Goal: Task Accomplishment & Management: Manage account settings

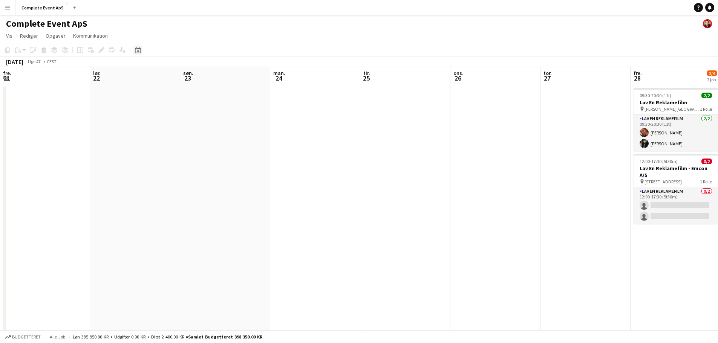
scroll to position [0, 259]
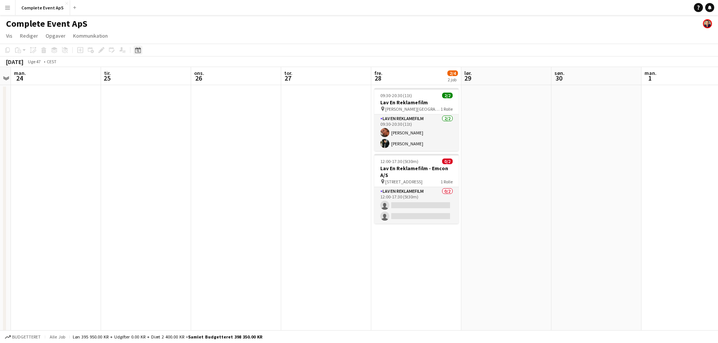
click at [137, 48] on icon "Datovælger" at bounding box center [138, 50] width 6 height 6
click at [199, 75] on span "Next month" at bounding box center [198, 76] width 15 height 15
click at [187, 73] on span "Previous month" at bounding box center [183, 76] width 15 height 15
click at [181, 74] on span "Previous month" at bounding box center [183, 76] width 15 height 15
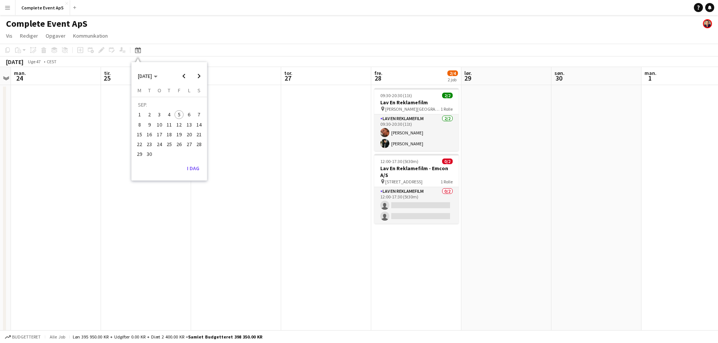
click at [140, 144] on span "22" at bounding box center [139, 144] width 9 height 9
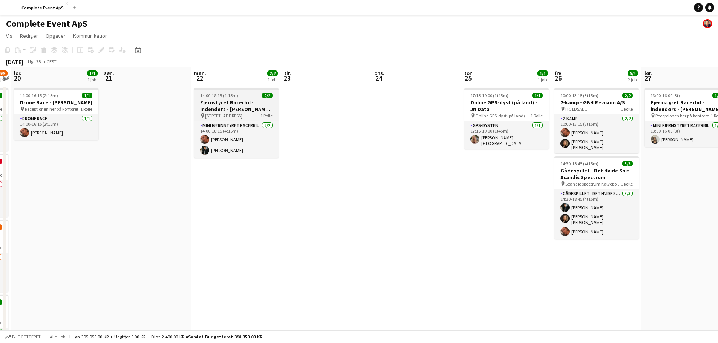
click at [251, 98] on div "14:00-18:15 (4t15m) 2/2" at bounding box center [236, 96] width 84 height 6
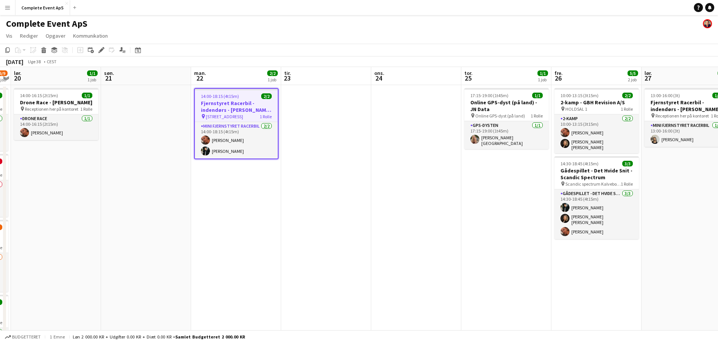
click at [251, 98] on div "14:00-18:15 (4t15m) 2/2" at bounding box center [236, 96] width 83 height 6
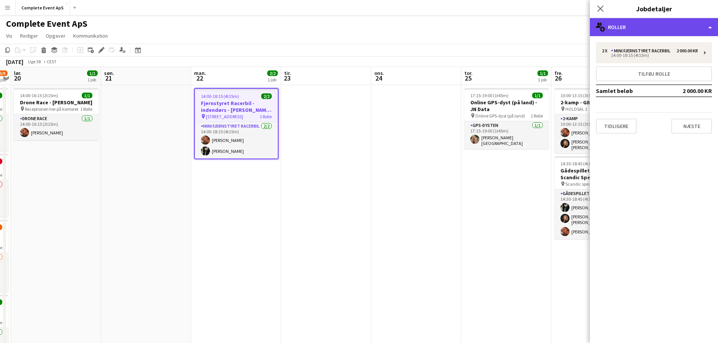
click at [630, 31] on div "multiple-users-add Roller" at bounding box center [654, 27] width 128 height 18
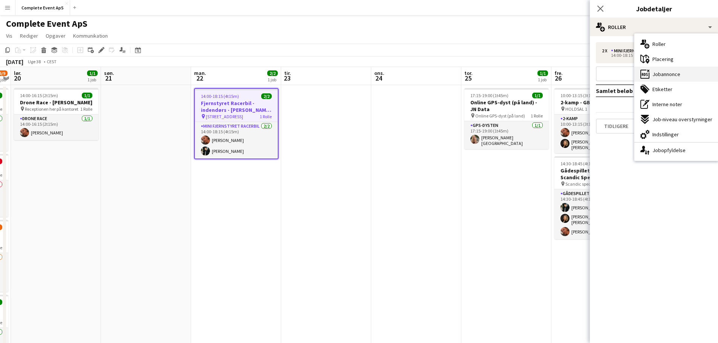
click at [667, 73] on span "Jobannonce" at bounding box center [666, 74] width 28 height 7
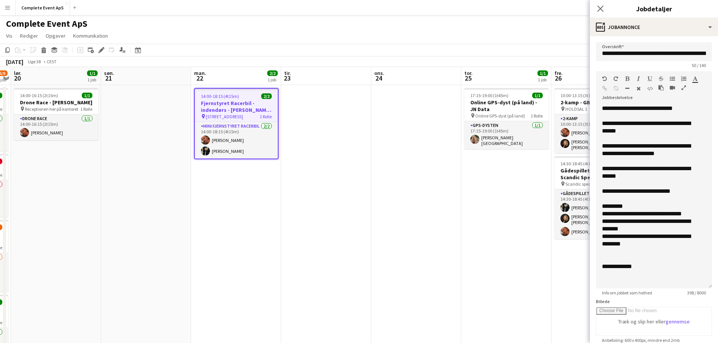
drag, startPoint x: 698, startPoint y: 156, endPoint x: 693, endPoint y: 295, distance: 138.8
click at [693, 295] on app-form-group "**********" at bounding box center [654, 183] width 116 height 225
click at [376, 162] on app-date-cell at bounding box center [416, 270] width 90 height 371
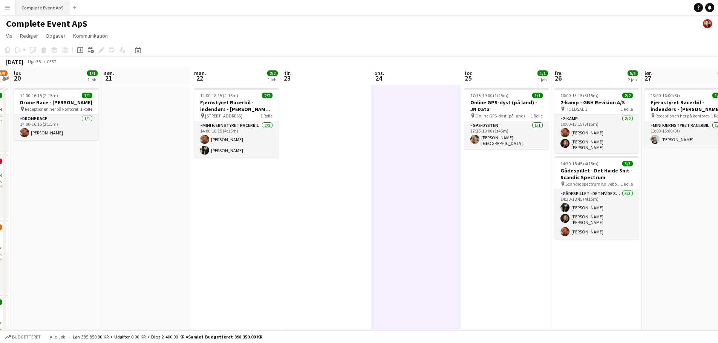
click at [45, 5] on button "Complete Event ApS Luk" at bounding box center [42, 7] width 55 height 15
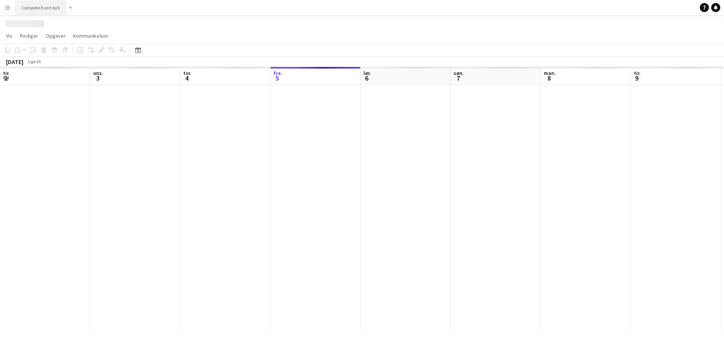
scroll to position [0, 180]
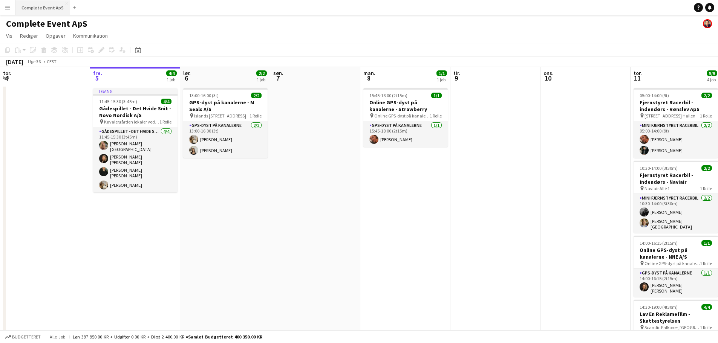
click at [40, 4] on button "Complete Event ApS Luk" at bounding box center [42, 7] width 55 height 15
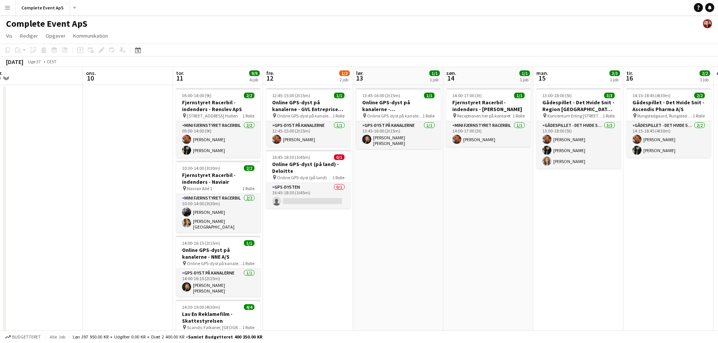
drag, startPoint x: 411, startPoint y: 177, endPoint x: 9, endPoint y: 146, distance: 403.6
click at [9, 146] on app-calendar-viewport "lør. 6 2/2 1 job søn. 7 man. 8 1/1 1 job tir. 9 ons. 10 tor. 11 9/9 4 job fre. …" at bounding box center [359, 235] width 718 height 337
click at [138, 46] on div "Datovælger" at bounding box center [137, 50] width 9 height 9
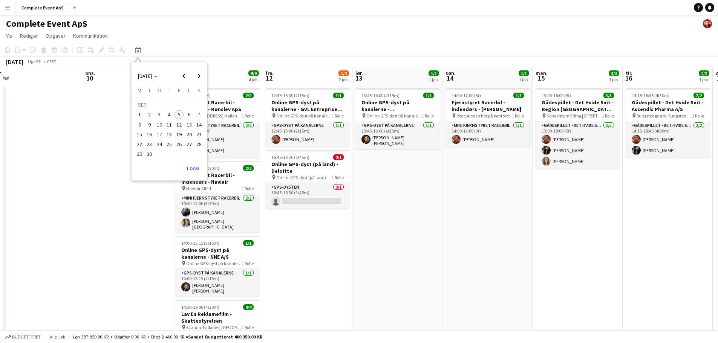
click at [177, 137] on span "19" at bounding box center [178, 134] width 9 height 9
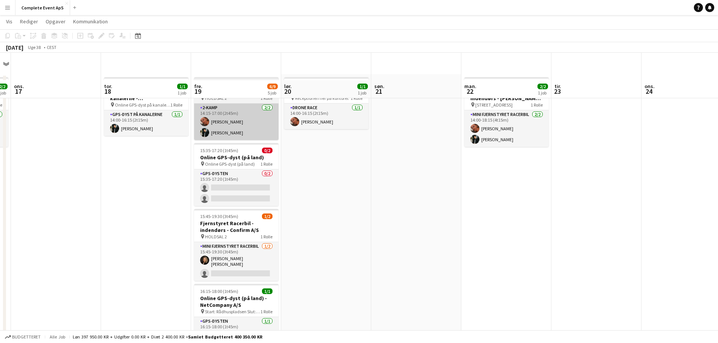
scroll to position [0, 0]
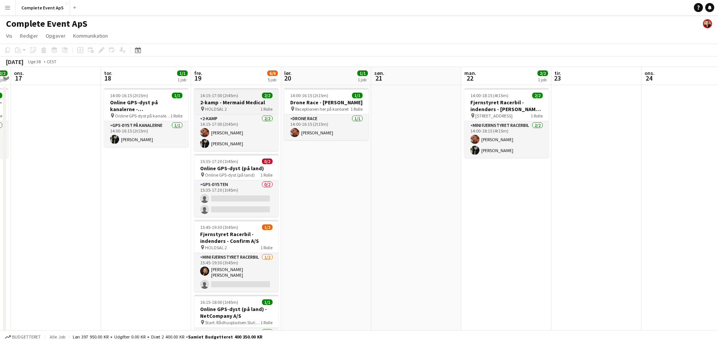
click at [249, 95] on div "14:15-17:00 (2t45m) 2/2" at bounding box center [236, 96] width 84 height 6
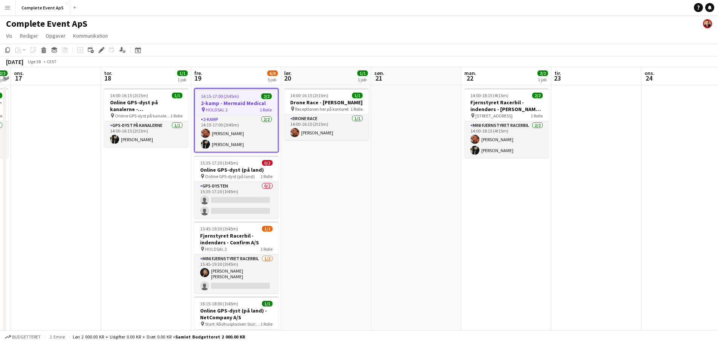
click at [249, 95] on div "14:15-17:00 (2t45m) 2/2" at bounding box center [236, 96] width 83 height 6
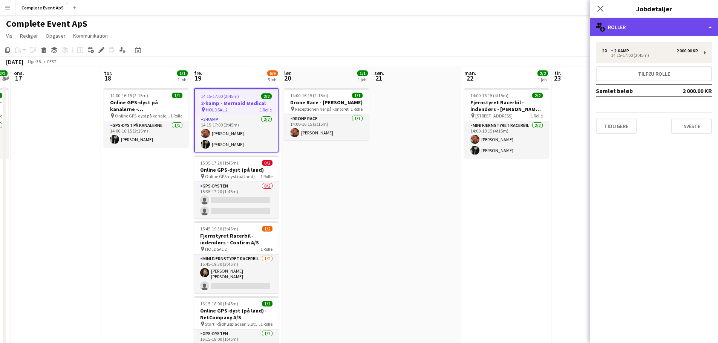
click at [636, 26] on div "multiple-users-add Roller" at bounding box center [654, 27] width 128 height 18
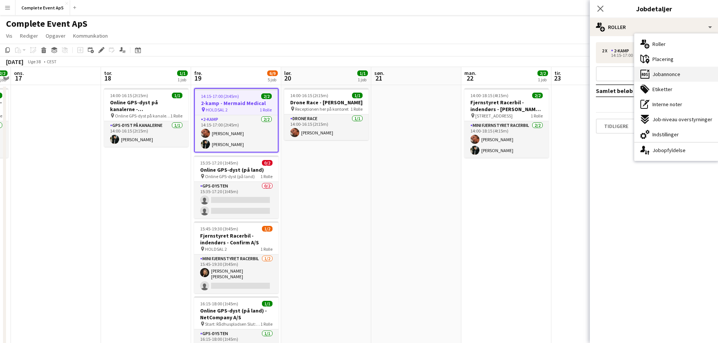
click at [663, 72] on span "Jobannonce" at bounding box center [666, 74] width 28 height 7
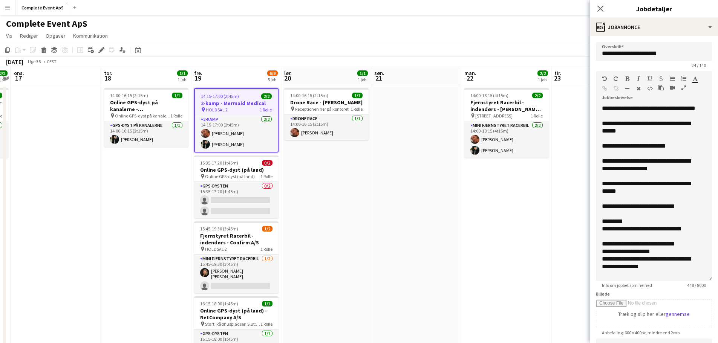
drag, startPoint x: 697, startPoint y: 155, endPoint x: 696, endPoint y: 290, distance: 134.5
click at [696, 288] on app-form-group "**********" at bounding box center [654, 179] width 116 height 217
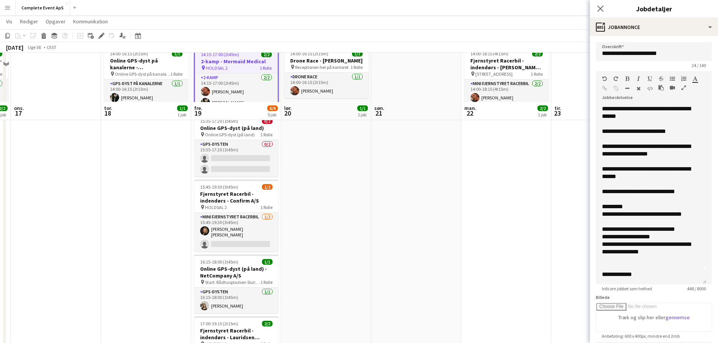
scroll to position [113, 0]
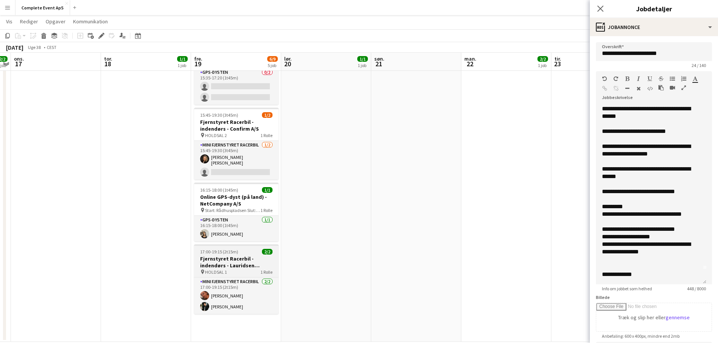
click at [251, 255] on h3 "Fjernstyret Racerbil - indendørs - Lauridsen Handel & Import" at bounding box center [236, 262] width 84 height 14
type input "**********"
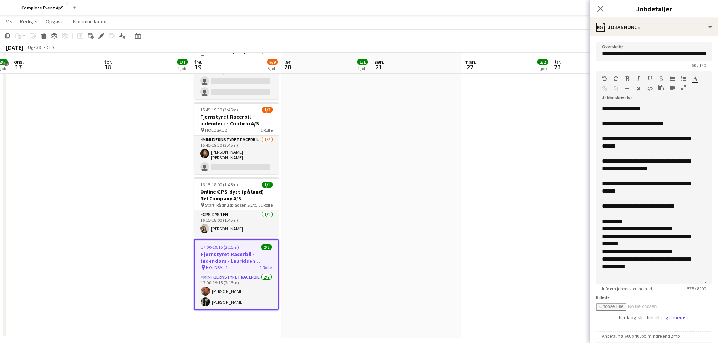
scroll to position [125, 0]
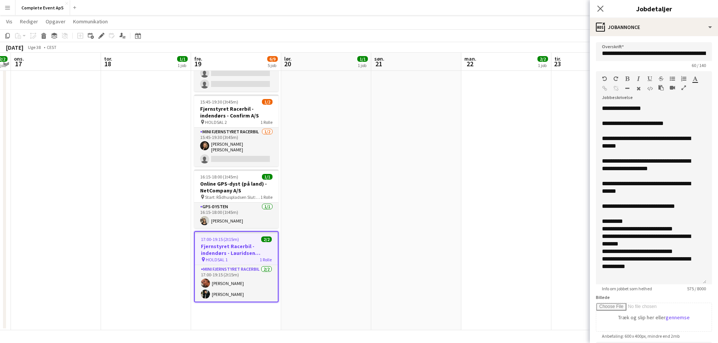
click at [363, 221] on app-date-cell "14:00-16:15 (2t15m) 1/1 Drone Race - [PERSON_NAME] pin Receptionen her på konto…" at bounding box center [326, 145] width 90 height 371
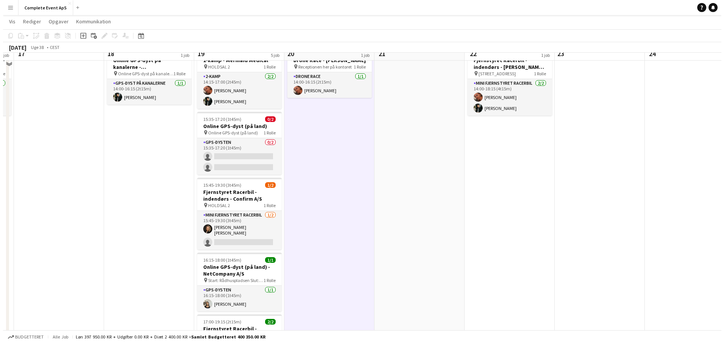
scroll to position [0, 0]
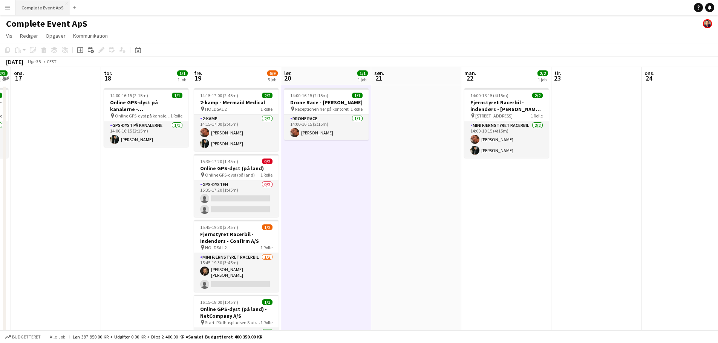
click at [44, 8] on button "Complete Event ApS Luk" at bounding box center [42, 7] width 55 height 15
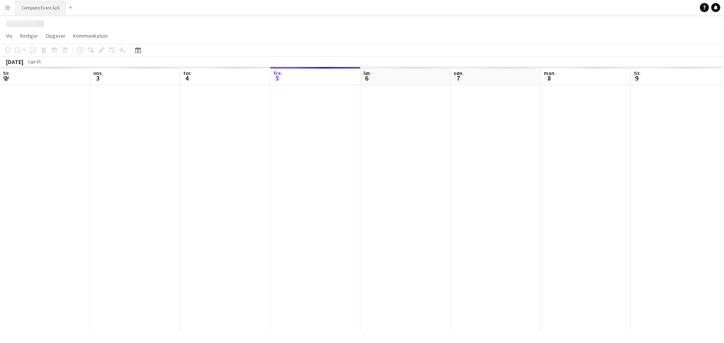
scroll to position [0, 180]
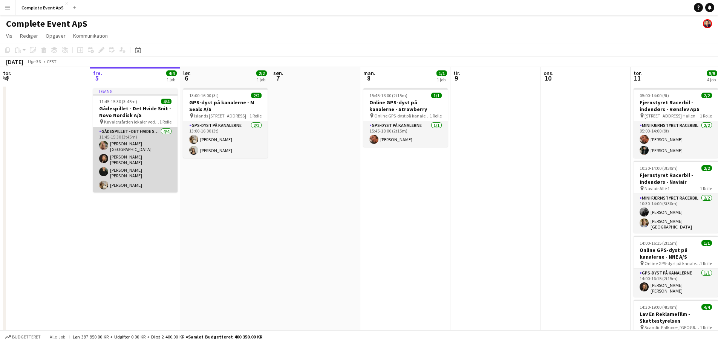
click at [152, 144] on app-card-role "Gådespillet - Det Hvide Snit [DATE] 11:45-15:30 (3t45m) [PERSON_NAME] [PERSON_N…" at bounding box center [135, 159] width 84 height 65
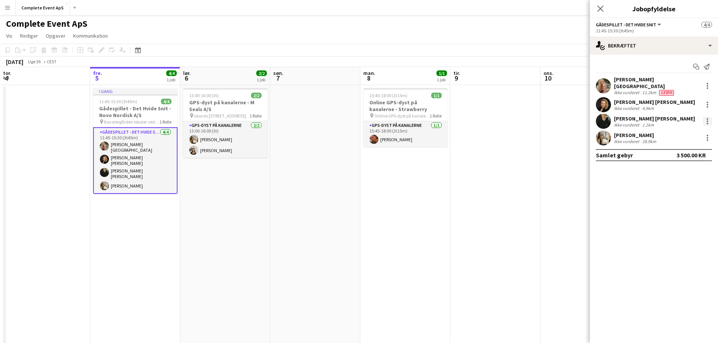
click at [708, 117] on div at bounding box center [707, 121] width 9 height 9
click at [634, 117] on div at bounding box center [359, 171] width 718 height 343
click at [706, 117] on div at bounding box center [707, 121] width 9 height 9
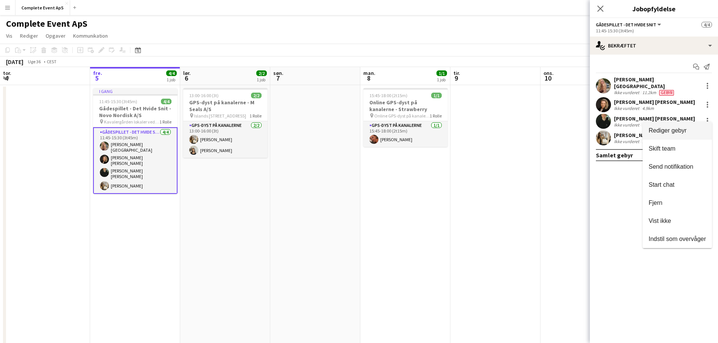
click at [676, 127] on span "Rediger gebyr" at bounding box center [668, 130] width 38 height 6
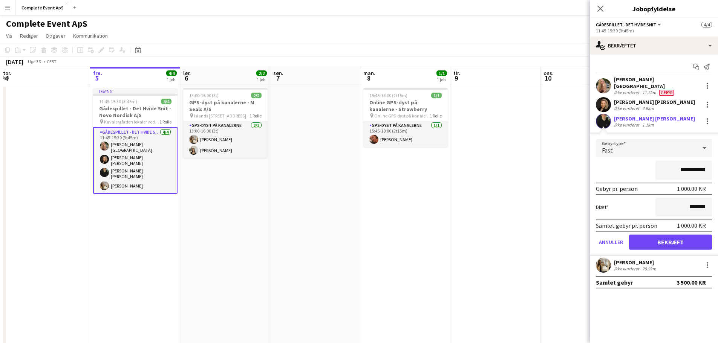
drag, startPoint x: 667, startPoint y: 168, endPoint x: 753, endPoint y: 174, distance: 86.2
click at [717, 174] on html "Menu Boards Boards Boards Alle job Status Arbejdsstyrke Arbejdsstyrke Min arbej…" at bounding box center [359, 208] width 718 height 417
type input "********"
click at [657, 244] on button "Bekræft" at bounding box center [670, 242] width 83 height 15
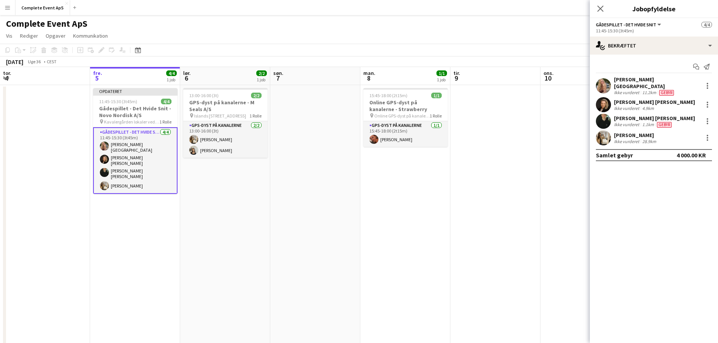
click at [539, 211] on app-date-cell at bounding box center [495, 244] width 90 height 319
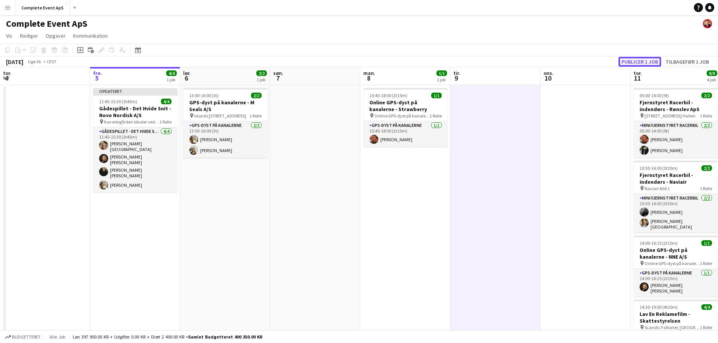
click at [639, 60] on button "Publicer 1 job" at bounding box center [639, 62] width 43 height 10
drag, startPoint x: 49, startPoint y: 8, endPoint x: 0, endPoint y: 9, distance: 48.6
click at [49, 8] on button "Complete Event ApS Luk" at bounding box center [42, 7] width 55 height 15
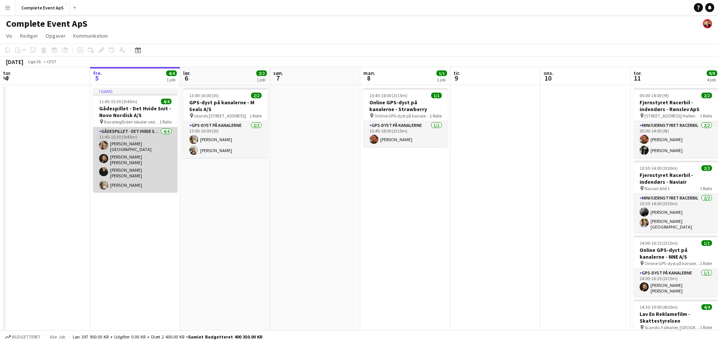
click at [146, 155] on app-card-role "Gådespillet - Det Hvide Snit [DATE] 11:45-15:30 (3t45m) [PERSON_NAME] [PERSON_N…" at bounding box center [135, 159] width 84 height 65
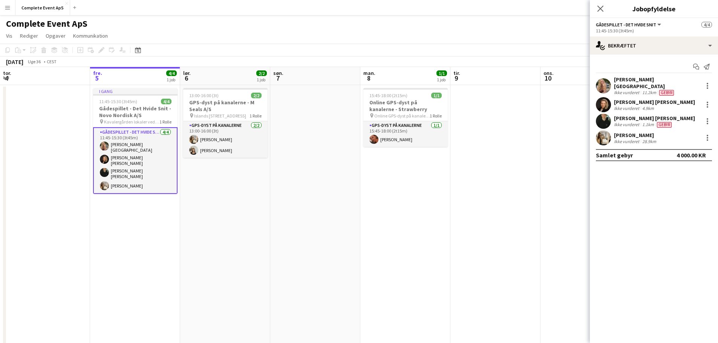
click at [651, 99] on div "[PERSON_NAME] [PERSON_NAME]" at bounding box center [654, 102] width 81 height 7
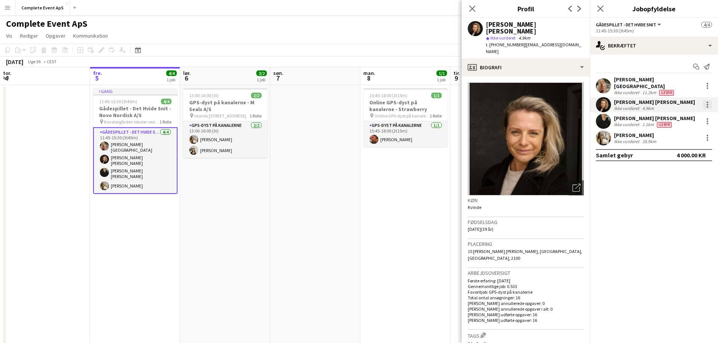
click at [708, 104] on div at bounding box center [708, 105] width 2 height 2
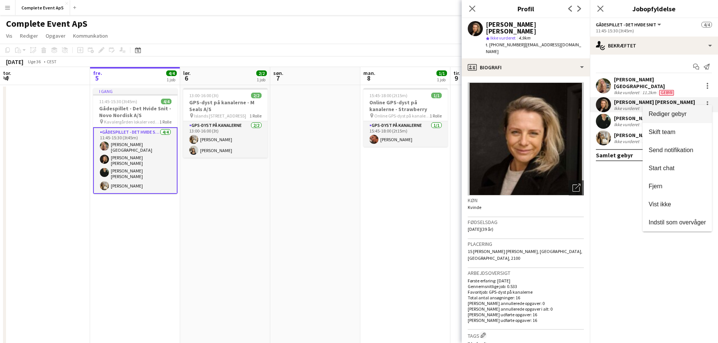
click at [672, 115] on span "Rediger gebyr" at bounding box center [668, 114] width 38 height 6
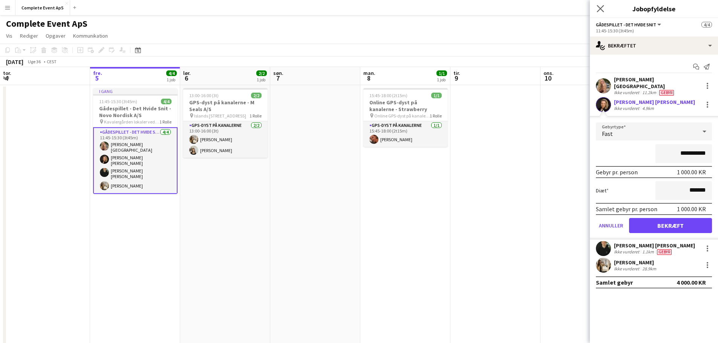
click at [604, 12] on app-icon "Luk pop-in" at bounding box center [600, 8] width 11 height 11
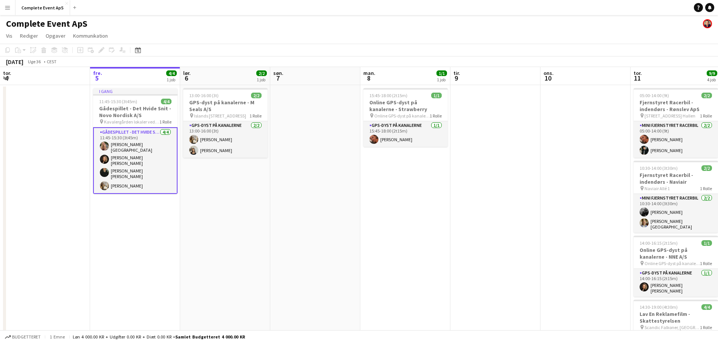
click at [136, 162] on app-card-role "Gådespillet - Det Hvide Snit [DATE] 11:45-15:30 (3t45m) [PERSON_NAME] [PERSON_N…" at bounding box center [135, 160] width 84 height 67
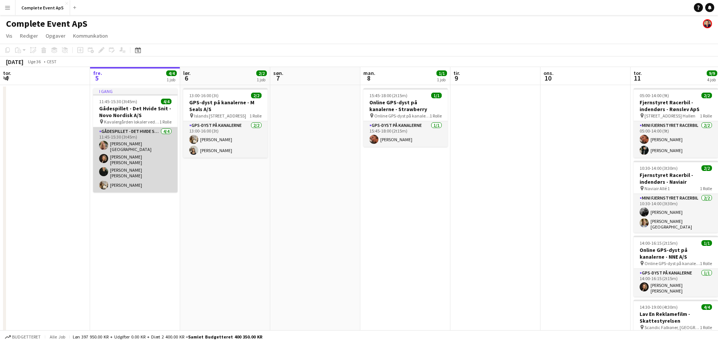
click at [133, 165] on app-card-role "Gådespillet - Det Hvide Snit [DATE] 11:45-15:30 (3t45m) [PERSON_NAME] [PERSON_N…" at bounding box center [135, 159] width 84 height 65
click at [130, 168] on app-card-role "Gådespillet - Det Hvide Snit [DATE] 11:45-15:30 (3t45m) [PERSON_NAME] [PERSON_N…" at bounding box center [135, 159] width 84 height 65
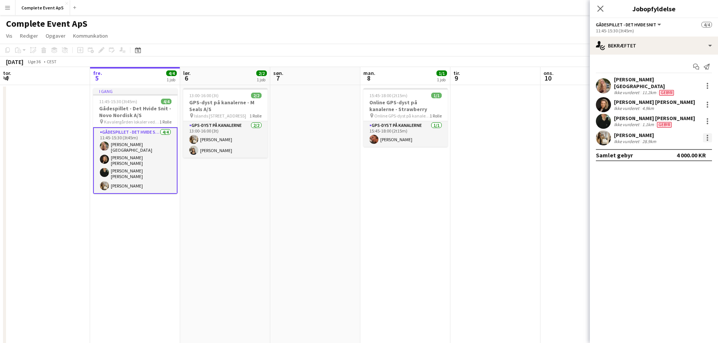
click at [708, 135] on div at bounding box center [707, 137] width 9 height 9
click at [676, 148] on span "Rediger gebyr" at bounding box center [668, 147] width 38 height 6
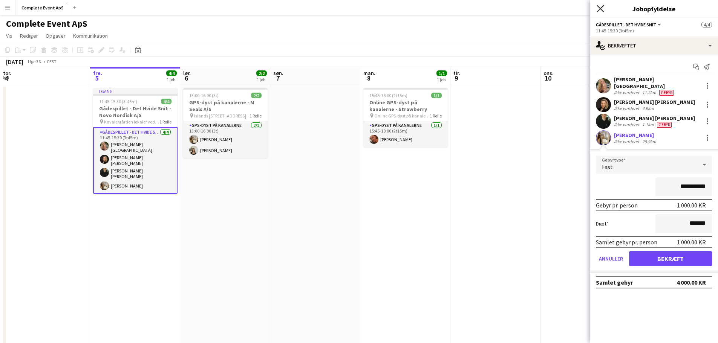
click at [601, 6] on icon "Luk pop-in" at bounding box center [600, 8] width 7 height 7
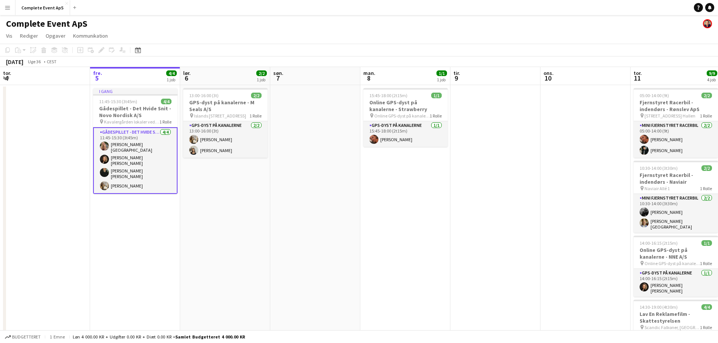
click at [127, 176] on app-card-role "Gådespillet - Det Hvide Snit [DATE] 11:45-15:30 (3t45m) [PERSON_NAME] [PERSON_N…" at bounding box center [135, 160] width 84 height 67
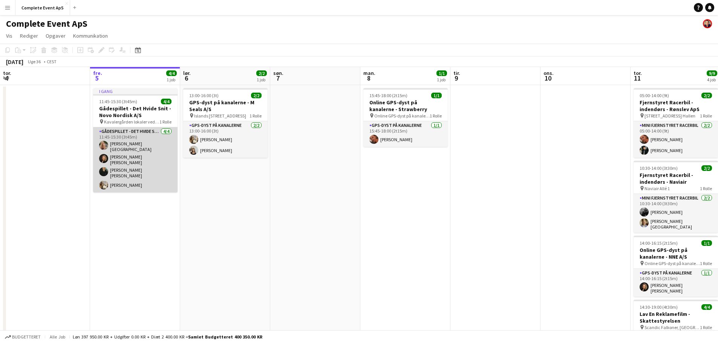
click at [145, 167] on app-card-role "Gådespillet - Det Hvide Snit [DATE] 11:45-15:30 (3t45m) [PERSON_NAME] [PERSON_N…" at bounding box center [135, 159] width 84 height 65
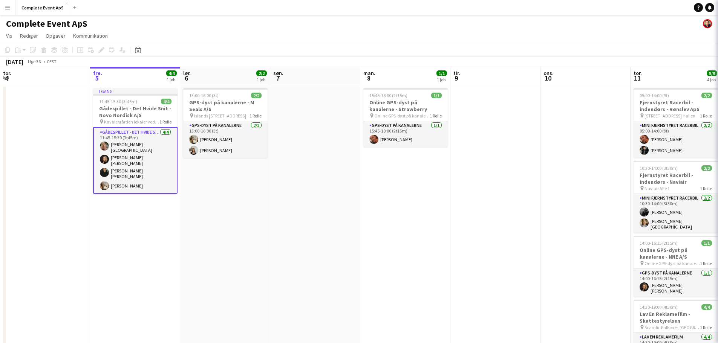
click at [145, 167] on app-card-role "Gådespillet - Det Hvide Snit [DATE] 11:45-15:30 (3t45m) [PERSON_NAME] [PERSON_N…" at bounding box center [135, 160] width 84 height 67
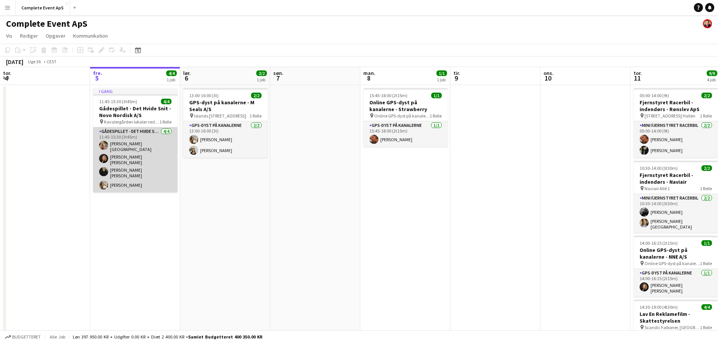
click at [134, 164] on app-card-role "Gådespillet - Det Hvide Snit [DATE] 11:45-15:30 (3t45m) [PERSON_NAME] [PERSON_N…" at bounding box center [135, 159] width 84 height 65
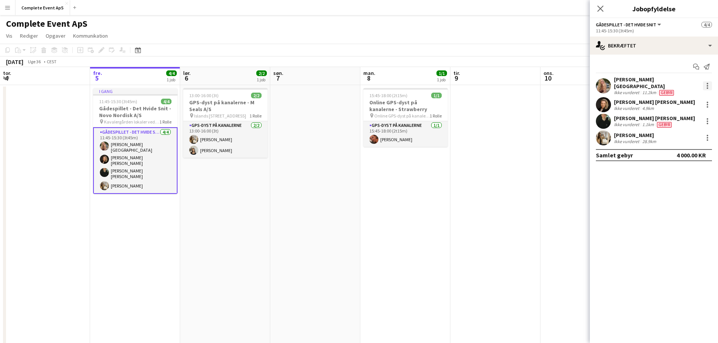
click at [708, 83] on div at bounding box center [707, 85] width 9 height 9
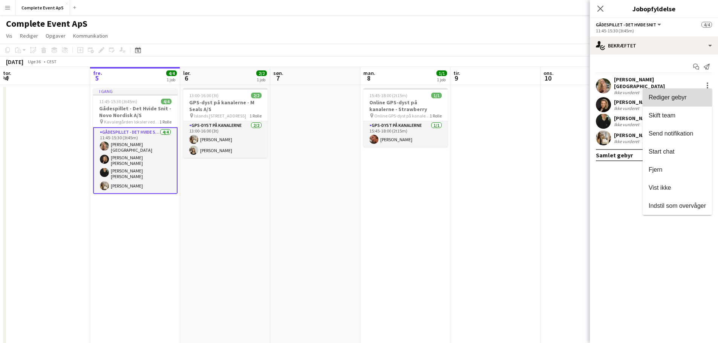
click at [676, 95] on span "Rediger gebyr" at bounding box center [668, 97] width 38 height 6
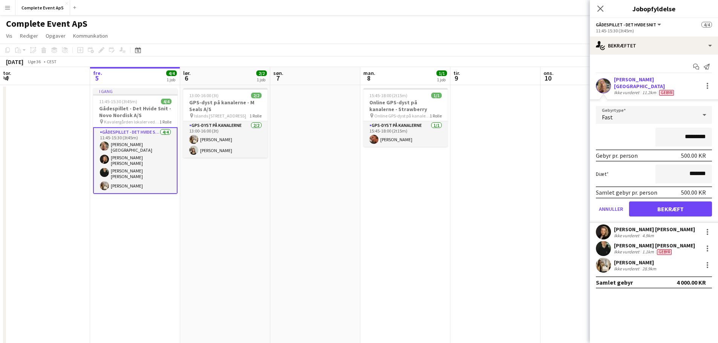
click at [672, 226] on div "[PERSON_NAME] [PERSON_NAME] Ikke vurderet 4.9km" at bounding box center [654, 232] width 128 height 15
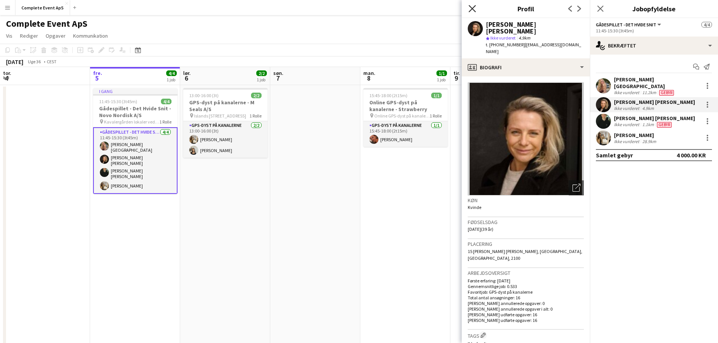
click at [470, 8] on icon "Luk pop-in" at bounding box center [471, 8] width 7 height 7
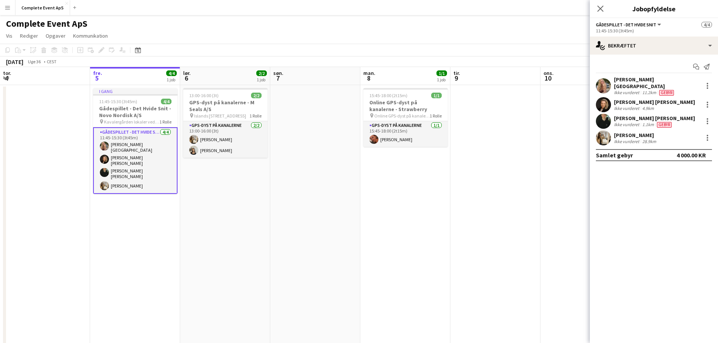
click at [497, 181] on app-date-cell at bounding box center [495, 244] width 90 height 319
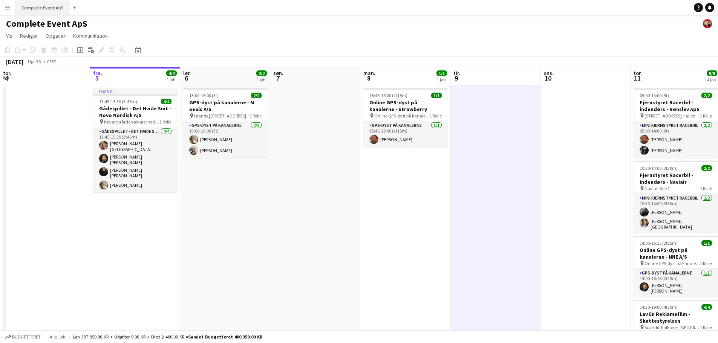
click at [34, 5] on button "Complete Event ApS Luk" at bounding box center [42, 7] width 55 height 15
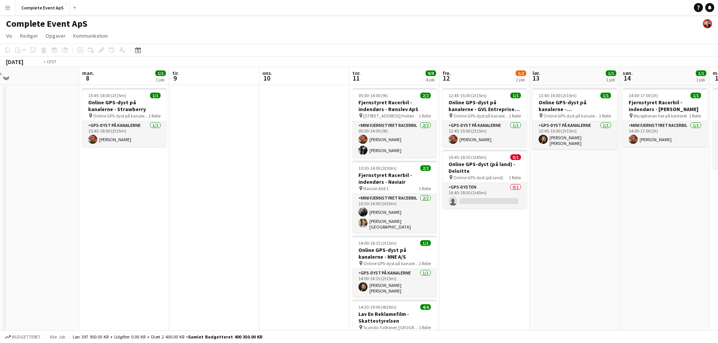
drag, startPoint x: 334, startPoint y: 209, endPoint x: 168, endPoint y: 190, distance: 167.2
click at [177, 195] on app-calendar-viewport "tor. 4 fre. 5 4/4 1 job lør. 6 2/2 1 job søn. 7 man. 8 1/1 1 job tir. 9 ons. 10…" at bounding box center [359, 235] width 718 height 337
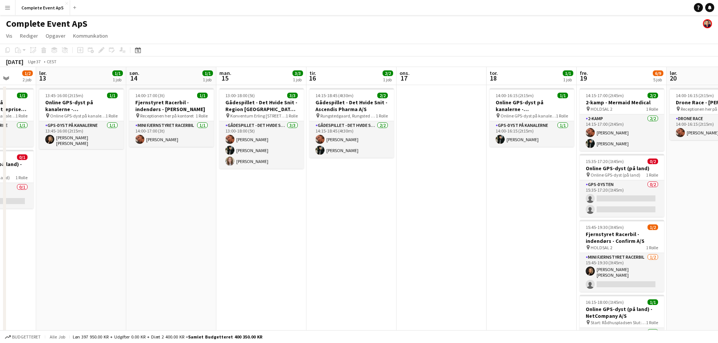
drag, startPoint x: 490, startPoint y: 247, endPoint x: 156, endPoint y: 217, distance: 335.2
click at [52, 209] on app-calendar-viewport "ons. 10 tor. 11 9/9 4 job fre. 12 1/2 2 job lør. 13 1/1 1 job søn. 14 1/1 1 job…" at bounding box center [359, 261] width 718 height 389
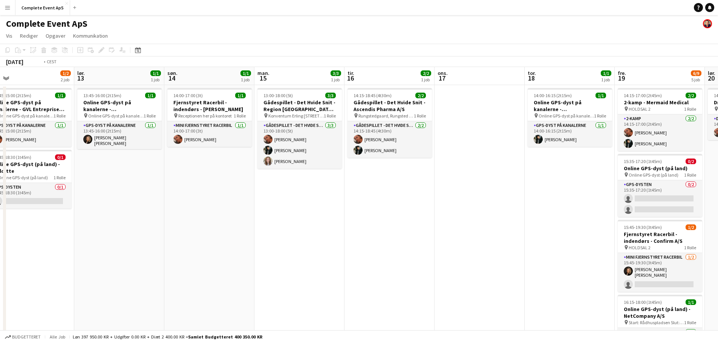
drag, startPoint x: 458, startPoint y: 234, endPoint x: 213, endPoint y: 217, distance: 245.5
click at [213, 217] on app-calendar-viewport "ons. 10 tor. 11 9/9 4 job fre. 12 1/2 2 job lør. 13 1/1 1 job søn. 14 1/1 1 job…" at bounding box center [359, 261] width 718 height 389
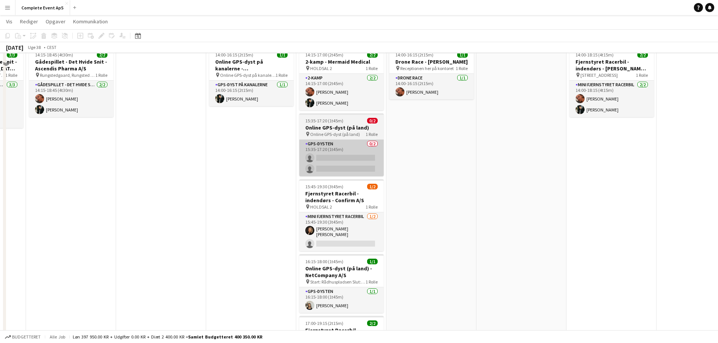
scroll to position [0, 0]
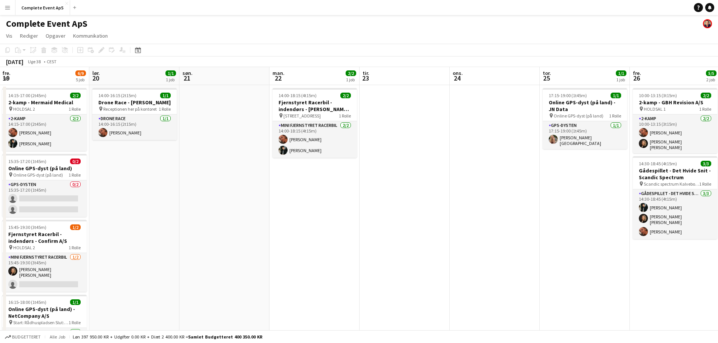
click at [32, 191] on app-calendar-viewport "ons. 17 tor. 18 1/1 1 job fre. 19 6/9 5 job lør. 20 1/1 1 job søn. 21 man. 22 2…" at bounding box center [359, 261] width 718 height 389
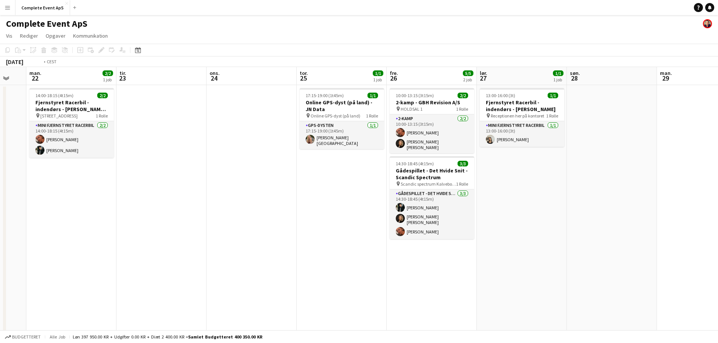
drag, startPoint x: 236, startPoint y: 226, endPoint x: 71, endPoint y: 206, distance: 165.9
click at [70, 207] on app-calendar-viewport "fre. 19 6/9 5 job lør. 20 1/1 1 job søn. 21 man. 22 2/2 1 job tir. 23 ons. 24 t…" at bounding box center [359, 261] width 718 height 389
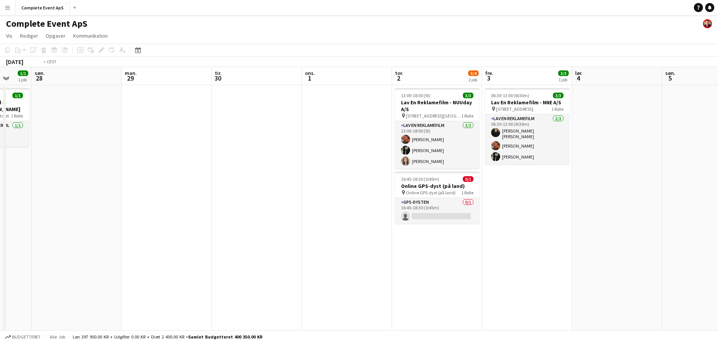
drag, startPoint x: 171, startPoint y: 211, endPoint x: 75, endPoint y: 202, distance: 96.9
click at [76, 202] on app-calendar-viewport "tor. 25 1/1 1 job fre. 26 5/5 2 job lør. 27 1/1 1 job søn. 28 man. 29 tir. 30 o…" at bounding box center [359, 261] width 718 height 389
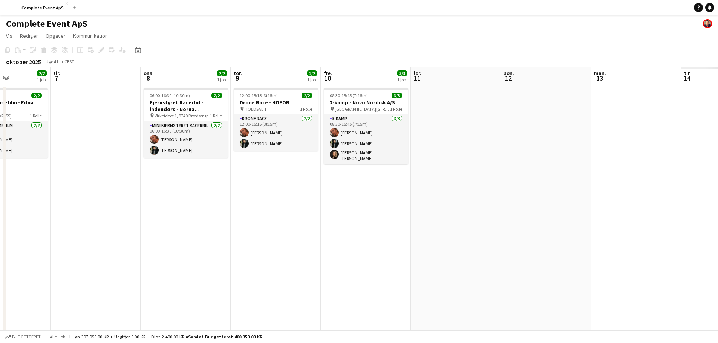
drag, startPoint x: 555, startPoint y: 232, endPoint x: 91, endPoint y: 188, distance: 466.7
click at [43, 185] on app-calendar-viewport "lør. 4 søn. 5 man. 6 2/2 1 job tir. 7 ons. 8 2/2 1 job tor. 9 2/2 1 job fre. 10…" at bounding box center [359, 261] width 718 height 389
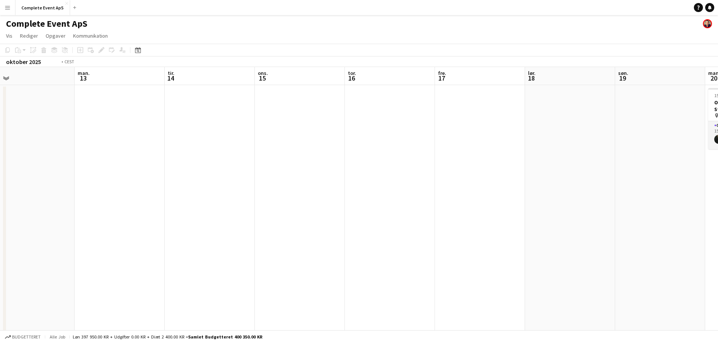
drag, startPoint x: 518, startPoint y: 230, endPoint x: 55, endPoint y: 189, distance: 464.9
click at [64, 190] on app-calendar-viewport "fre. 10 3/3 1 job lør. 11 søn. 12 man. 13 tir. 14 ons. 15 tor. 16 fre. 17 lør. …" at bounding box center [359, 261] width 718 height 389
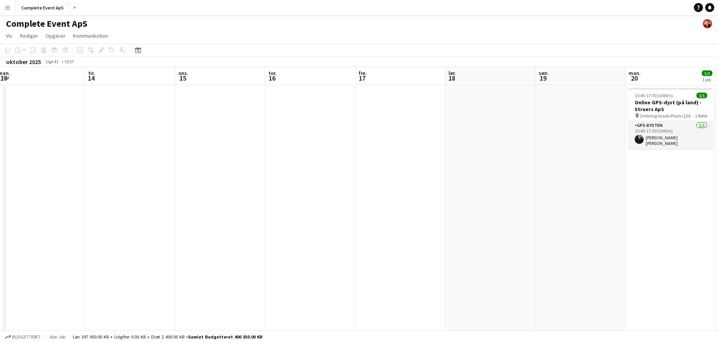
drag, startPoint x: 490, startPoint y: 223, endPoint x: 33, endPoint y: 177, distance: 459.4
click at [63, 182] on app-calendar-viewport "lør. 11 søn. 12 man. 13 tir. 14 ons. 15 tor. 16 fre. 17 lør. 18 søn. 19 man. 20…" at bounding box center [359, 261] width 718 height 389
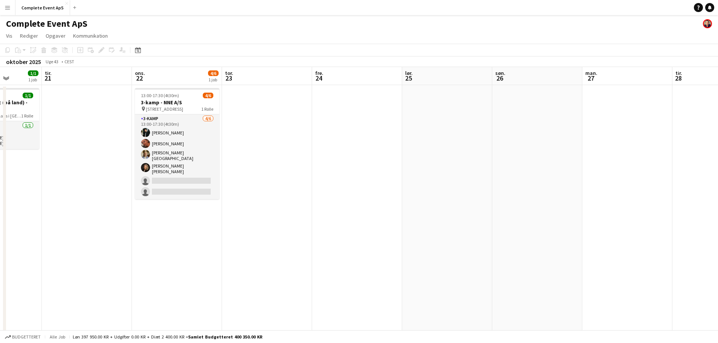
drag, startPoint x: 439, startPoint y: 226, endPoint x: 154, endPoint y: 199, distance: 286.5
click at [154, 199] on app-calendar-viewport "lør. 18 søn. 19 man. 20 1/1 1 job tir. 21 ons. 22 4/6 1 job tor. 23 fre. 24 lør…" at bounding box center [359, 261] width 718 height 389
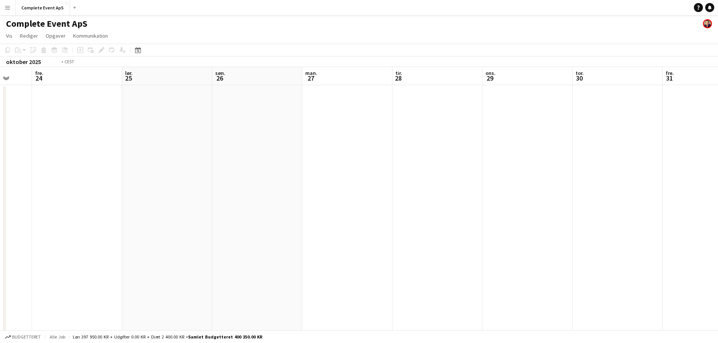
drag, startPoint x: 510, startPoint y: 214, endPoint x: 81, endPoint y: 177, distance: 431.2
click at [76, 179] on app-calendar-viewport "tir. 21 ons. 22 4/6 1 job tor. 23 fre. 24 lør. 25 søn. 26 man. 27 tir. 28 ons. …" at bounding box center [359, 261] width 718 height 389
drag, startPoint x: 170, startPoint y: 181, endPoint x: 94, endPoint y: 163, distance: 77.9
click at [76, 168] on app-calendar-viewport "tor. 30 fre. 31 lør. 1 søn. 2 man. 3 tir. 4 ons. 5 tor. 6 fre. 7 lør. 8 søn. 9 …" at bounding box center [359, 261] width 718 height 389
drag, startPoint x: 603, startPoint y: 197, endPoint x: 113, endPoint y: 155, distance: 491.7
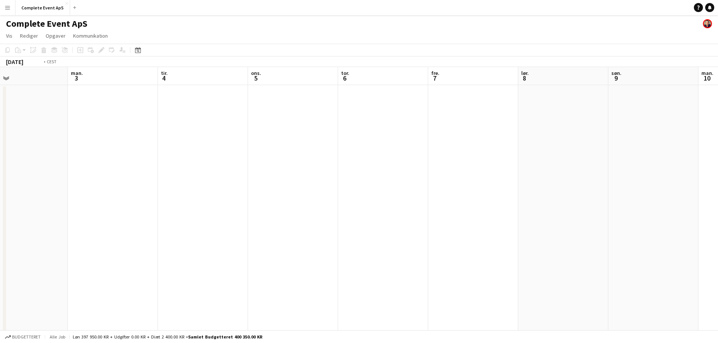
click at [162, 161] on app-calendar-viewport "fre. 31 lør. 1 søn. 2 man. 3 tir. 4 ons. 5 tor. 6 fre. 7 lør. 8 søn. 9 man. 10 …" at bounding box center [359, 261] width 718 height 389
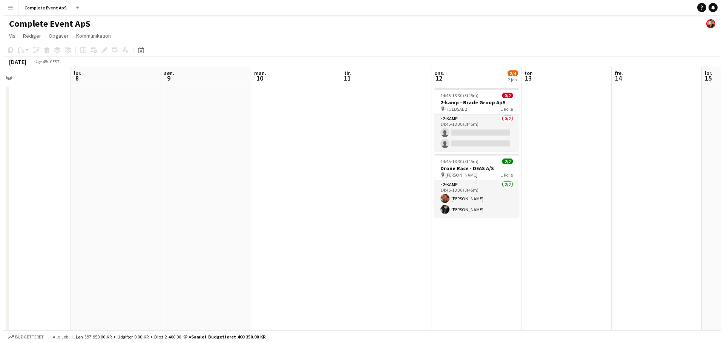
scroll to position [0, 255]
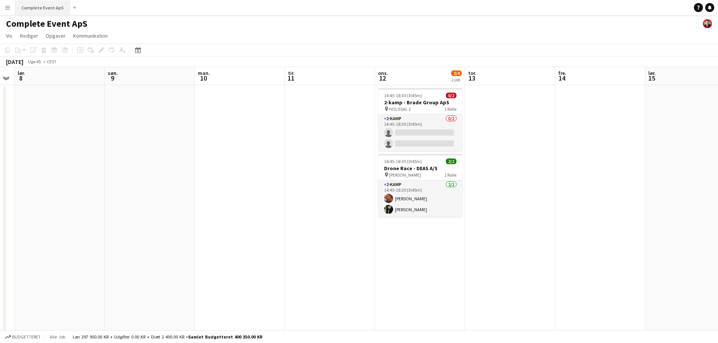
click at [30, 9] on button "Complete Event ApS Luk" at bounding box center [42, 7] width 55 height 15
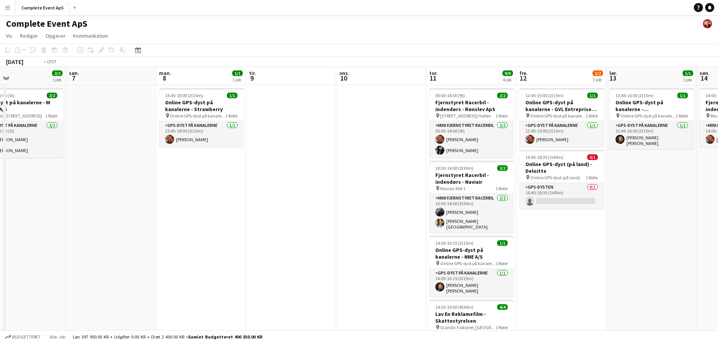
scroll to position [0, 298]
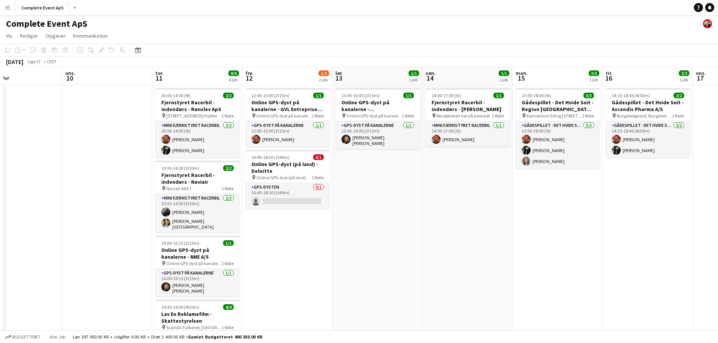
drag, startPoint x: 474, startPoint y: 242, endPoint x: 0, endPoint y: 232, distance: 473.8
click at [0, 232] on app-calendar-viewport "lør. 6 2/2 1 job søn. 7 man. 8 1/1 1 job tir. 9 ons. 10 tor. 11 9/9 4 job fre. …" at bounding box center [359, 235] width 718 height 337
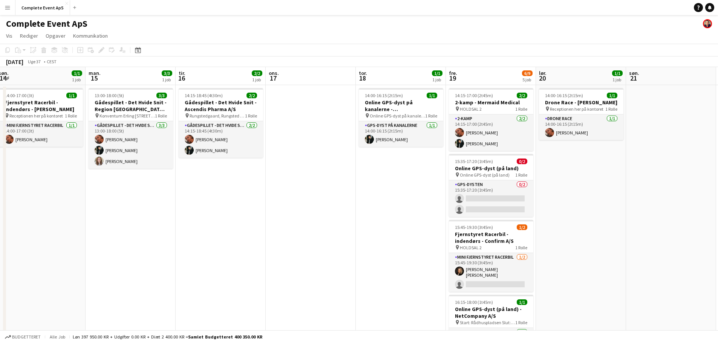
scroll to position [0, 299]
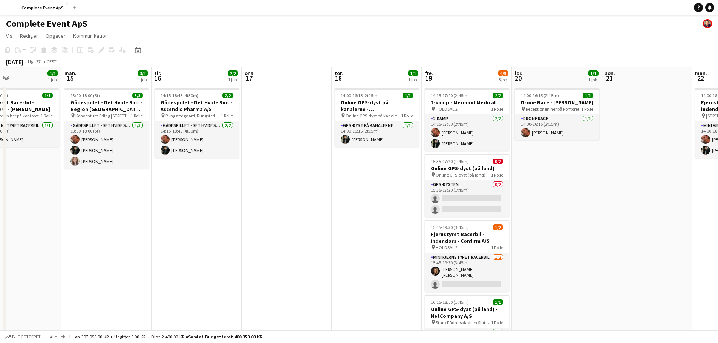
drag, startPoint x: 588, startPoint y: 262, endPoint x: 137, endPoint y: 263, distance: 451.1
click at [137, 263] on app-calendar-viewport "tor. 11 9/9 4 job fre. 12 1/2 2 job lør. 13 1/1 1 job søn. 14 1/1 1 job man. 15…" at bounding box center [359, 261] width 718 height 389
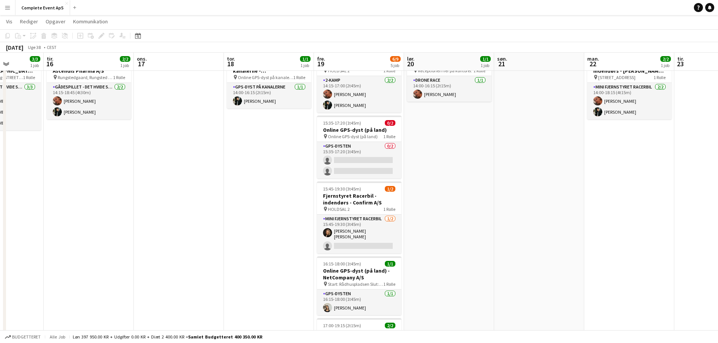
scroll to position [0, 261]
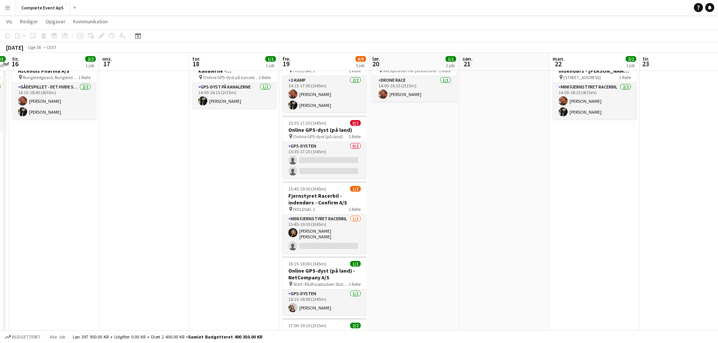
drag, startPoint x: 307, startPoint y: 266, endPoint x: 214, endPoint y: 269, distance: 92.4
click at [214, 269] on app-calendar-viewport "lør. 13 1/1 1 job søn. 14 1/1 1 job man. 15 3/3 1 job tir. 16 2/2 1 job ons. 17…" at bounding box center [359, 205] width 718 height 426
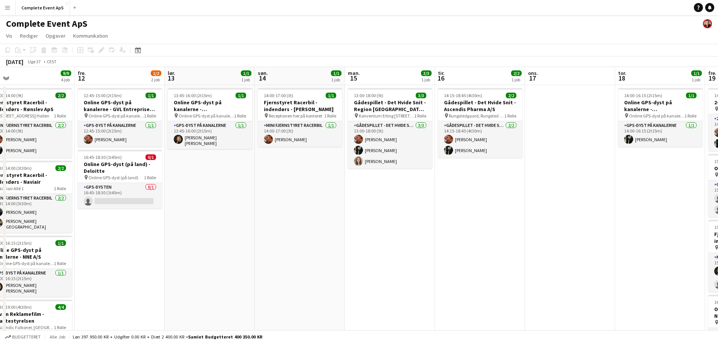
scroll to position [0, 237]
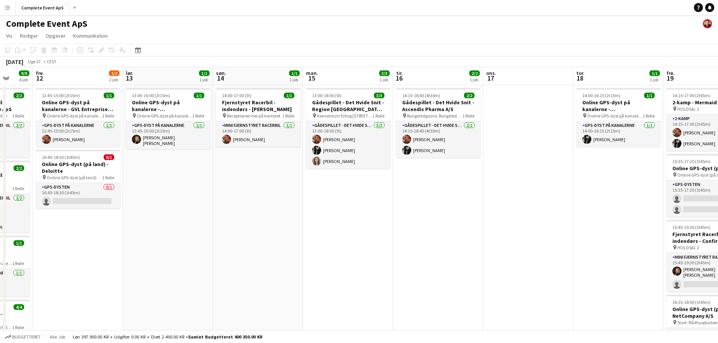
drag, startPoint x: 151, startPoint y: 228, endPoint x: 535, endPoint y: 277, distance: 387.1
click at [535, 277] on app-calendar-viewport "tir. 9 ons. 10 tor. 11 9/9 4 job fre. 12 1/2 2 job lør. 13 1/1 1 job søn. 14 1/…" at bounding box center [359, 261] width 718 height 389
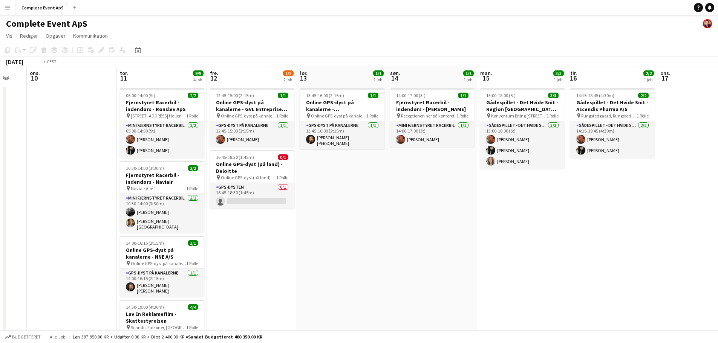
drag, startPoint x: 267, startPoint y: 240, endPoint x: 526, endPoint y: 243, distance: 258.5
click at [526, 243] on app-calendar-viewport "man. 8 1/1 1 job tir. 9 ons. 10 tor. 11 9/9 4 job fre. 12 1/2 2 job lør. 13 1/1…" at bounding box center [359, 261] width 718 height 389
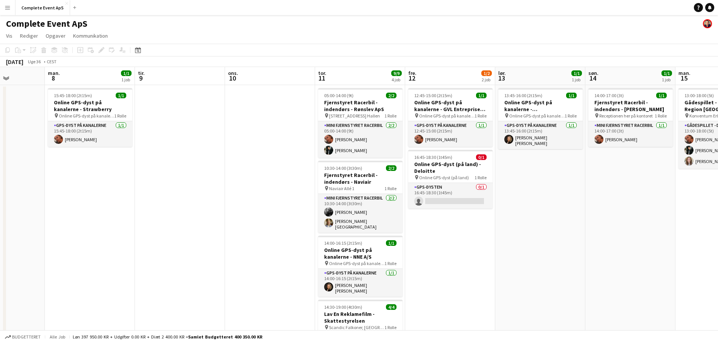
scroll to position [0, 222]
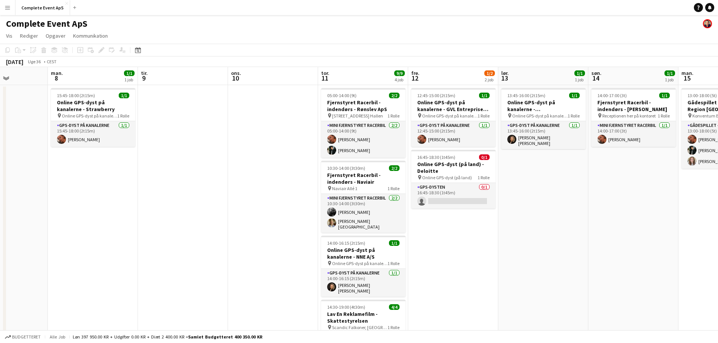
drag, startPoint x: 226, startPoint y: 215, endPoint x: 246, endPoint y: 210, distance: 20.9
click at [246, 210] on app-calendar-viewport "fre. 5 4/4 1 job lør. 6 2/2 1 job søn. 7 man. 8 1/1 1 job tir. 9 ons. 10 tor. 1…" at bounding box center [359, 261] width 718 height 389
click at [138, 46] on div "Datovælger" at bounding box center [137, 50] width 9 height 9
click at [199, 75] on span "Next month" at bounding box center [198, 76] width 15 height 15
click at [180, 145] on span "24" at bounding box center [178, 144] width 9 height 9
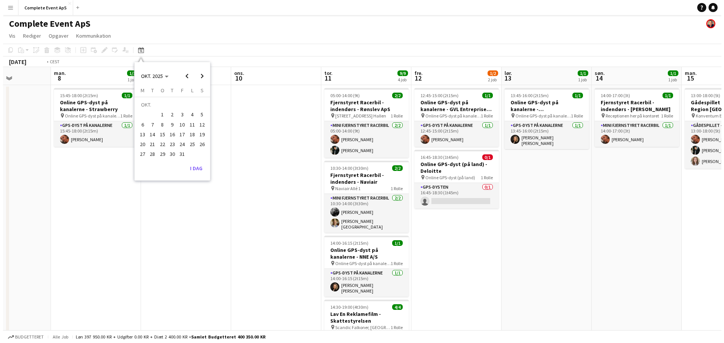
scroll to position [0, 259]
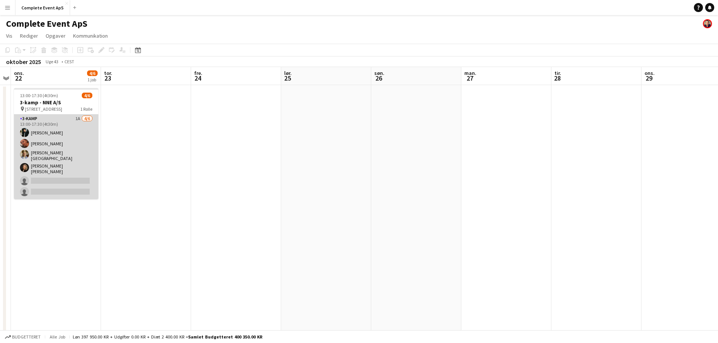
click at [57, 132] on app-card-role "3-[PERSON_NAME] 1A [DATE] 13:00-17:30 (4t30m) [PERSON_NAME] [PERSON_NAME] [PERS…" at bounding box center [56, 157] width 84 height 85
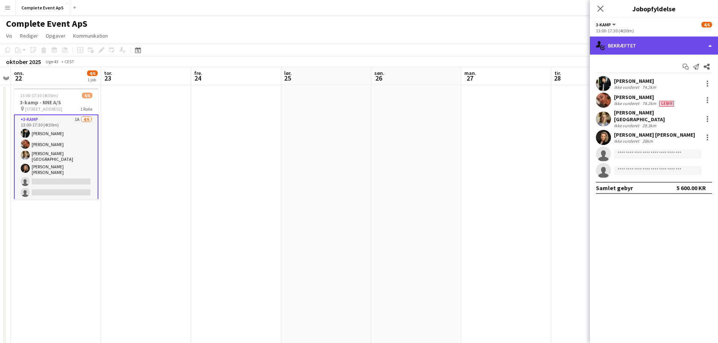
click at [630, 47] on div "single-neutral-actions-check-2 Bekræftet" at bounding box center [654, 46] width 128 height 18
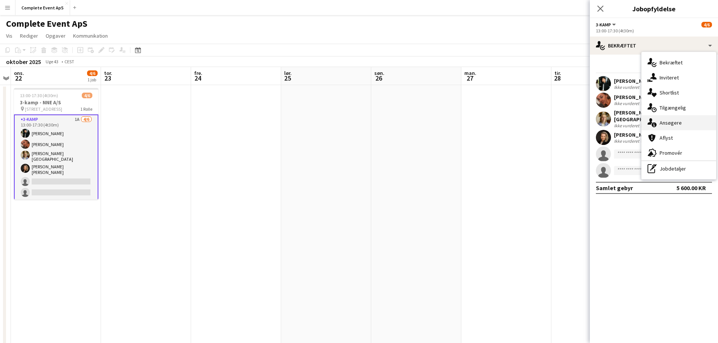
click at [673, 122] on span "Ansøgere" at bounding box center [670, 122] width 22 height 7
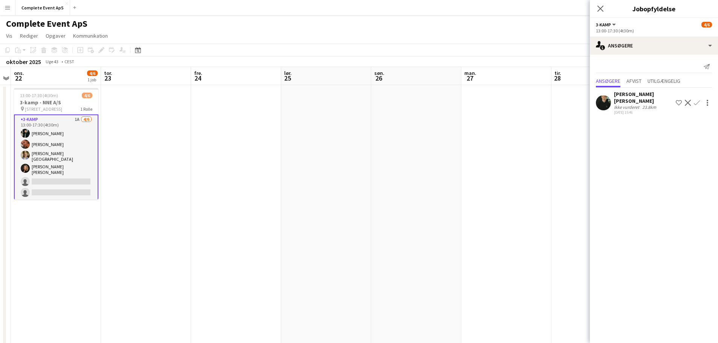
click at [698, 100] on app-icon "Bekræft" at bounding box center [697, 103] width 6 height 6
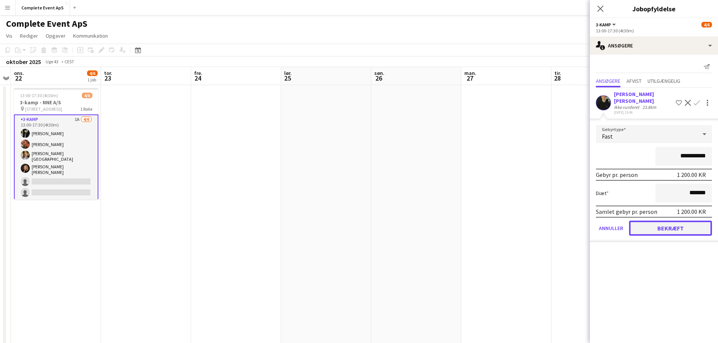
click at [673, 225] on button "Bekræft" at bounding box center [670, 228] width 83 height 15
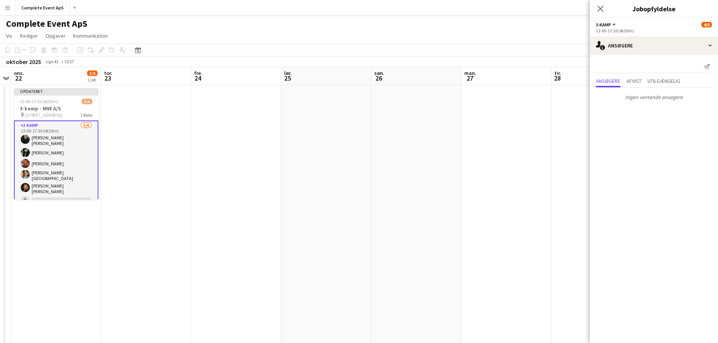
click at [563, 174] on app-date-cell at bounding box center [596, 270] width 90 height 371
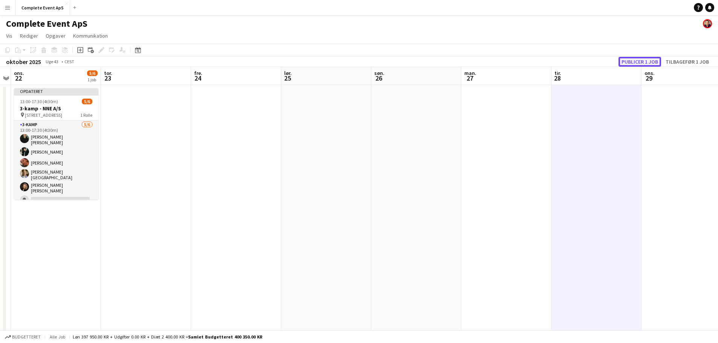
click at [634, 61] on button "Publicer 1 job" at bounding box center [639, 62] width 43 height 10
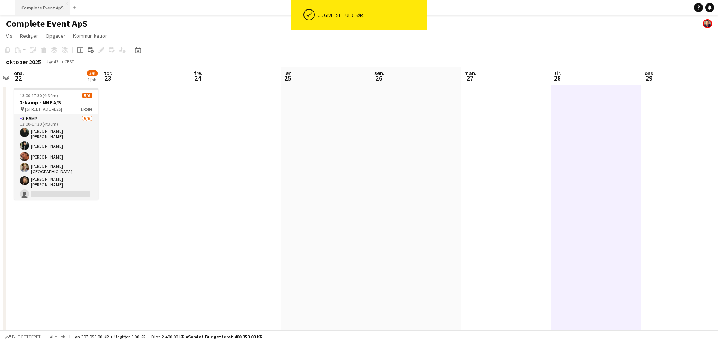
click at [48, 12] on button "Complete Event ApS Luk" at bounding box center [42, 7] width 55 height 15
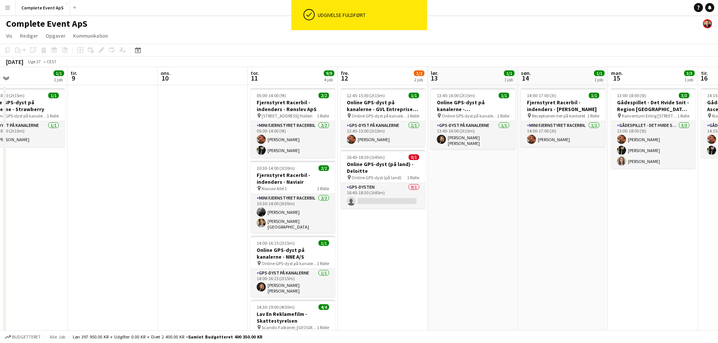
drag, startPoint x: 441, startPoint y: 239, endPoint x: 135, endPoint y: 248, distance: 306.9
click at [69, 249] on app-calendar-viewport "fre. 5 4/4 1 job lør. 6 2/2 1 job søn. 7 man. 8 1/1 1 job tir. 9 ons. 10 tor. 1…" at bounding box center [359, 235] width 718 height 337
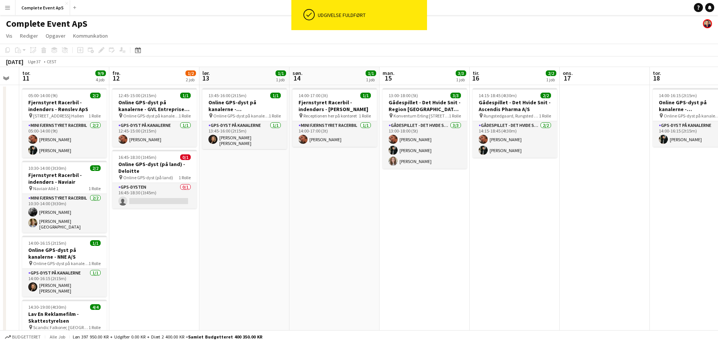
drag, startPoint x: 529, startPoint y: 259, endPoint x: 198, endPoint y: 255, distance: 330.9
click at [198, 256] on app-calendar-viewport "man. 8 1/1 1 job tir. 9 ons. 10 tor. 11 9/9 4 job fre. 12 1/2 2 job lør. 13 1/1…" at bounding box center [359, 235] width 718 height 337
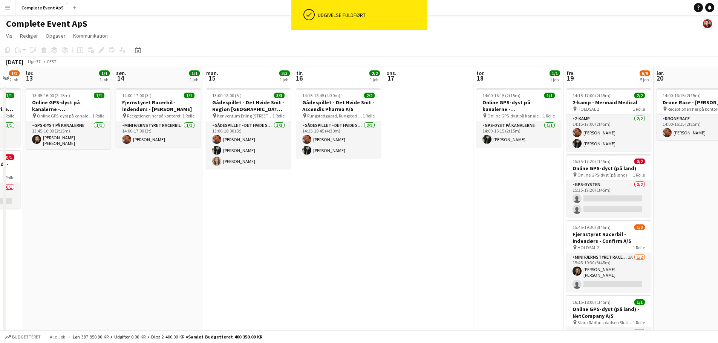
drag, startPoint x: 456, startPoint y: 251, endPoint x: 133, endPoint y: 238, distance: 322.4
click at [140, 240] on app-calendar-viewport "ons. 10 tor. 11 9/9 4 job fre. 12 1/2 2 job lør. 13 1/1 1 job søn. 14 1/1 1 job…" at bounding box center [359, 261] width 718 height 389
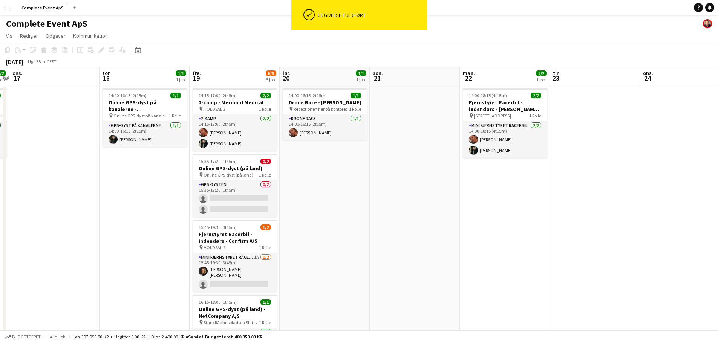
drag, startPoint x: 587, startPoint y: 244, endPoint x: 187, endPoint y: 221, distance: 401.2
click at [102, 222] on app-calendar-viewport "søn. 14 1/1 1 job man. 15 3/3 1 job tir. 16 2/2 1 job ons. 17 tor. 18 1/1 1 job…" at bounding box center [359, 261] width 718 height 389
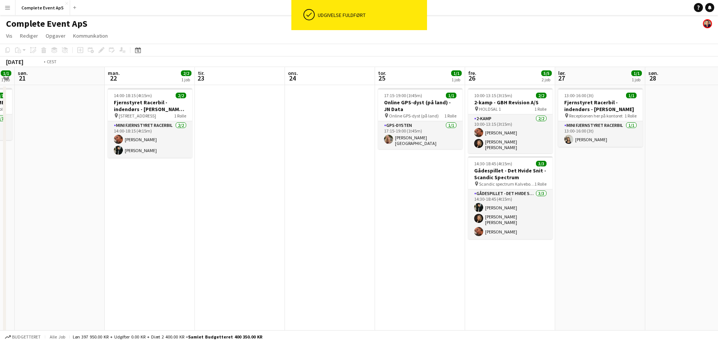
drag, startPoint x: 384, startPoint y: 222, endPoint x: 112, endPoint y: 220, distance: 272.1
click at [112, 221] on app-calendar-viewport "tor. 18 1/1 1 job fre. 19 6/9 5 job lør. 20 1/1 1 job søn. 21 man. 22 2/2 1 job…" at bounding box center [359, 261] width 718 height 389
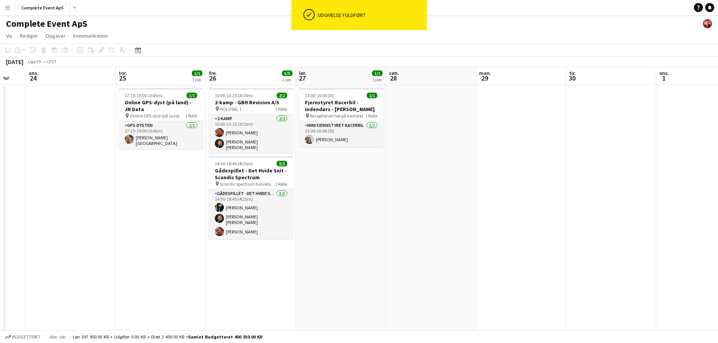
drag, startPoint x: 506, startPoint y: 260, endPoint x: 69, endPoint y: 232, distance: 438.4
click at [70, 232] on app-calendar-viewport "søn. 21 man. 22 2/2 1 job tir. 23 ons. 24 tor. 25 1/1 1 job fre. 26 5/5 2 job l…" at bounding box center [359, 261] width 718 height 389
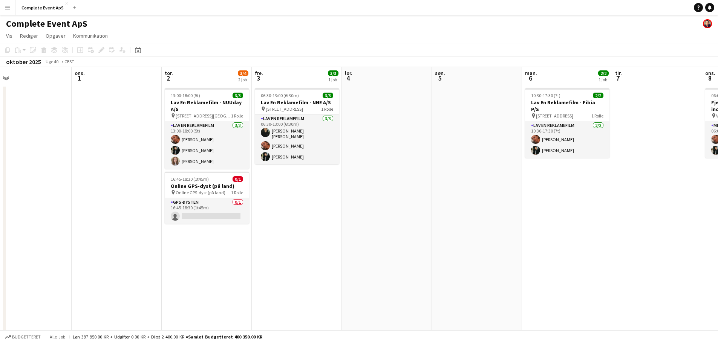
drag, startPoint x: 509, startPoint y: 239, endPoint x: 377, endPoint y: 240, distance: 132.3
click at [377, 240] on app-calendar-viewport "lør. 27 1/1 1 job søn. 28 man. 29 tir. 30 ons. 1 tor. 2 3/4 2 job fre. 3 3/3 1 …" at bounding box center [359, 261] width 718 height 389
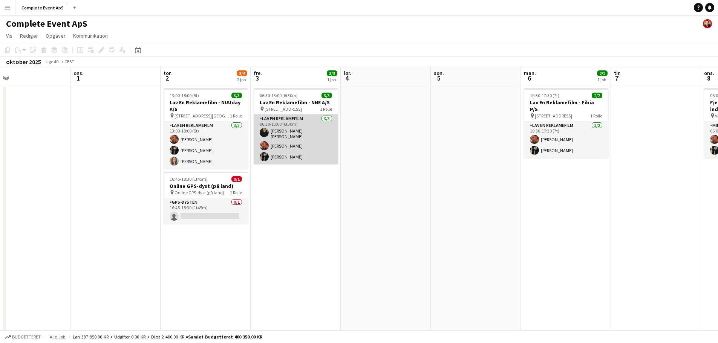
click at [301, 147] on app-card-role "Lav En Reklamefilm [DATE] 06:30-13:00 (6t30m) [PERSON_NAME] [PERSON_NAME] [PERS…" at bounding box center [296, 140] width 84 height 50
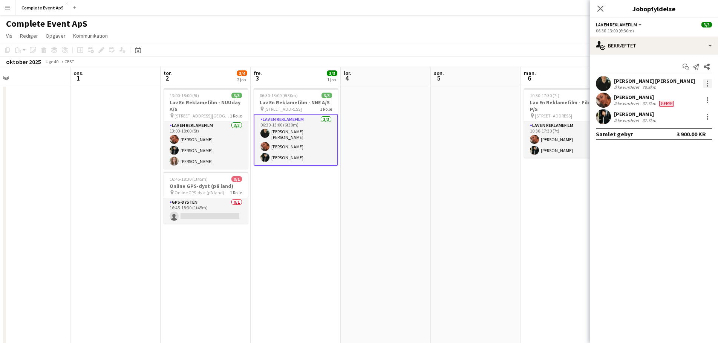
click at [708, 81] on div at bounding box center [708, 82] width 2 height 2
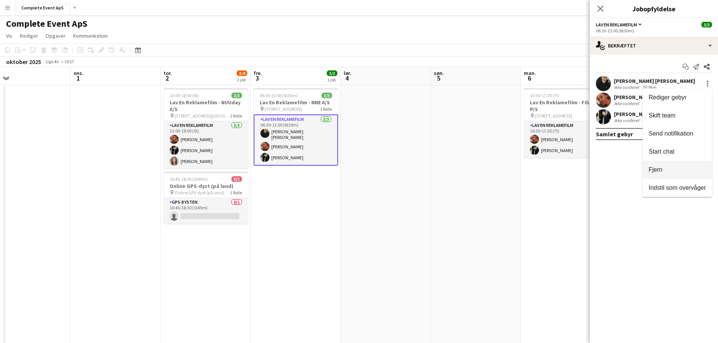
click at [673, 171] on span "Fjern" at bounding box center [677, 170] width 57 height 7
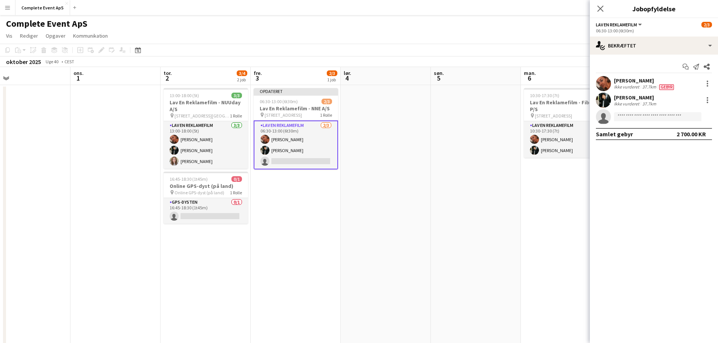
click at [490, 159] on app-date-cell at bounding box center [476, 270] width 90 height 371
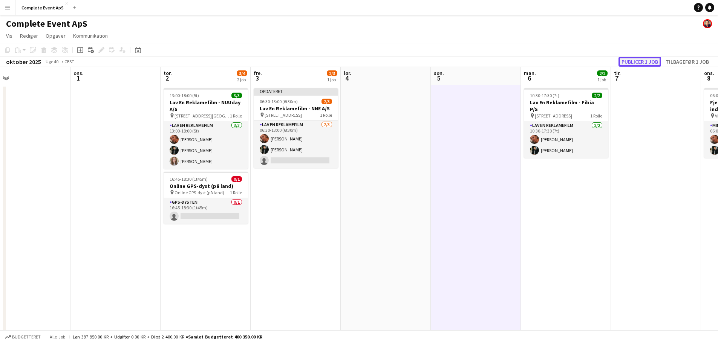
click at [648, 61] on button "Publicer 1 job" at bounding box center [639, 62] width 43 height 10
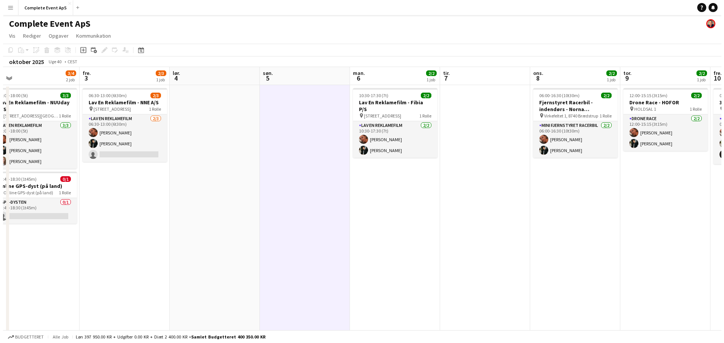
scroll to position [0, 280]
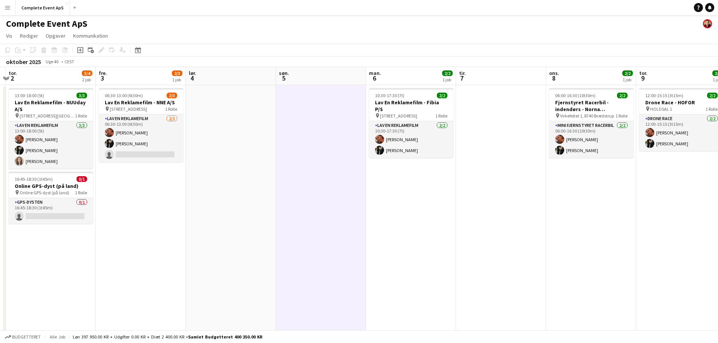
drag, startPoint x: 487, startPoint y: 217, endPoint x: 226, endPoint y: 232, distance: 261.6
click at [226, 232] on app-calendar-viewport "man. 29 tir. 30 ons. 1 tor. 2 3/4 2 job fre. 3 2/3 1 job lør. 4 søn. 5 man. 6 2…" at bounding box center [359, 261] width 718 height 389
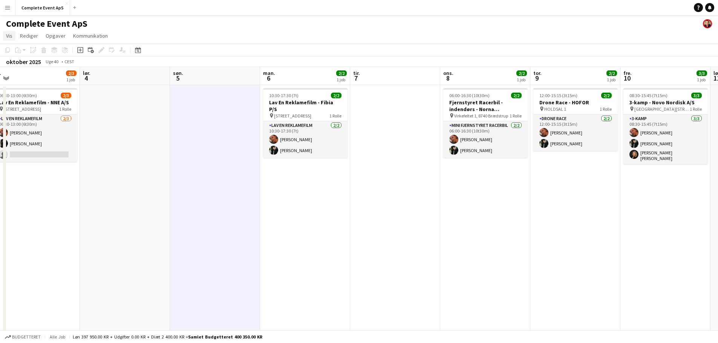
click at [9, 34] on span "Vis" at bounding box center [9, 35] width 6 height 7
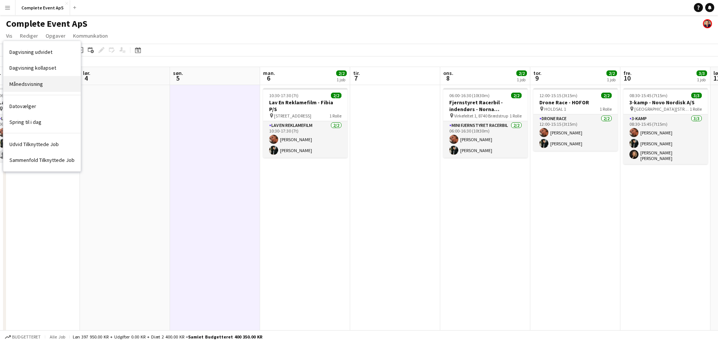
click at [30, 86] on span "Månedsvisning" at bounding box center [26, 84] width 34 height 7
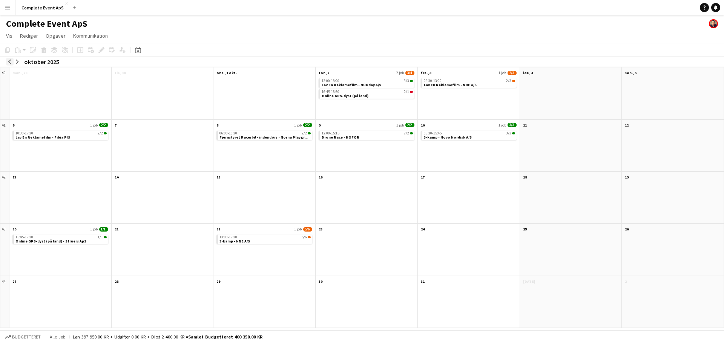
click at [9, 62] on app-icon "arrow-left" at bounding box center [10, 62] width 5 height 5
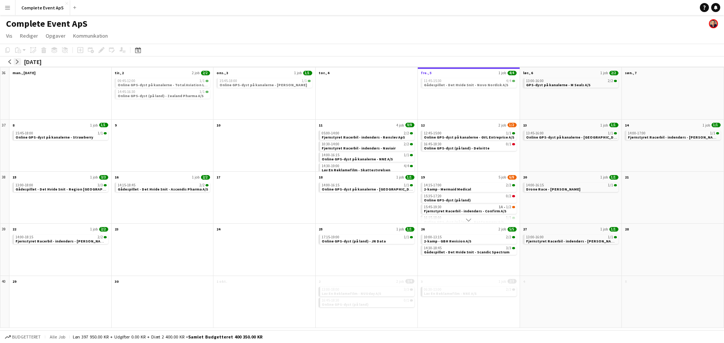
click at [18, 60] on app-icon "arrow-right" at bounding box center [17, 62] width 5 height 5
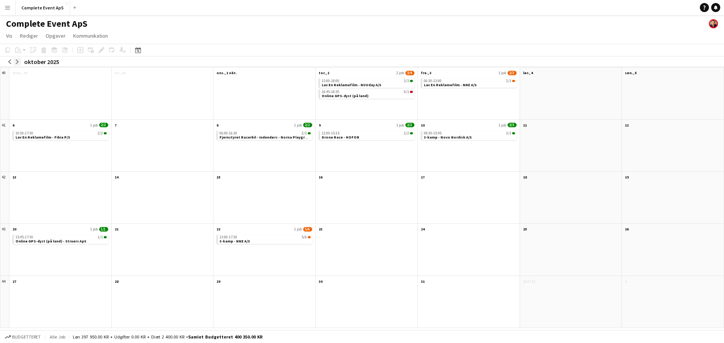
click at [19, 62] on app-icon "arrow-right" at bounding box center [17, 62] width 5 height 5
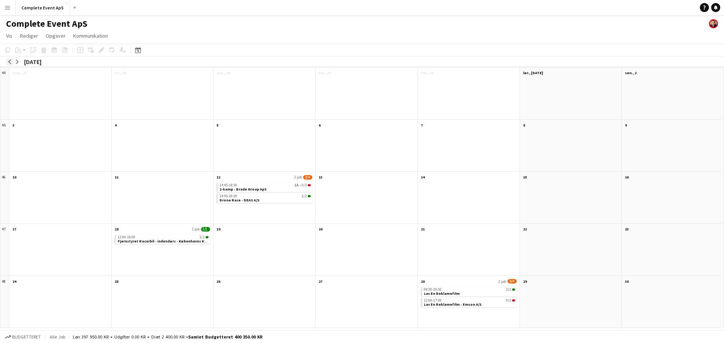
click at [7, 61] on button "arrow-left" at bounding box center [10, 62] width 8 height 8
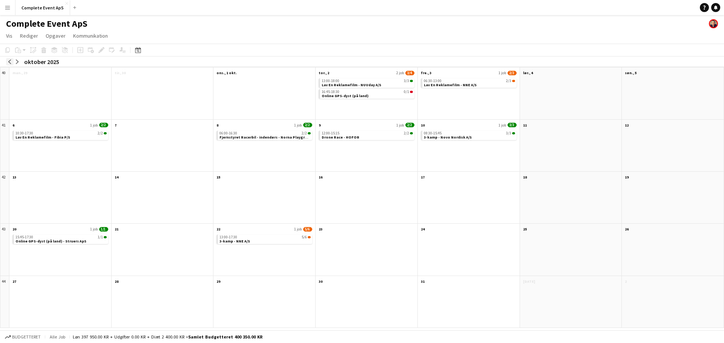
click at [7, 61] on button "arrow-left" at bounding box center [10, 62] width 8 height 8
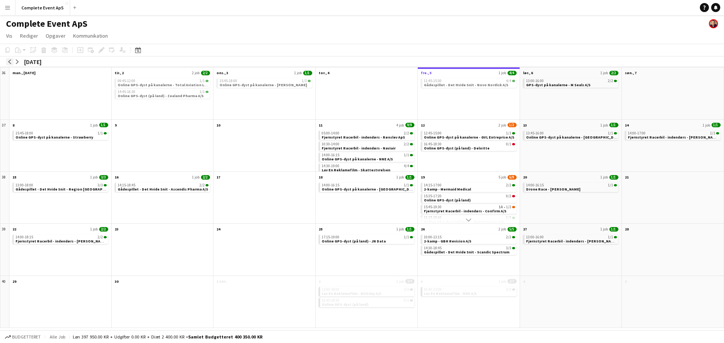
click at [7, 61] on button "arrow-left" at bounding box center [10, 62] width 8 height 8
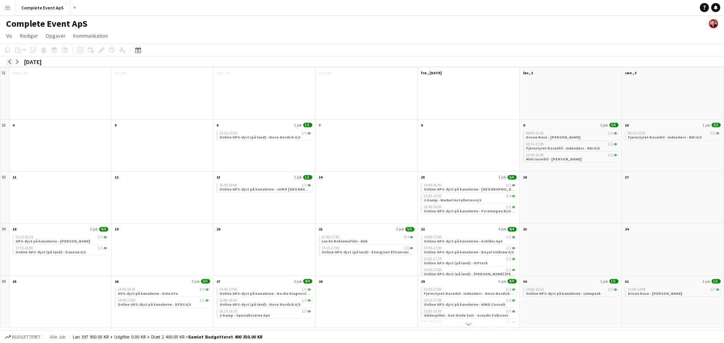
click at [7, 61] on button "arrow-left" at bounding box center [10, 62] width 8 height 8
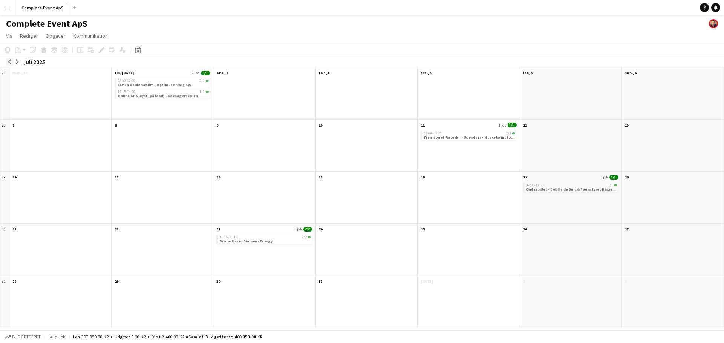
click at [7, 61] on button "arrow-left" at bounding box center [10, 62] width 8 height 8
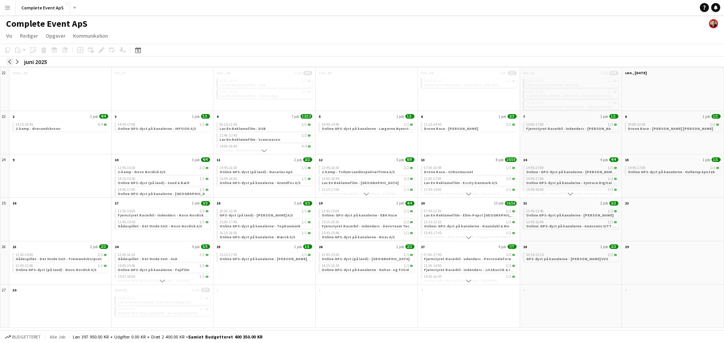
click at [10, 61] on app-icon "arrow-left" at bounding box center [10, 62] width 5 height 5
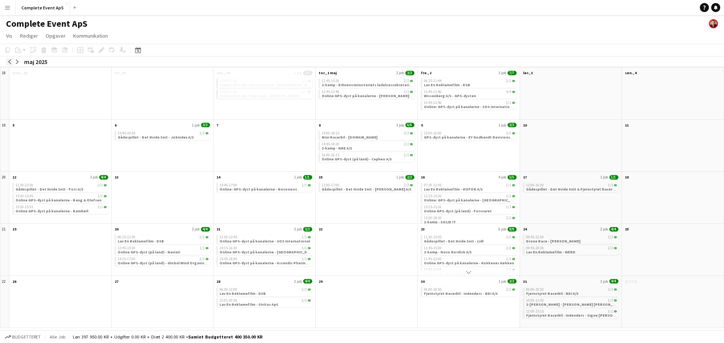
click at [7, 62] on button "arrow-left" at bounding box center [10, 62] width 8 height 8
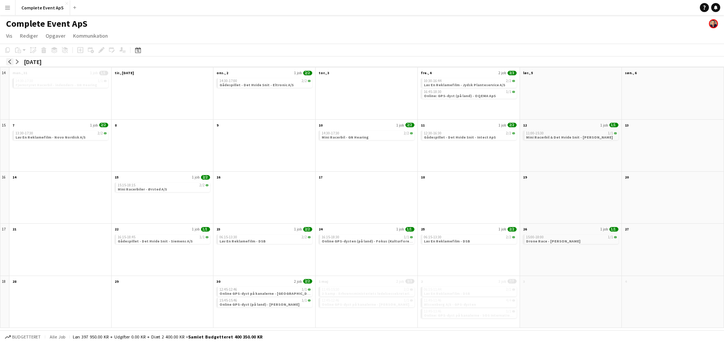
click at [7, 62] on button "arrow-left" at bounding box center [10, 62] width 8 height 8
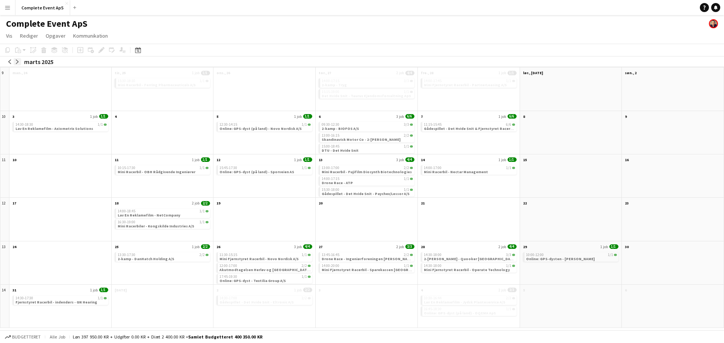
click at [18, 62] on app-icon "arrow-right" at bounding box center [17, 62] width 5 height 5
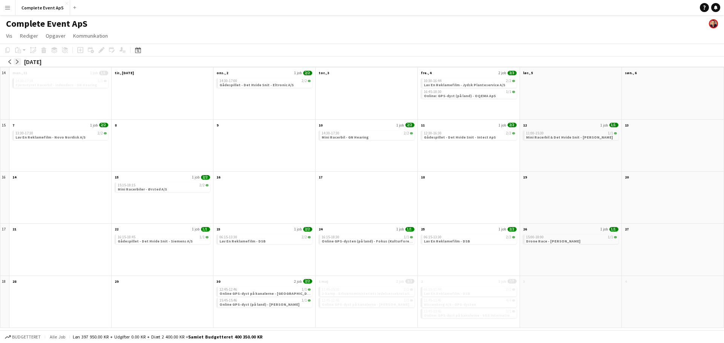
click at [18, 62] on app-icon "arrow-right" at bounding box center [17, 62] width 5 height 5
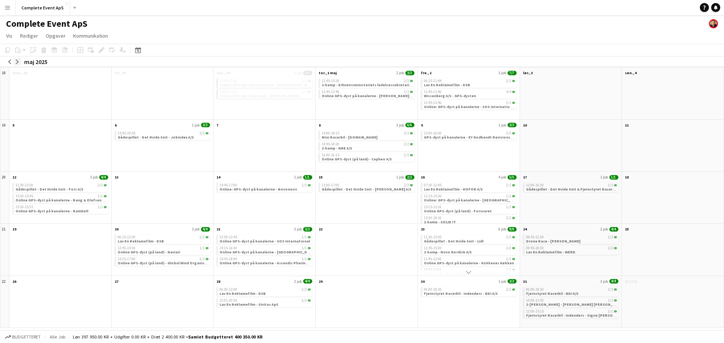
click at [18, 62] on app-icon "arrow-right" at bounding box center [17, 62] width 5 height 5
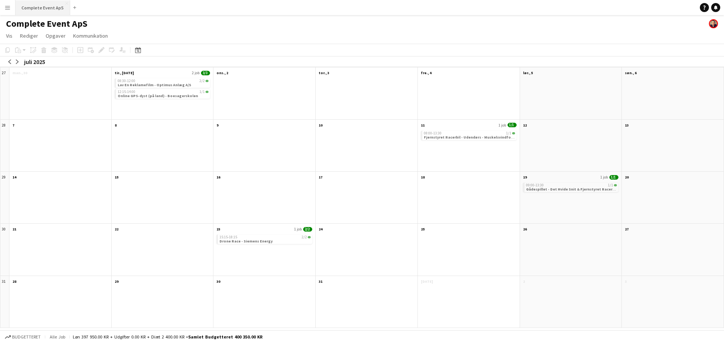
click at [47, 2] on button "Complete Event ApS Luk" at bounding box center [42, 7] width 55 height 15
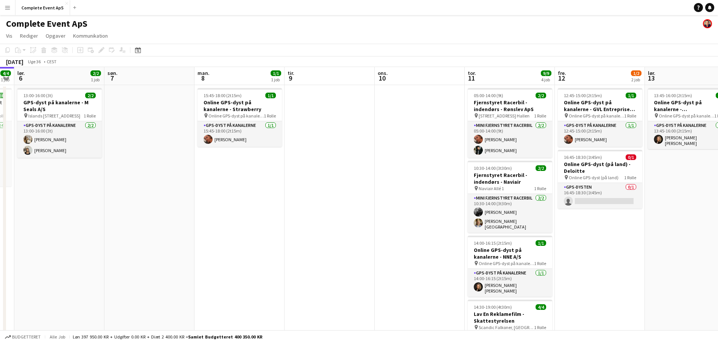
scroll to position [0, 279]
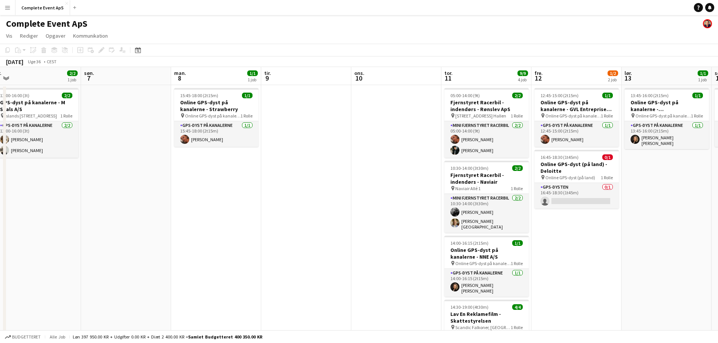
drag, startPoint x: 511, startPoint y: 255, endPoint x: 344, endPoint y: 252, distance: 167.0
click at [344, 252] on app-calendar-viewport "ons. 3 1/1 1 job tor. 4 fre. 5 4/4 1 job lør. 6 2/2 1 job søn. 7 man. 8 1/1 1 j…" at bounding box center [359, 235] width 718 height 337
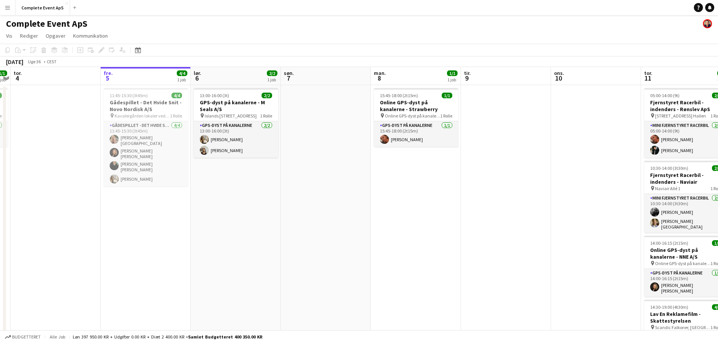
scroll to position [0, 157]
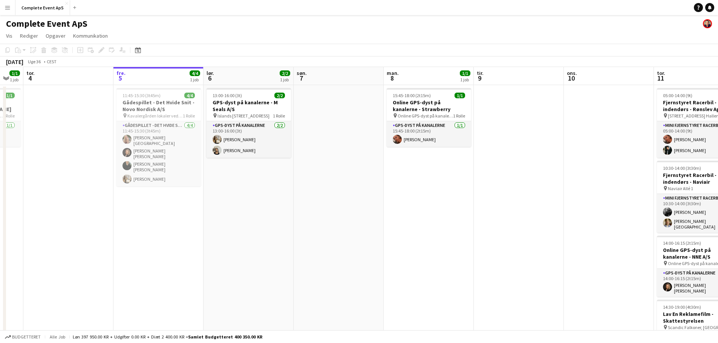
drag, startPoint x: 258, startPoint y: 211, endPoint x: 470, endPoint y: 215, distance: 212.6
click at [470, 215] on app-calendar-viewport "tir. 2 2/2 2 job ons. 3 1/1 1 job tor. 4 fre. 5 4/4 1 job lør. 6 2/2 1 job søn.…" at bounding box center [359, 235] width 718 height 337
click at [259, 95] on div "13:00-16:00 (3t) 2/2" at bounding box center [249, 96] width 84 height 6
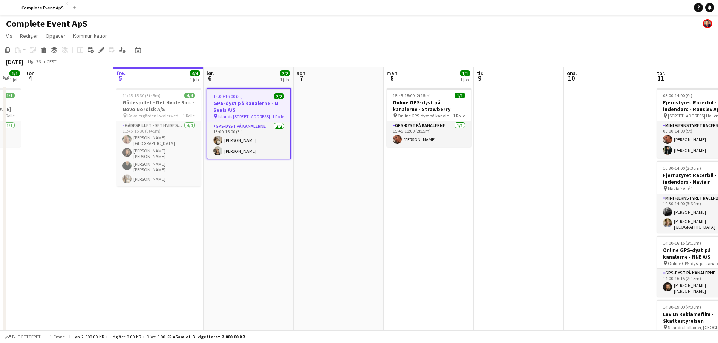
click at [259, 95] on div "13:00-16:00 (3t) 2/2" at bounding box center [248, 96] width 83 height 6
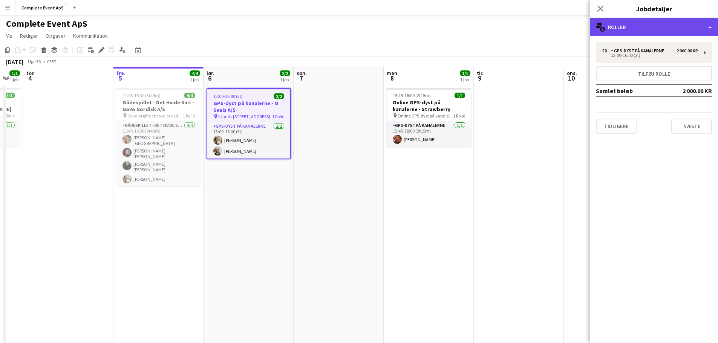
click at [632, 24] on div "multiple-users-add Roller" at bounding box center [654, 27] width 128 height 18
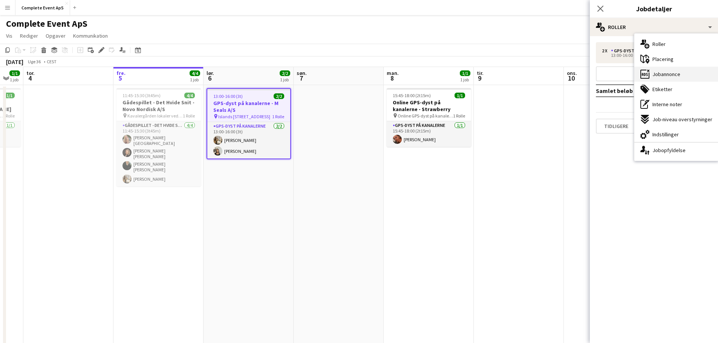
click at [670, 74] on span "Jobannonce" at bounding box center [666, 74] width 28 height 7
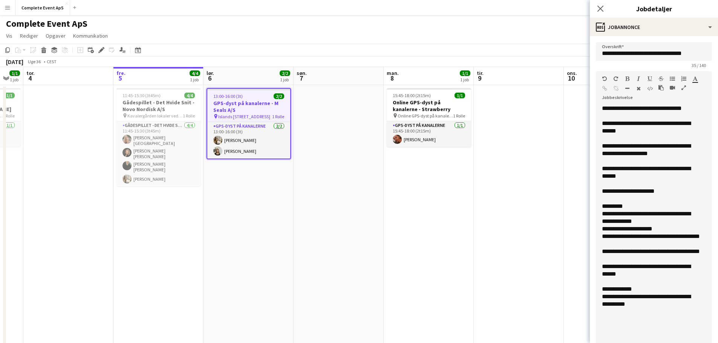
drag, startPoint x: 697, startPoint y: 158, endPoint x: 701, endPoint y: 361, distance: 203.2
click at [701, 343] on html "Menu Boards Boards Boards Alle job Status Arbejdsstyrke Arbejdsstyrke Min arbej…" at bounding box center [359, 208] width 718 height 417
click at [415, 185] on app-date-cell "15:45-18:00 (2t15m) 1/1 Online GPS-dyst på kanalerne - Strawberry pin Online GP…" at bounding box center [429, 244] width 90 height 319
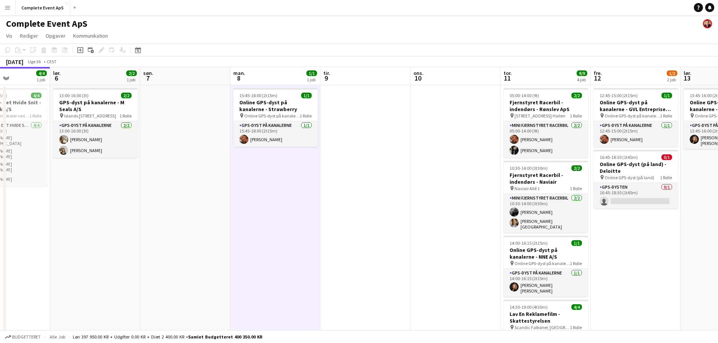
drag, startPoint x: 508, startPoint y: 233, endPoint x: 169, endPoint y: 236, distance: 339.2
click at [169, 236] on app-calendar-viewport "ons. 3 1/1 1 job tor. 4 fre. 5 4/4 1 job lør. 6 2/2 1 job søn. 7 man. 8 1/1 1 j…" at bounding box center [359, 235] width 718 height 337
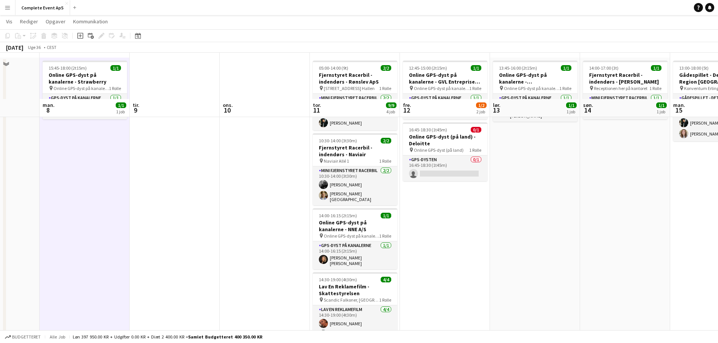
scroll to position [0, 0]
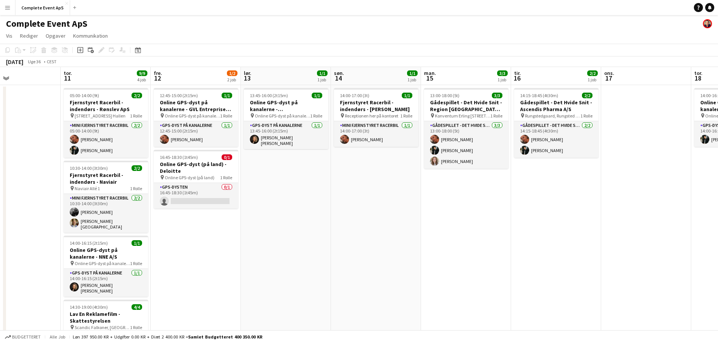
drag, startPoint x: 563, startPoint y: 274, endPoint x: 350, endPoint y: 269, distance: 212.6
click at [350, 269] on app-calendar-viewport "søn. 7 man. 8 1/1 1 job tir. 9 ons. 10 tor. 11 9/9 4 job fre. 12 1/2 2 job lør.…" at bounding box center [359, 261] width 718 height 389
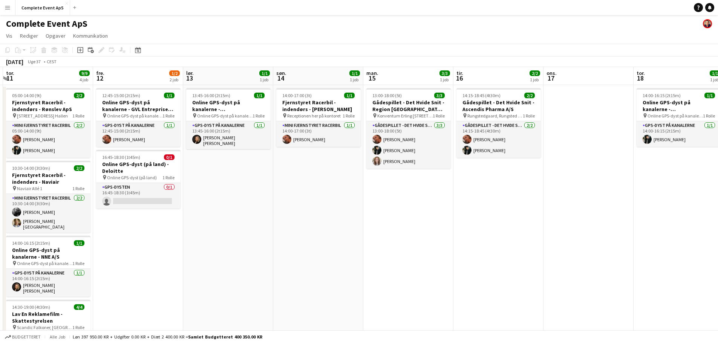
scroll to position [0, 240]
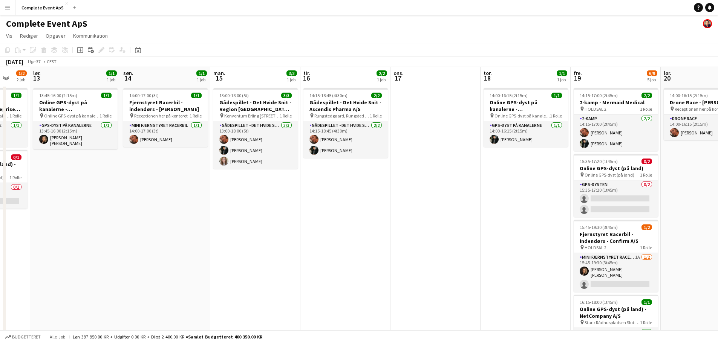
drag, startPoint x: 574, startPoint y: 246, endPoint x: 363, endPoint y: 248, distance: 210.7
click at [363, 248] on app-calendar-viewport "ons. 10 tor. 11 9/9 4 job fre. 12 1/2 2 job lør. 13 1/1 1 job søn. 14 1/1 1 job…" at bounding box center [359, 261] width 718 height 389
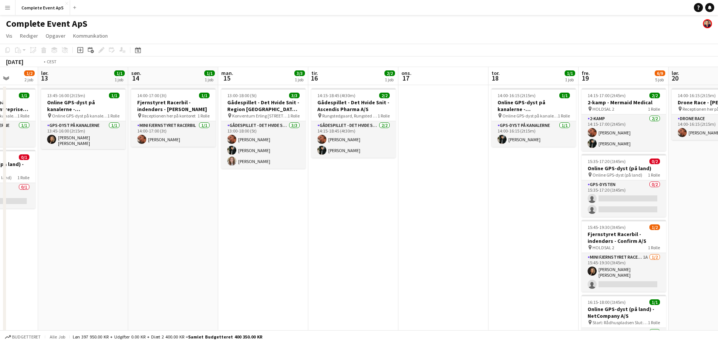
drag, startPoint x: 435, startPoint y: 219, endPoint x: 149, endPoint y: 216, distance: 286.0
click at [115, 217] on app-calendar-viewport "ons. 10 tor. 11 9/9 4 job fre. 12 1/2 2 job lør. 13 1/1 1 job søn. 14 1/1 1 job…" at bounding box center [359, 261] width 718 height 389
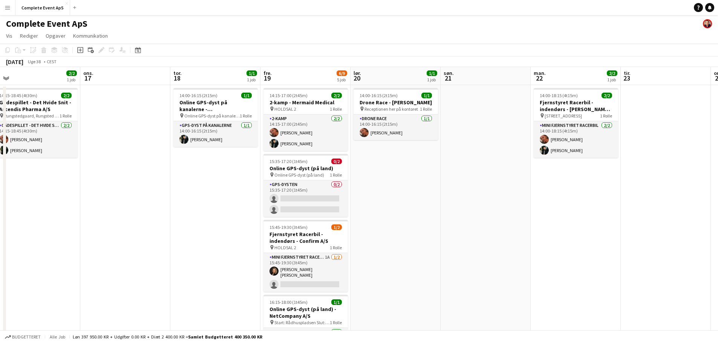
drag, startPoint x: 493, startPoint y: 243, endPoint x: 211, endPoint y: 229, distance: 281.5
click at [243, 236] on app-calendar-viewport "søn. 14 1/1 1 job man. 15 3/3 1 job tir. 16 2/2 1 job ons. 17 tor. 18 1/1 1 job…" at bounding box center [359, 261] width 718 height 389
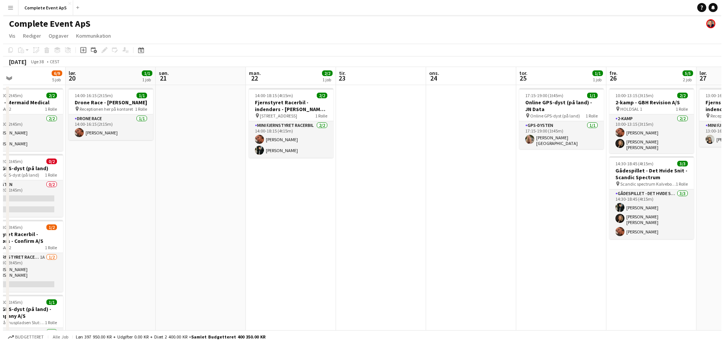
scroll to position [0, 263]
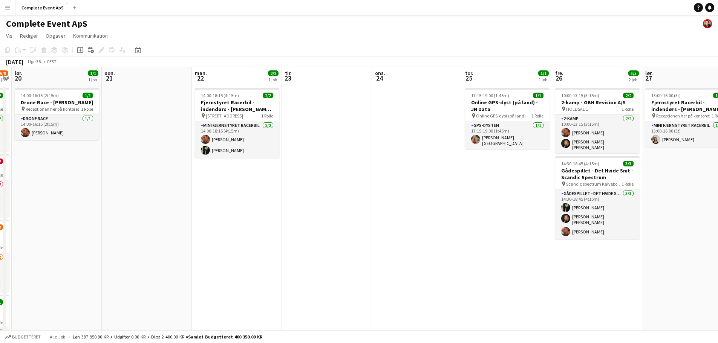
drag, startPoint x: 529, startPoint y: 233, endPoint x: 296, endPoint y: 246, distance: 233.7
click at [296, 246] on app-calendar-viewport "ons. 17 tor. 18 1/1 1 job fre. 19 6/9 5 job lør. 20 1/1 1 job søn. 21 man. 22 2…" at bounding box center [359, 261] width 718 height 389
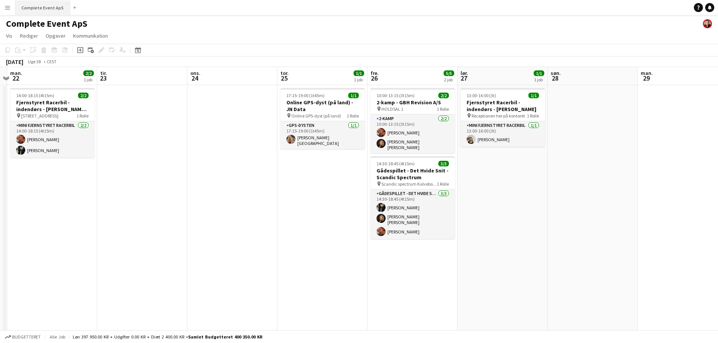
click at [41, 9] on button "Complete Event ApS Luk" at bounding box center [42, 7] width 55 height 15
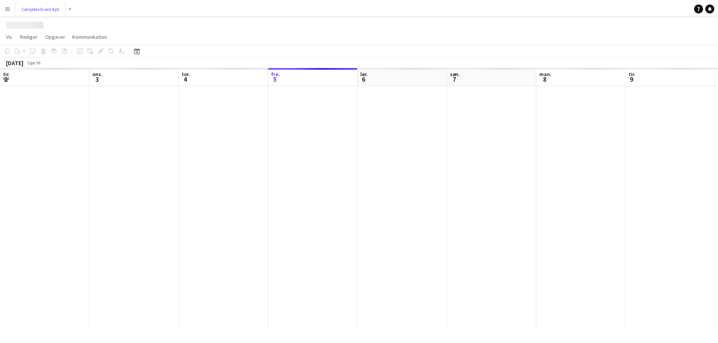
scroll to position [0, 180]
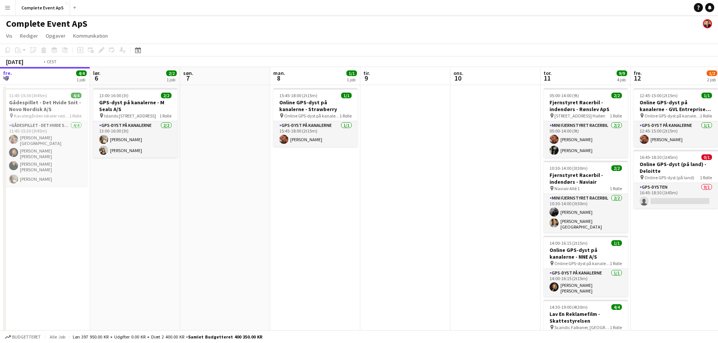
drag, startPoint x: 420, startPoint y: 215, endPoint x: 0, endPoint y: 197, distance: 420.6
click at [0, 197] on app-calendar-viewport "ons. 3 1/1 1 job tor. 4 fre. 5 4/4 1 job lør. 6 2/2 1 job søn. 7 man. 8 1/1 1 j…" at bounding box center [359, 235] width 718 height 337
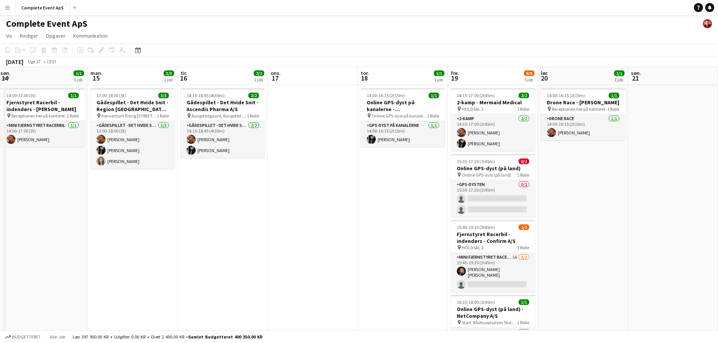
drag, startPoint x: 535, startPoint y: 234, endPoint x: 138, endPoint y: 226, distance: 398.0
click at [74, 227] on app-calendar-viewport "fre. 12 1/2 2 job lør. 13 1/1 1 job søn. 14 1/1 1 job man. 15 3/3 1 job tir. 16…" at bounding box center [359, 261] width 718 height 389
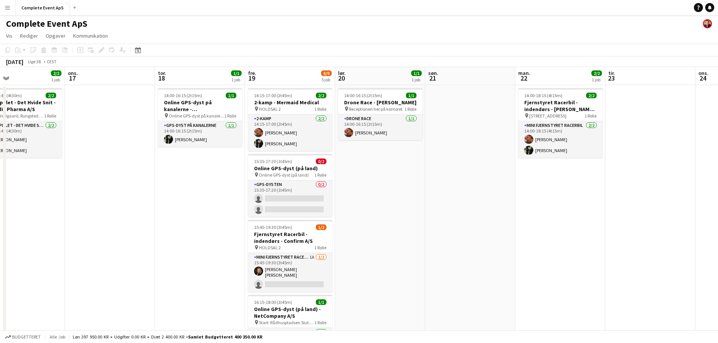
scroll to position [0, 272]
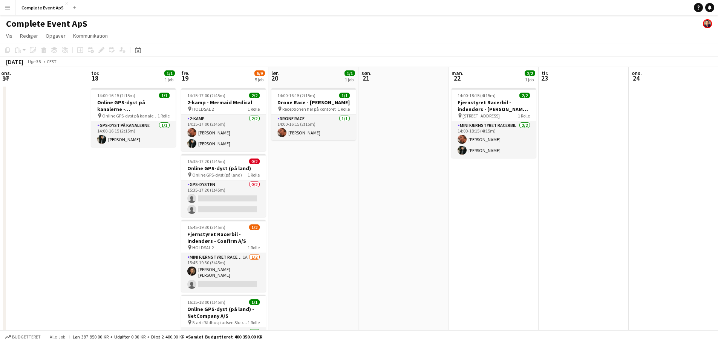
drag, startPoint x: 212, startPoint y: 237, endPoint x: 145, endPoint y: 234, distance: 66.8
click at [145, 234] on app-calendar-viewport "søn. 14 1/1 1 job man. 15 3/3 1 job tir. 16 2/2 1 job ons. 17 tor. 18 1/1 1 job…" at bounding box center [359, 261] width 718 height 389
click at [221, 261] on app-card-role "Mini Fjernstyret Racerbil 1A [DATE] 15:45-19:30 (3t45m) [PERSON_NAME] [PERSON_N…" at bounding box center [223, 272] width 84 height 39
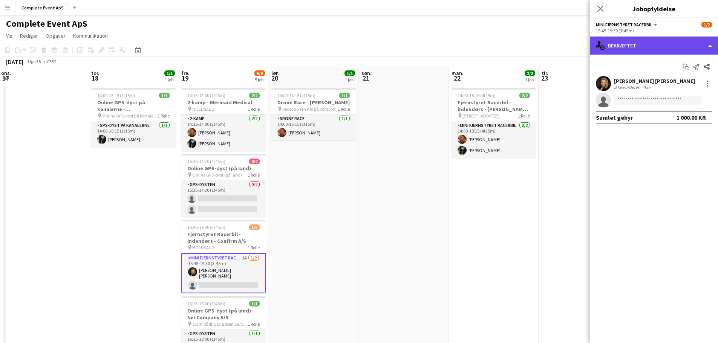
click at [652, 48] on div "single-neutral-actions-check-2 Bekræftet" at bounding box center [654, 46] width 128 height 18
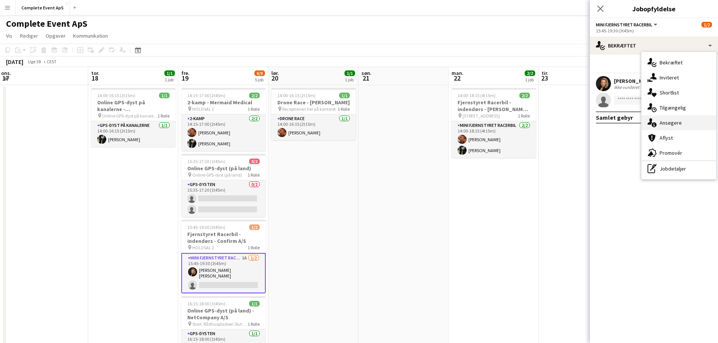
click at [679, 122] on span "Ansøgere" at bounding box center [670, 122] width 22 height 7
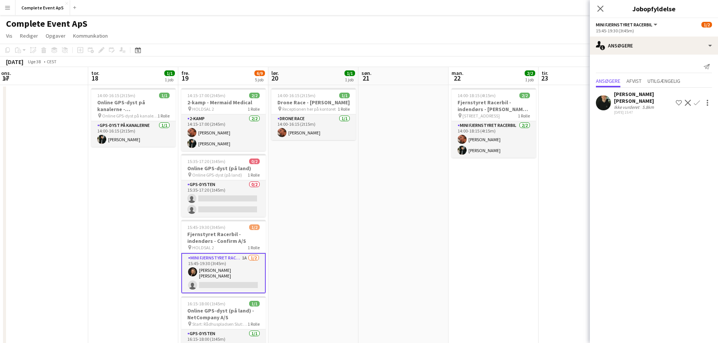
click at [696, 100] on app-icon "Bekræft" at bounding box center [697, 103] width 6 height 6
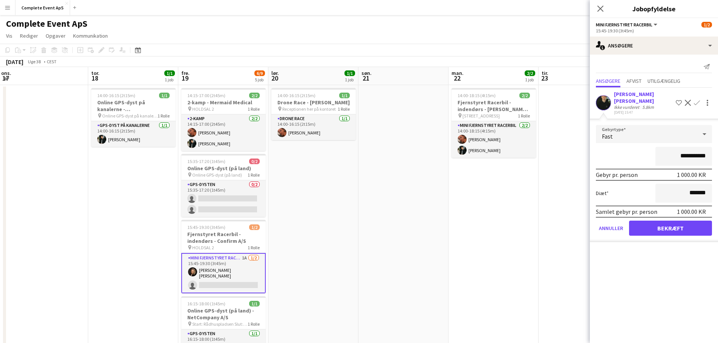
click at [659, 230] on form "**********" at bounding box center [654, 183] width 128 height 117
click at [665, 222] on button "Bekræft" at bounding box center [670, 228] width 83 height 15
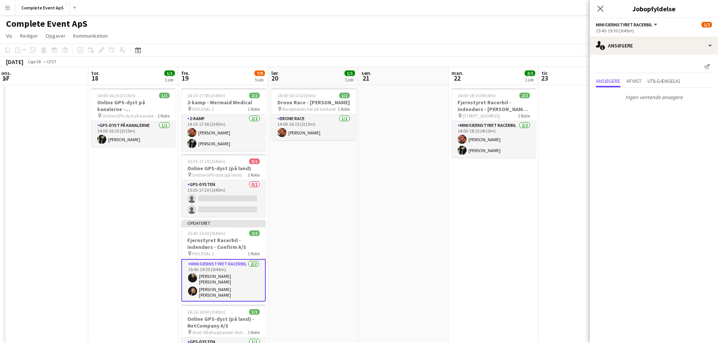
drag, startPoint x: 525, startPoint y: 248, endPoint x: 649, endPoint y: 66, distance: 219.9
click at [525, 247] on app-date-cell "14:00-18:15 (4t15m) 2/2 Fjernstyret Racerbil - indendørs - [PERSON_NAME] A/S pi…" at bounding box center [493, 270] width 90 height 371
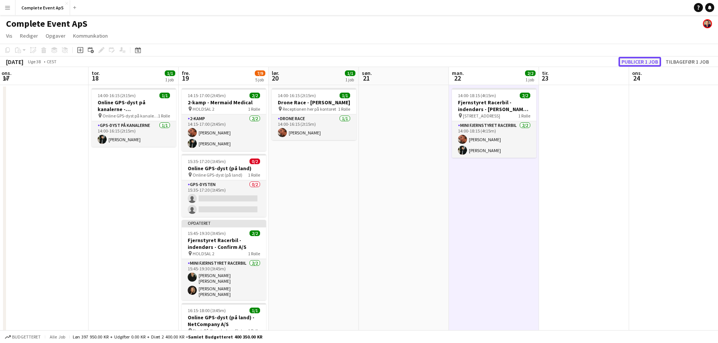
click at [641, 60] on button "Publicer 1 job" at bounding box center [639, 62] width 43 height 10
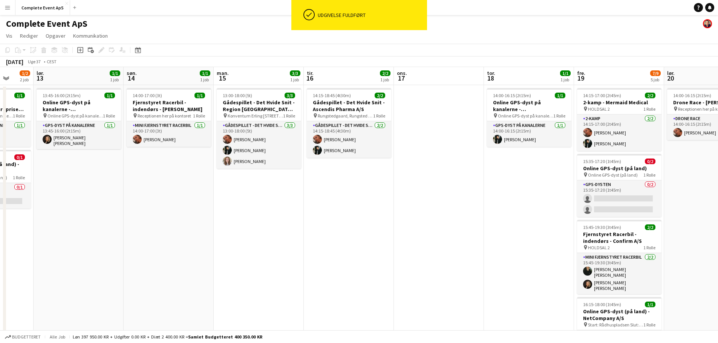
drag, startPoint x: 56, startPoint y: 250, endPoint x: 612, endPoint y: 211, distance: 556.8
click at [625, 217] on app-calendar-viewport "tor. 11 9/9 4 job fre. 12 1/2 2 job lør. 13 1/1 1 job søn. 14 1/1 1 job man. 15…" at bounding box center [359, 264] width 718 height 395
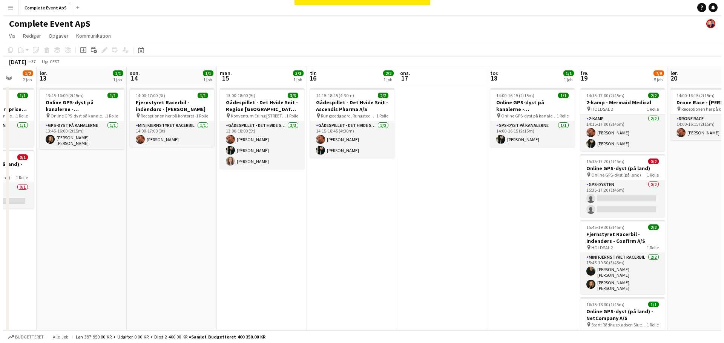
scroll to position [0, 153]
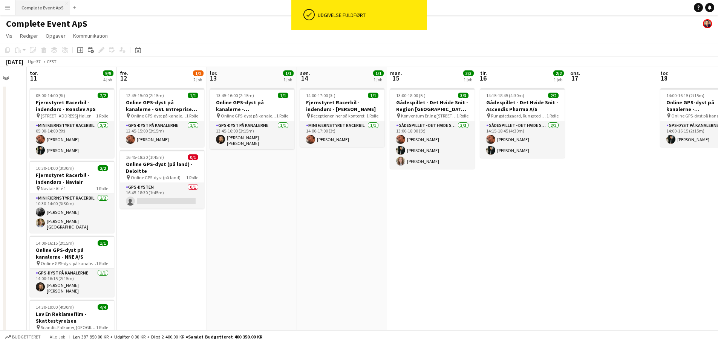
click at [40, 4] on button "Complete Event ApS Luk" at bounding box center [42, 7] width 55 height 15
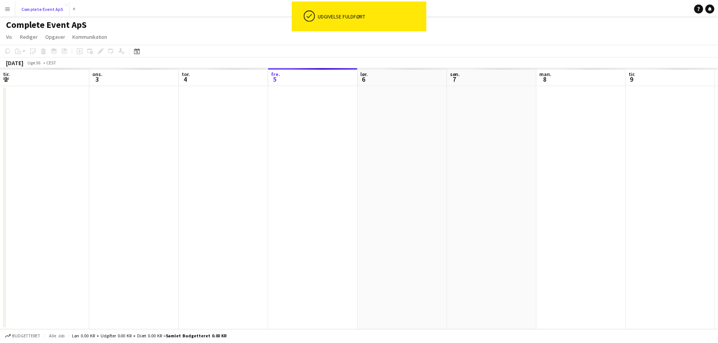
scroll to position [0, 180]
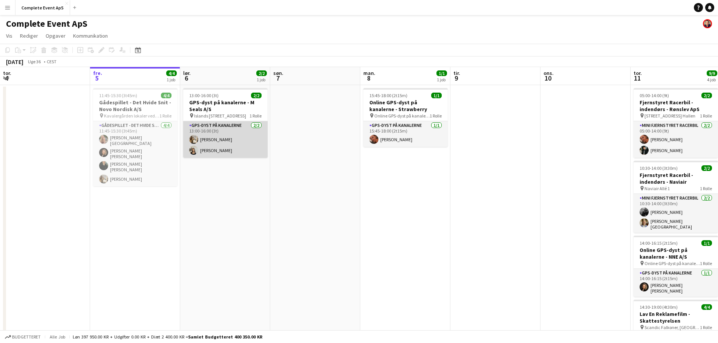
click at [230, 133] on app-card-role "GPS-dyst på kanalerne [DATE] 13:00-16:00 (3t) [PERSON_NAME] [PERSON_NAME]" at bounding box center [225, 139] width 84 height 37
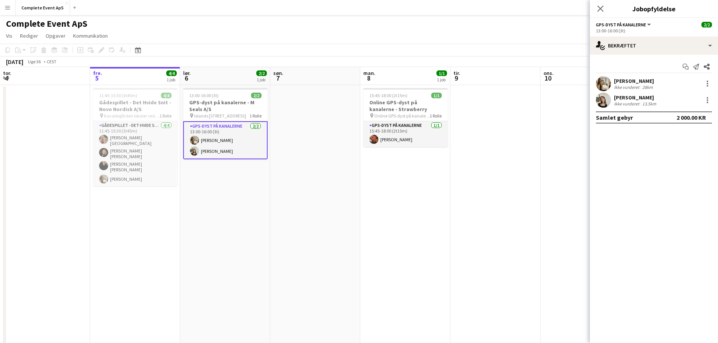
click at [210, 87] on app-date-cell "13:00-16:00 (3t) 2/2 GPS-dyst på kanalerne - M Seals A/S pin Islands Brygge 10,…" at bounding box center [225, 244] width 90 height 319
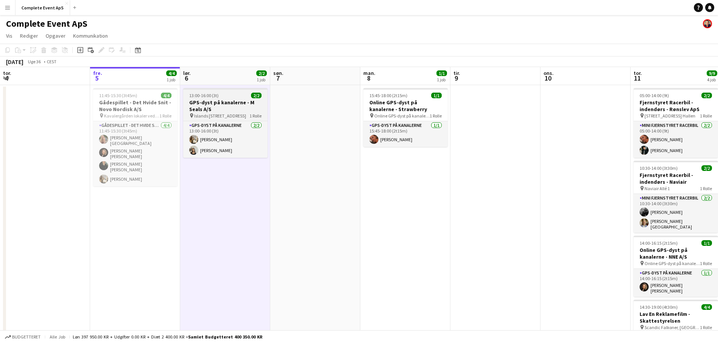
click at [216, 96] on span "13:00-16:00 (3t)" at bounding box center [203, 96] width 29 height 6
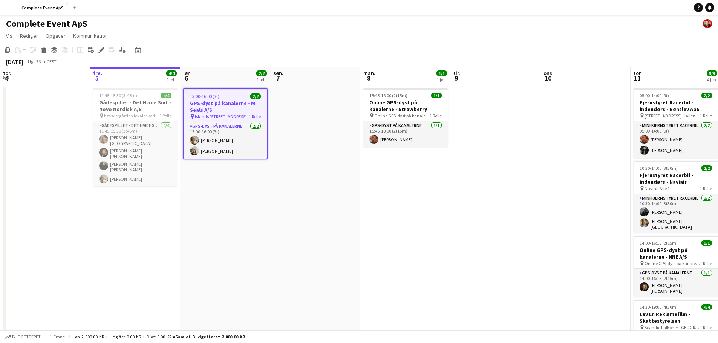
click at [216, 96] on span "13:00-16:00 (3t)" at bounding box center [204, 96] width 29 height 6
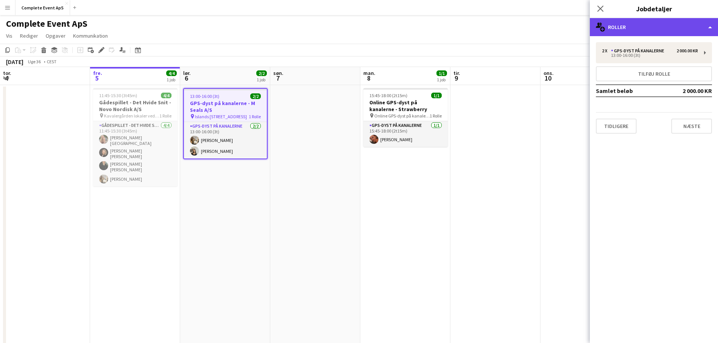
click at [638, 29] on div "multiple-users-add Roller" at bounding box center [654, 27] width 128 height 18
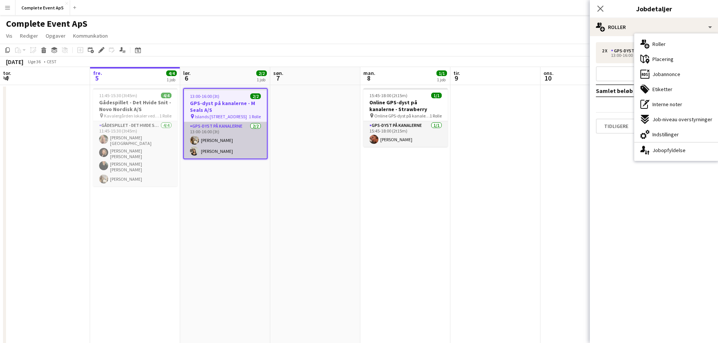
click at [245, 142] on app-card-role "GPS-dyst på kanalerne [DATE] 13:00-16:00 (3t) [PERSON_NAME] [PERSON_NAME]" at bounding box center [225, 140] width 83 height 37
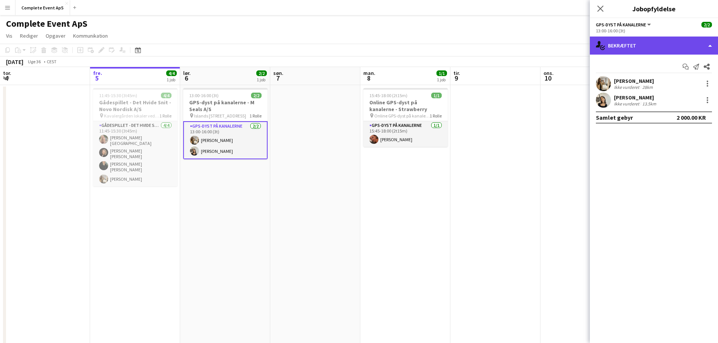
click at [646, 46] on div "single-neutral-actions-check-2 Bekræftet" at bounding box center [654, 46] width 128 height 18
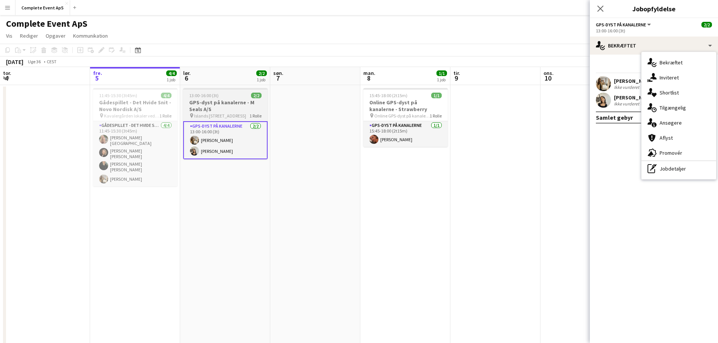
click at [230, 102] on h3 "GPS-dyst på kanalerne - M Seals A/S" at bounding box center [225, 106] width 84 height 14
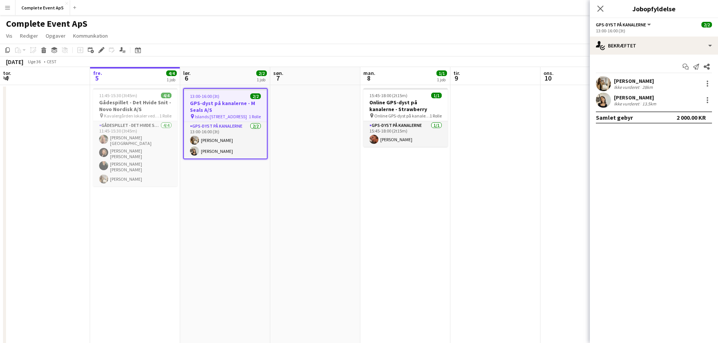
click at [230, 102] on h3 "GPS-dyst på kanalerne - M Seals A/S" at bounding box center [225, 107] width 83 height 14
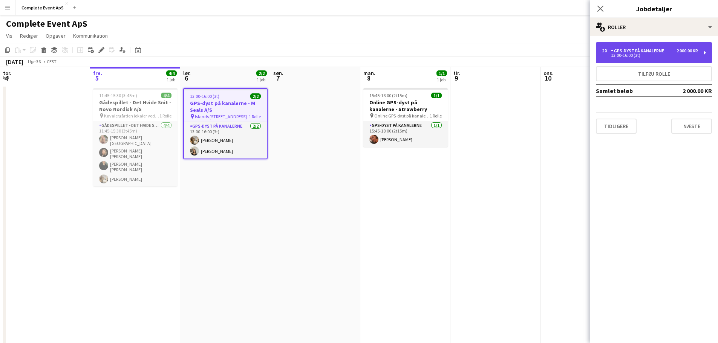
click at [661, 54] on div "13:00-16:00 (3t)" at bounding box center [650, 56] width 96 height 4
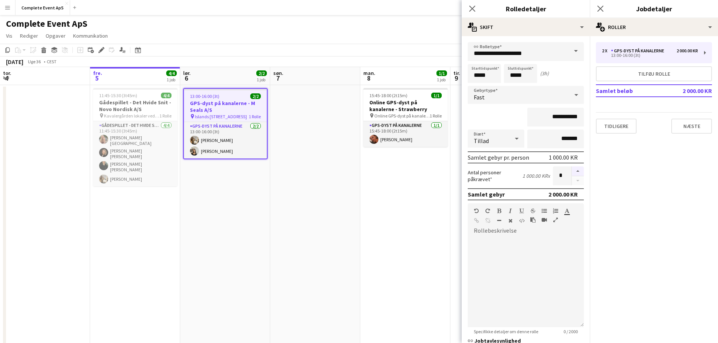
click at [572, 170] on button "button" at bounding box center [578, 172] width 12 height 10
type input "*"
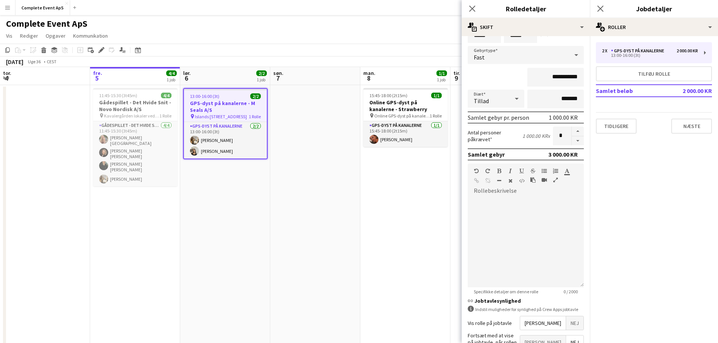
scroll to position [109, 0]
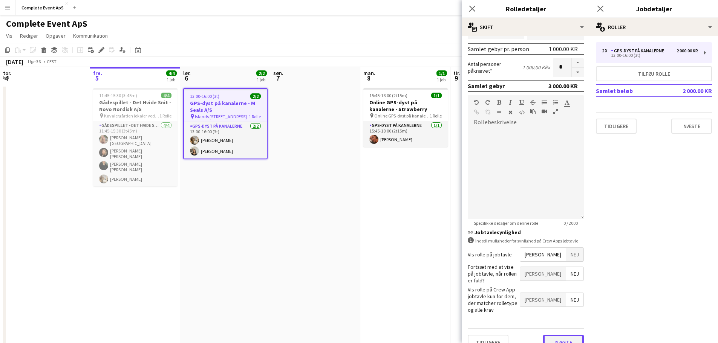
click at [563, 335] on button "Næste" at bounding box center [563, 342] width 41 height 15
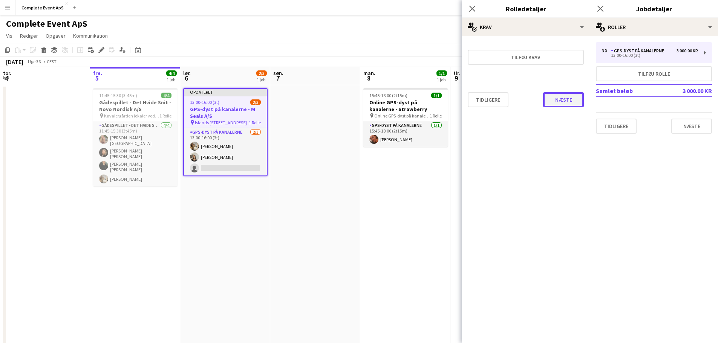
click at [566, 96] on button "Næste" at bounding box center [563, 99] width 41 height 15
click at [568, 97] on button "Afslut" at bounding box center [568, 100] width 31 height 15
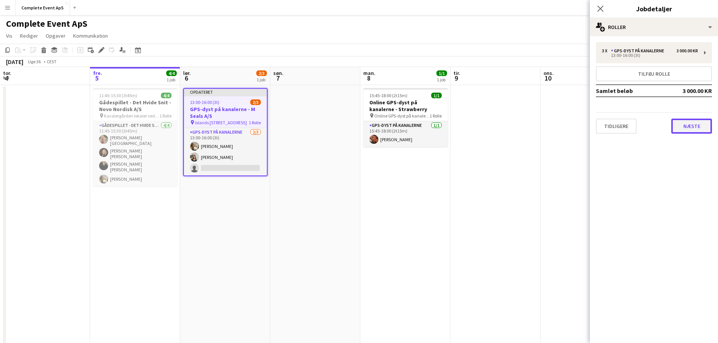
click at [693, 123] on button "Næste" at bounding box center [691, 126] width 41 height 15
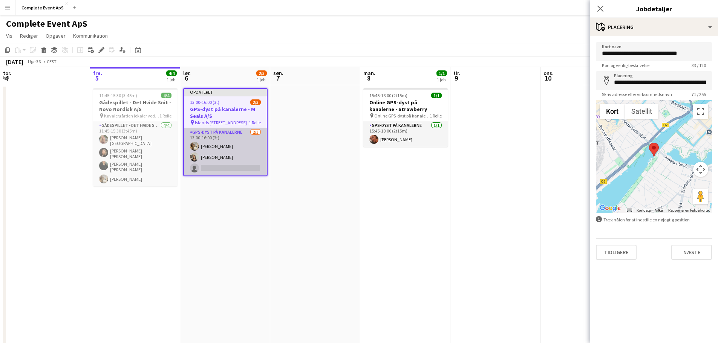
click at [221, 170] on app-card-role "GPS-dyst på kanalerne [DATE] 13:00-16:00 (3t) [PERSON_NAME] [PERSON_NAME] singl…" at bounding box center [225, 151] width 83 height 47
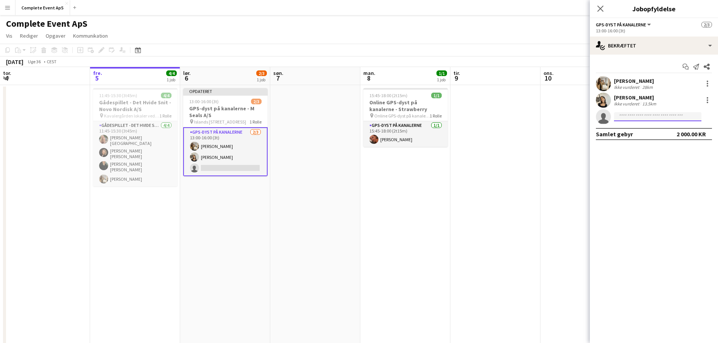
click at [643, 120] on input at bounding box center [657, 116] width 87 height 9
type input "*****"
click at [643, 136] on span "[EMAIL_ADDRESS][DOMAIN_NAME]" at bounding box center [657, 134] width 75 height 6
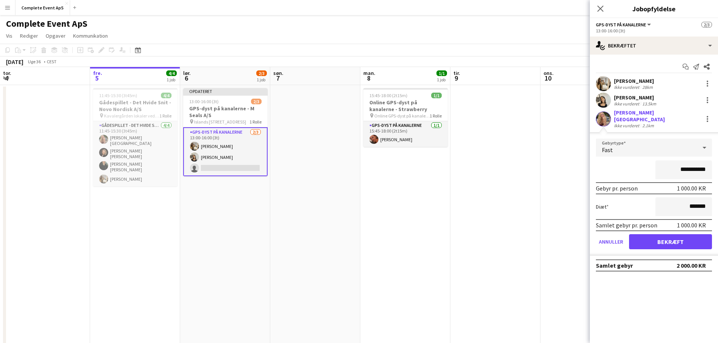
drag, startPoint x: 686, startPoint y: 167, endPoint x: 773, endPoint y: 185, distance: 89.1
click at [717, 185] on html "Menu Boards Boards Boards Alle job Status Arbejdsstyrke Arbejdsstyrke Min arbej…" at bounding box center [359, 208] width 718 height 417
type input "****"
type input "******"
click at [673, 241] on button "Bekræft" at bounding box center [670, 241] width 83 height 15
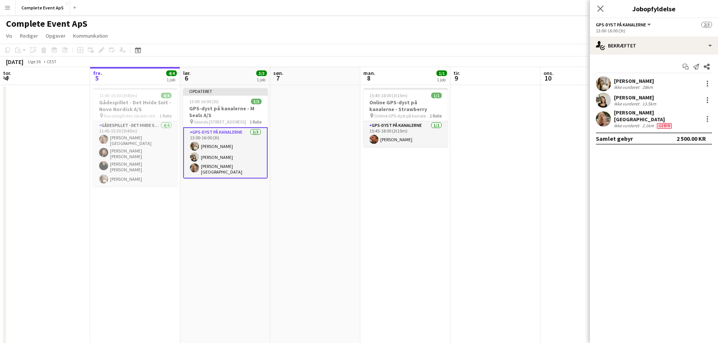
click at [535, 190] on app-date-cell at bounding box center [495, 244] width 90 height 319
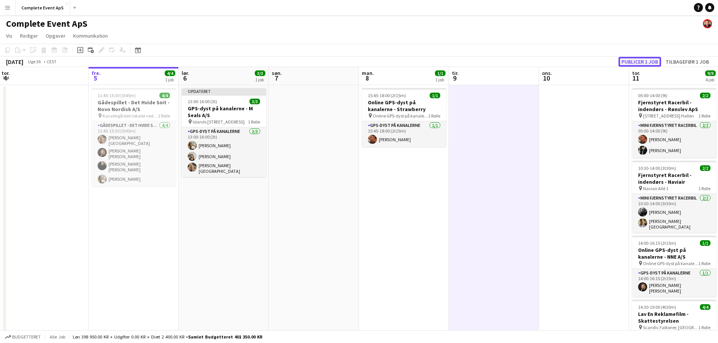
click at [634, 61] on button "Publicer 1 job" at bounding box center [639, 62] width 43 height 10
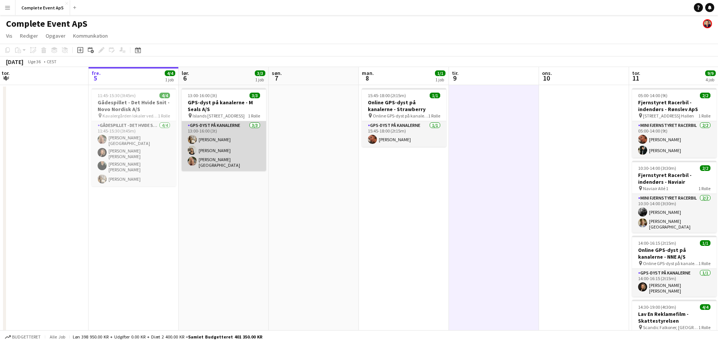
click at [245, 165] on app-card-role "GPS-dyst på kanalerne [DATE] 13:00-16:00 (3t) [PERSON_NAME] [PERSON_NAME] [PERS…" at bounding box center [224, 146] width 84 height 50
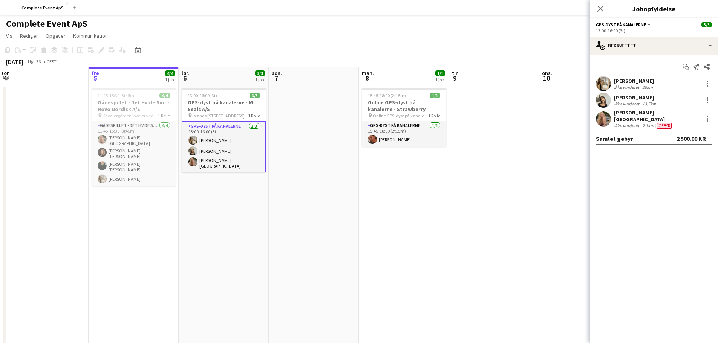
click at [701, 116] on div "[PERSON_NAME] Ikke vurderet 2.1km [GEOGRAPHIC_DATA]" at bounding box center [654, 119] width 128 height 20
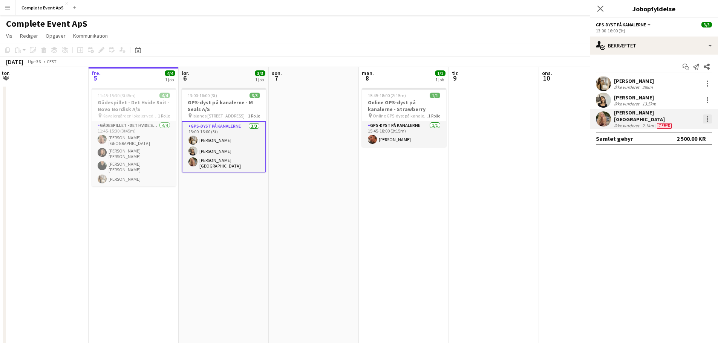
click at [707, 118] on div at bounding box center [707, 119] width 9 height 9
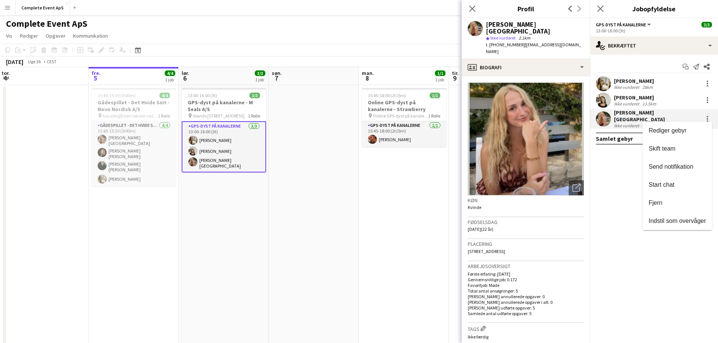
click at [474, 9] on div at bounding box center [359, 171] width 718 height 343
click at [681, 116] on div "[PERSON_NAME] Ikke vurderet 2.1km [GEOGRAPHIC_DATA]" at bounding box center [654, 119] width 128 height 20
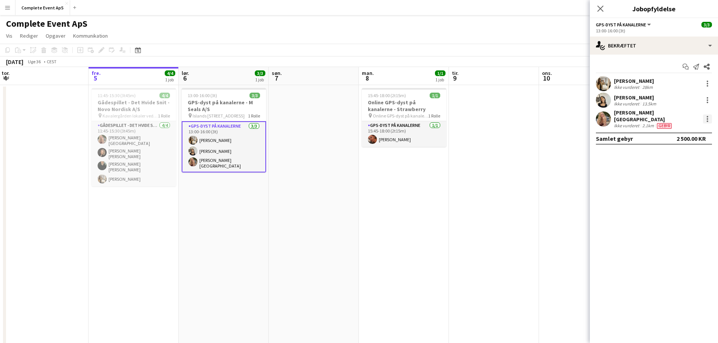
click at [707, 116] on div at bounding box center [708, 117] width 2 height 2
click at [673, 130] on span "Rediger gebyr" at bounding box center [668, 130] width 38 height 6
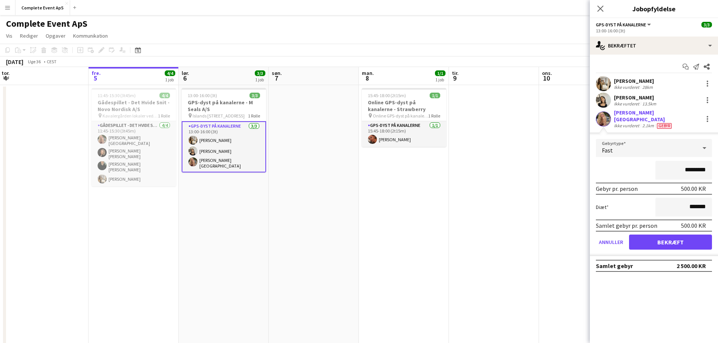
drag, startPoint x: 677, startPoint y: 165, endPoint x: 795, endPoint y: 182, distance: 119.9
click at [717, 182] on html "Menu Boards Boards Boards Alle job Status Arbejdsstyrke Arbejdsstyrke Min arbej…" at bounding box center [359, 208] width 718 height 417
type input "******"
click at [668, 241] on button "Bekræft" at bounding box center [670, 242] width 83 height 15
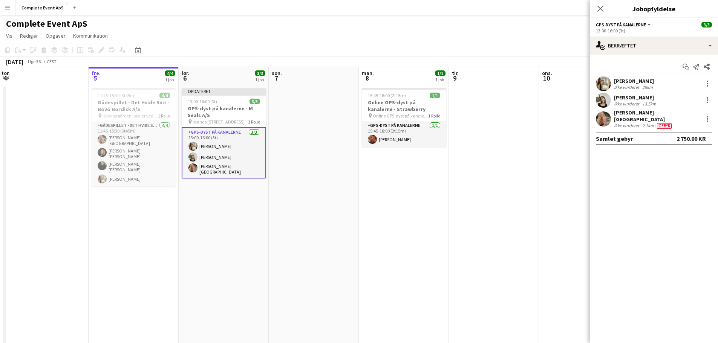
click at [465, 194] on app-date-cell at bounding box center [494, 244] width 90 height 319
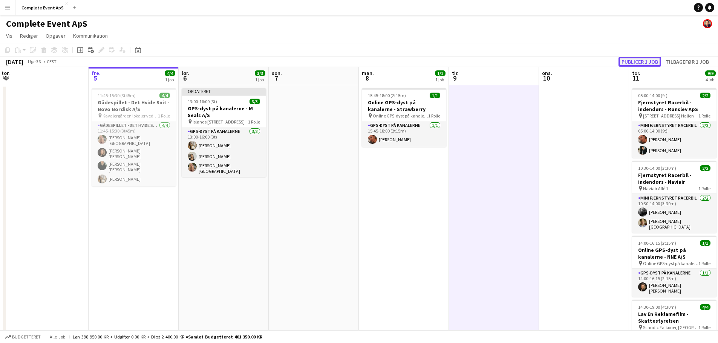
click at [633, 58] on button "Publicer 1 job" at bounding box center [639, 62] width 43 height 10
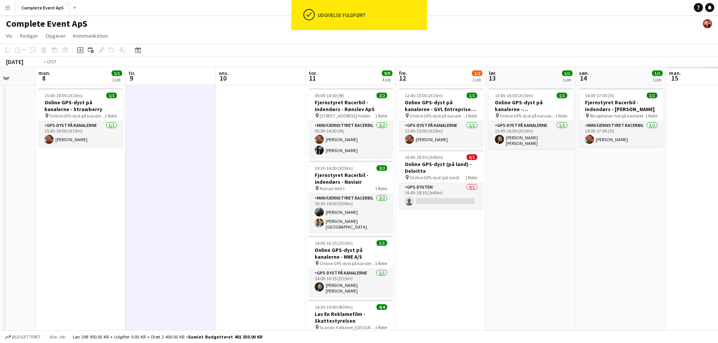
drag, startPoint x: 503, startPoint y: 196, endPoint x: 0, endPoint y: 181, distance: 503.7
click at [0, 187] on app-calendar-viewport "fre. 5 4/4 1 job lør. 6 3/3 1 job søn. 7 man. 8 1/1 1 job tir. 9 ons. 10 tor. 1…" at bounding box center [359, 235] width 718 height 337
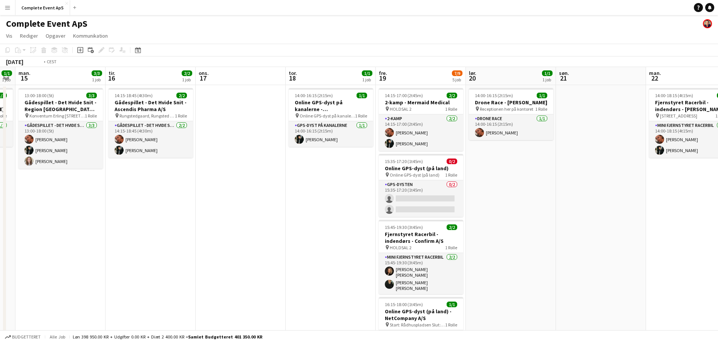
drag, startPoint x: 607, startPoint y: 217, endPoint x: 12, endPoint y: 218, distance: 594.6
click at [13, 219] on app-calendar-viewport "fre. 12 1/2 2 job lør. 13 1/1 1 job søn. 14 1/1 1 job man. 15 3/3 1 job tir. 16…" at bounding box center [359, 261] width 718 height 389
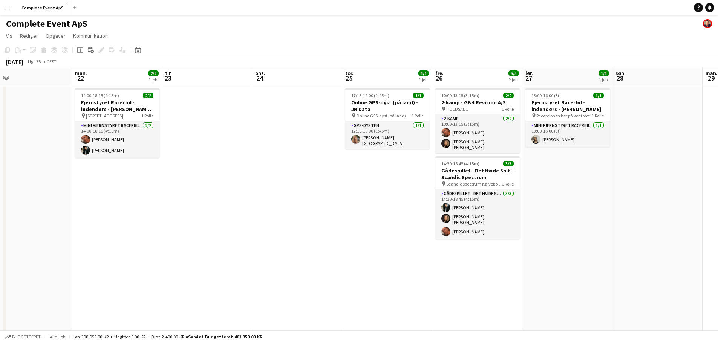
drag, startPoint x: 522, startPoint y: 225, endPoint x: 114, endPoint y: 239, distance: 408.0
click at [114, 239] on app-calendar-viewport "tor. 18 1/1 1 job fre. 19 7/9 5 job lør. 20 1/1 1 job søn. 21 man. 22 2/2 1 job…" at bounding box center [359, 261] width 718 height 389
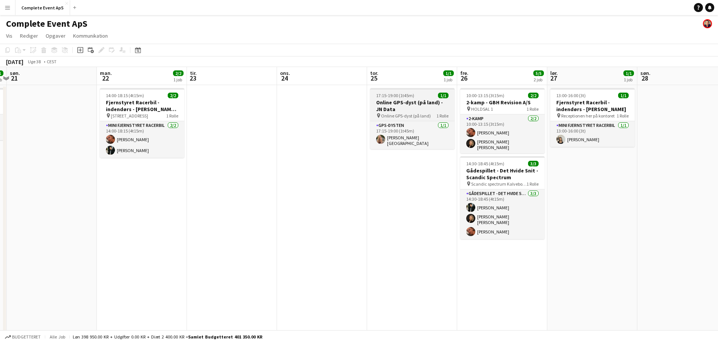
click at [418, 101] on h3 "Online GPS-dyst (på land) - JN Data" at bounding box center [412, 106] width 84 height 14
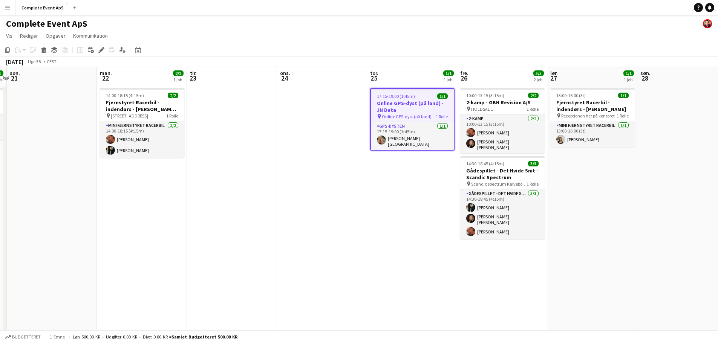
click at [418, 101] on h3 "Online GPS-dyst (på land) - JN Data" at bounding box center [412, 107] width 83 height 14
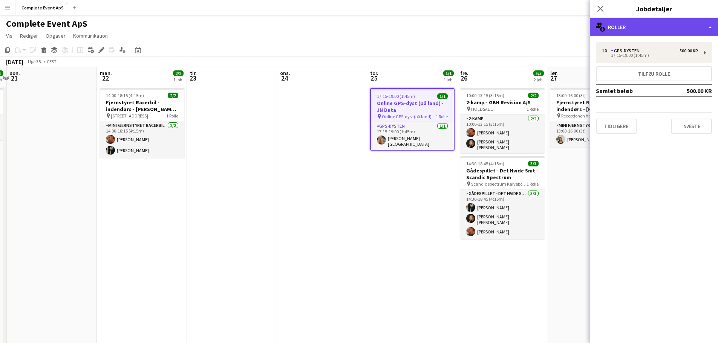
click at [684, 24] on div "multiple-users-add Roller" at bounding box center [654, 27] width 128 height 18
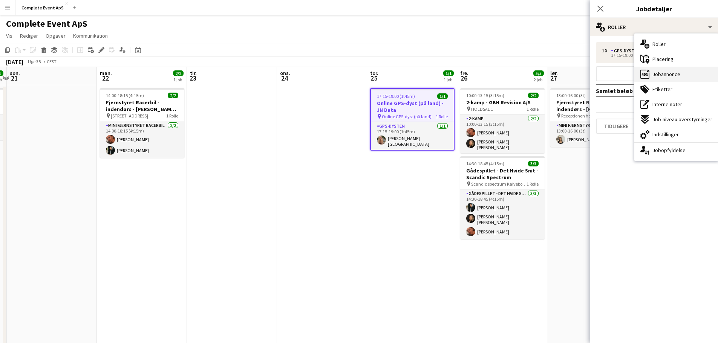
click at [679, 73] on span "Jobannonce" at bounding box center [666, 74] width 28 height 7
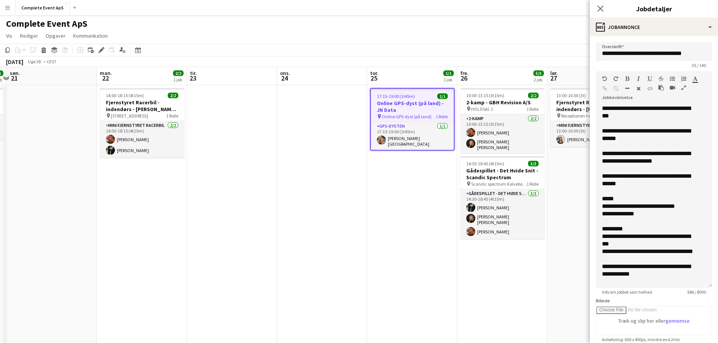
drag, startPoint x: 702, startPoint y: 148, endPoint x: 688, endPoint y: 286, distance: 138.6
click at [688, 286] on div "**********" at bounding box center [654, 196] width 116 height 183
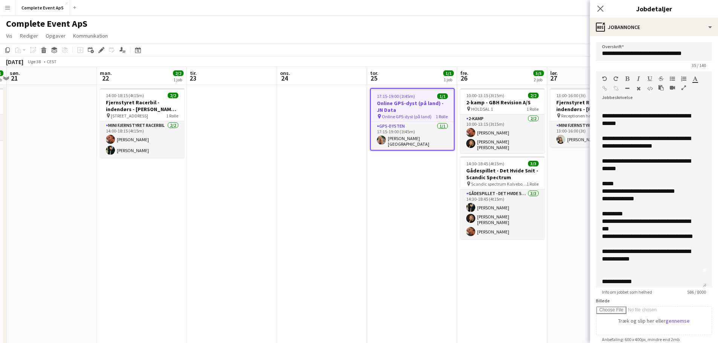
scroll to position [0, 0]
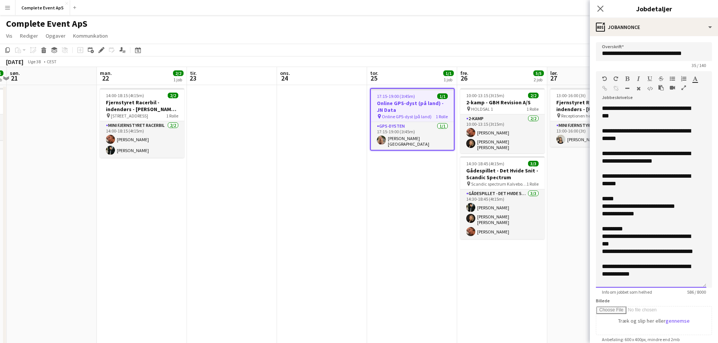
click at [632, 157] on div "**********" at bounding box center [648, 157] width 93 height 15
click at [639, 193] on div at bounding box center [651, 192] width 98 height 8
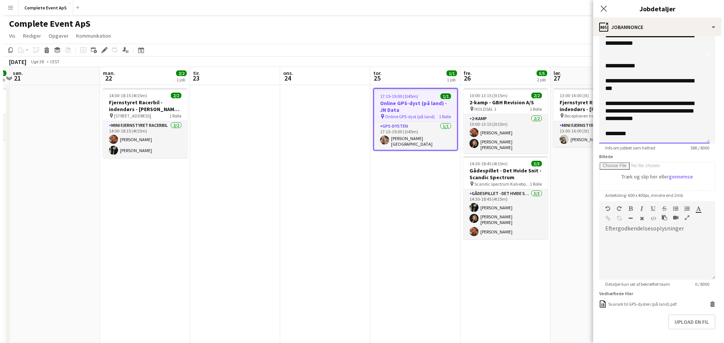
scroll to position [98, 0]
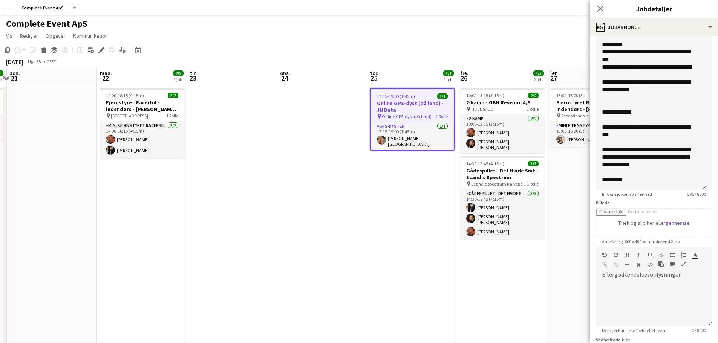
click at [390, 189] on app-date-cell "17:15-19:00 (1t45m) 1/1 Online GPS-dyst (på land) - JN Data pin Online GPS-dyst…" at bounding box center [412, 270] width 90 height 371
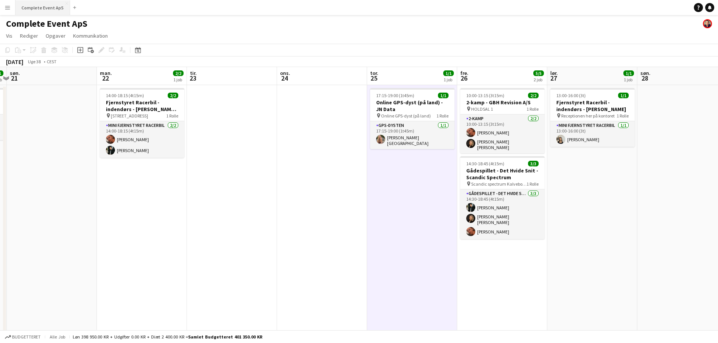
click at [41, 5] on button "Complete Event ApS Luk" at bounding box center [42, 7] width 55 height 15
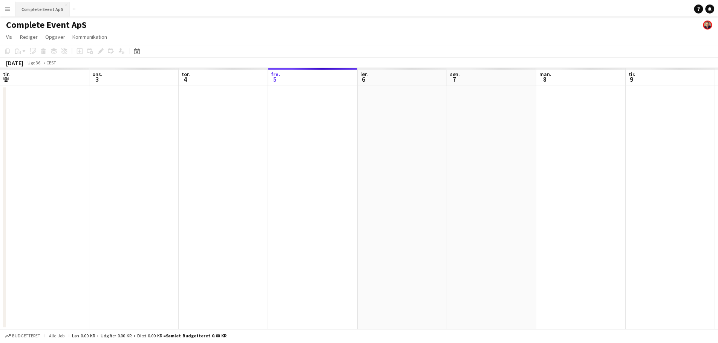
scroll to position [0, 180]
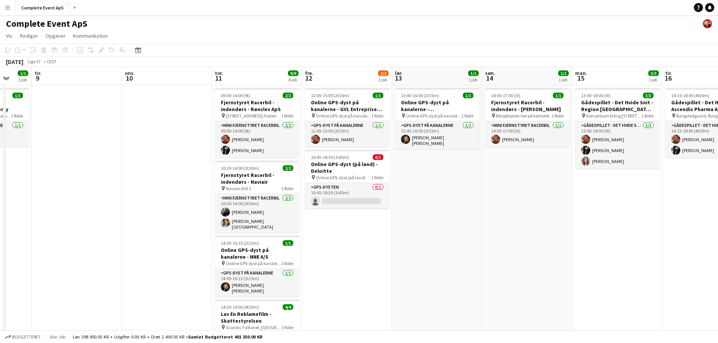
drag, startPoint x: 468, startPoint y: 234, endPoint x: 45, endPoint y: 254, distance: 423.3
click at [48, 255] on app-calendar-viewport "lør. 6 3/3 1 job søn. 7 man. 8 1/1 1 job tir. 9 ons. 10 tor. 11 9/9 4 job fre. …" at bounding box center [359, 235] width 718 height 337
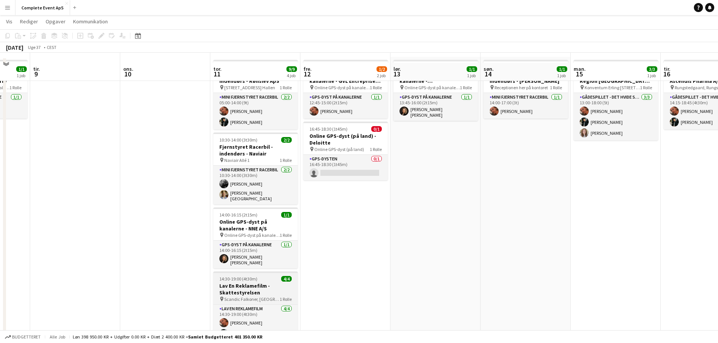
scroll to position [38, 0]
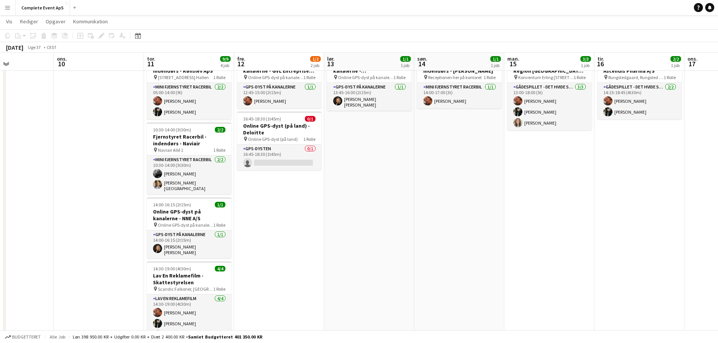
drag, startPoint x: 405, startPoint y: 274, endPoint x: 338, endPoint y: 275, distance: 67.1
click at [338, 275] on app-calendar-viewport "søn. 7 man. 8 1/1 1 job tir. 9 ons. 10 tor. 11 9/9 4 job fre. 12 1/2 2 job lør.…" at bounding box center [359, 205] width 718 height 426
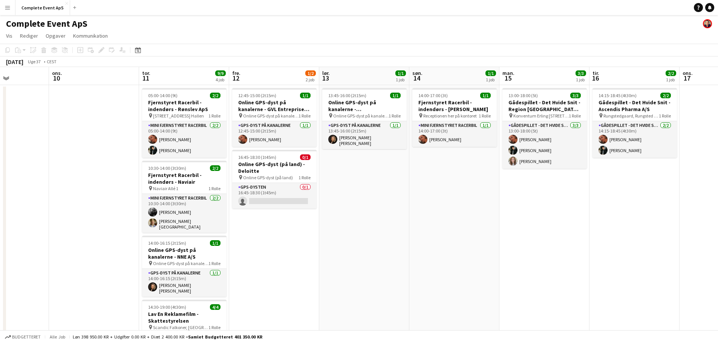
scroll to position [0, 224]
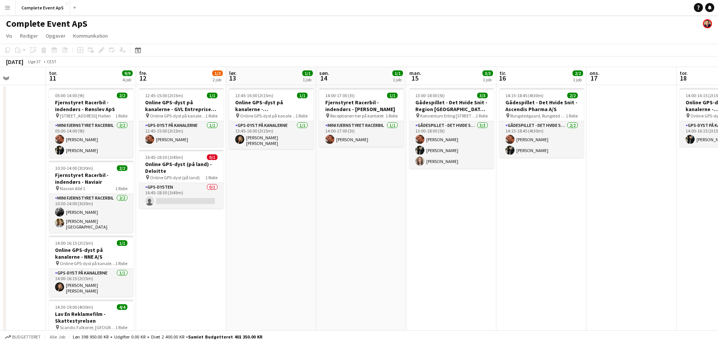
drag, startPoint x: 595, startPoint y: 229, endPoint x: 499, endPoint y: 237, distance: 97.2
click at [499, 237] on app-calendar-viewport "man. 8 1/1 1 job tir. 9 ons. 10 tor. 11 9/9 4 job fre. 12 1/2 2 job lør. 13 1/1…" at bounding box center [359, 261] width 718 height 389
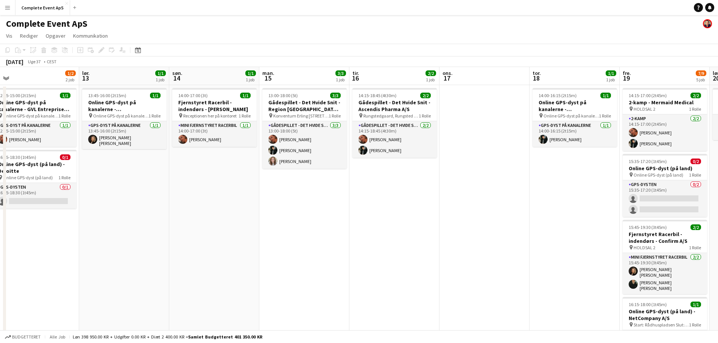
scroll to position [0, 261]
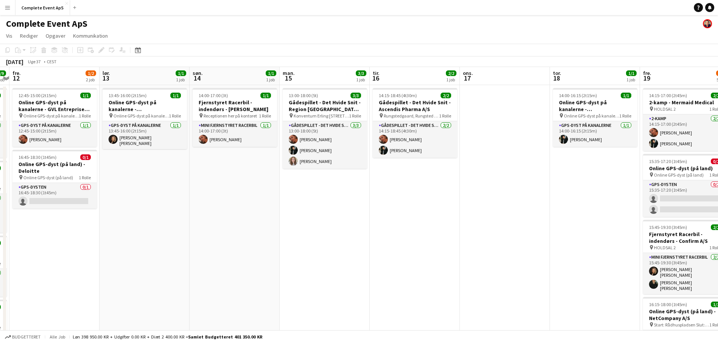
drag, startPoint x: 397, startPoint y: 237, endPoint x: 180, endPoint y: 239, distance: 216.7
click at [180, 239] on app-calendar-viewport "tir. 9 ons. 10 tor. 11 9/9 4 job fre. 12 1/2 2 job lør. 13 1/1 1 job søn. 14 1/…" at bounding box center [359, 261] width 718 height 389
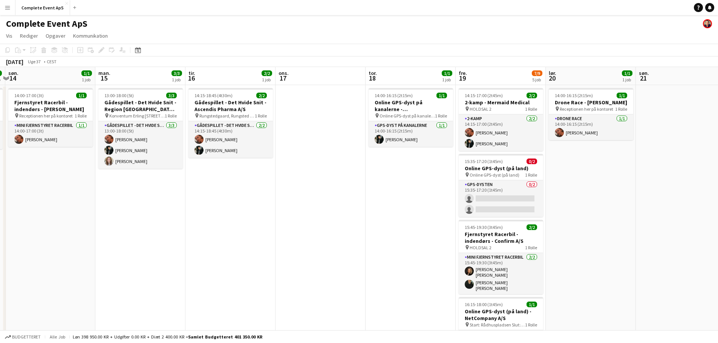
scroll to position [0, 171]
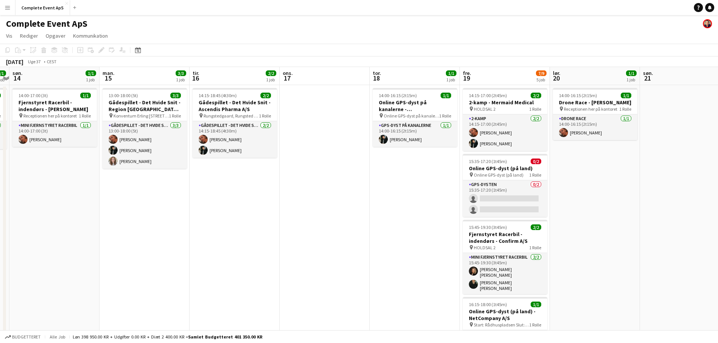
drag, startPoint x: 479, startPoint y: 224, endPoint x: 400, endPoint y: 225, distance: 78.8
click at [400, 225] on app-calendar-viewport "fre. 12 1/2 2 job lør. 13 1/1 1 job søn. 14 1/1 1 job man. 15 3/3 1 job tir. 16…" at bounding box center [359, 261] width 718 height 389
click at [156, 104] on h3 "Gådespillet - Det Hvide Snit - Region [GEOGRAPHIC_DATA] - CIMT - Digital Regule…" at bounding box center [144, 106] width 84 height 14
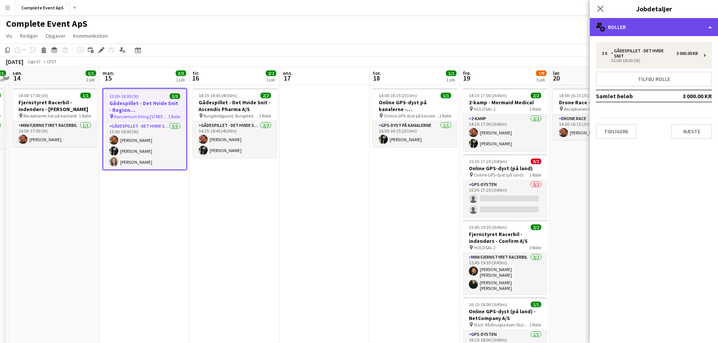
drag, startPoint x: 634, startPoint y: 27, endPoint x: 638, endPoint y: 31, distance: 5.9
click at [634, 27] on div "multiple-users-add Roller" at bounding box center [654, 27] width 128 height 18
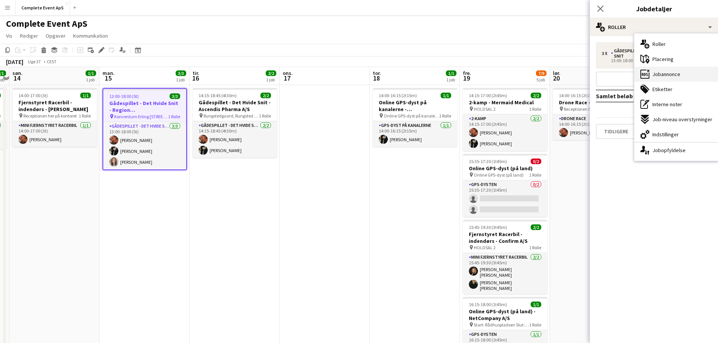
click at [664, 73] on span "Jobannonce" at bounding box center [666, 74] width 28 height 7
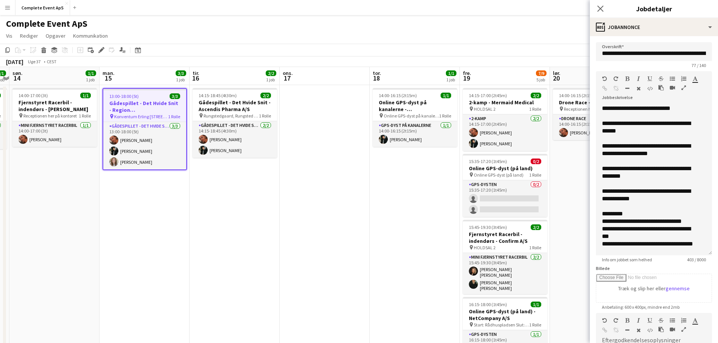
drag, startPoint x: 702, startPoint y: 147, endPoint x: 686, endPoint y: 252, distance: 106.7
click at [686, 252] on div "**********" at bounding box center [654, 180] width 116 height 151
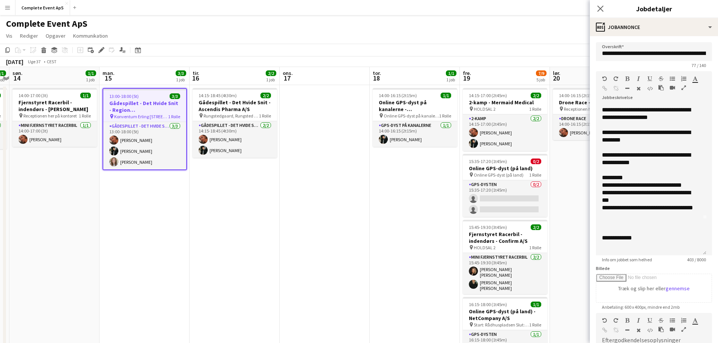
scroll to position [0, 0]
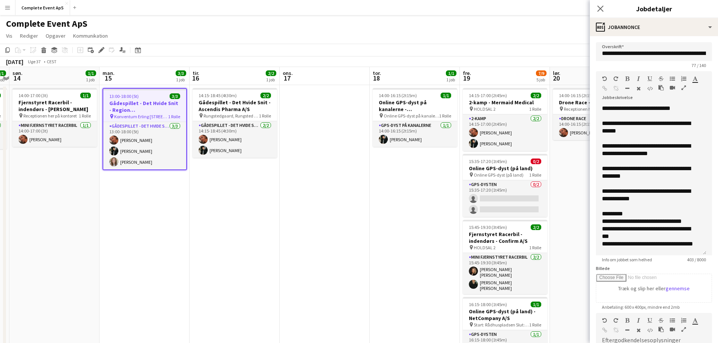
click at [366, 223] on app-date-cell at bounding box center [325, 270] width 90 height 371
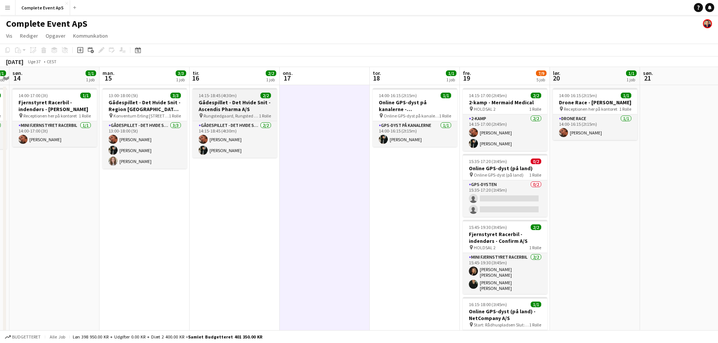
click at [248, 93] on div "14:15-18:45 (4t30m) 2/2" at bounding box center [235, 96] width 84 height 6
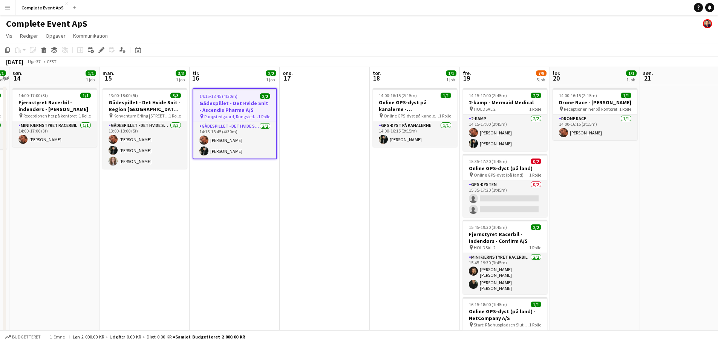
click at [248, 93] on app-job-card "14:15-18:45 (4t30m) 2/2 Gådespillet - Det Hvide Snit - Ascendis Pharma A/S pin …" at bounding box center [235, 123] width 84 height 71
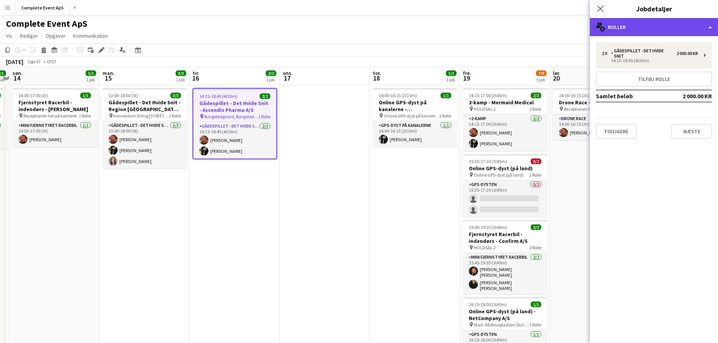
click at [638, 28] on div "multiple-users-add Roller" at bounding box center [654, 27] width 128 height 18
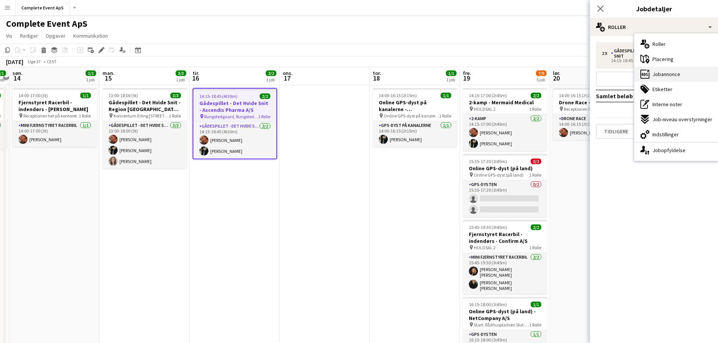
click at [664, 78] on span "Jobannonce" at bounding box center [666, 74] width 28 height 7
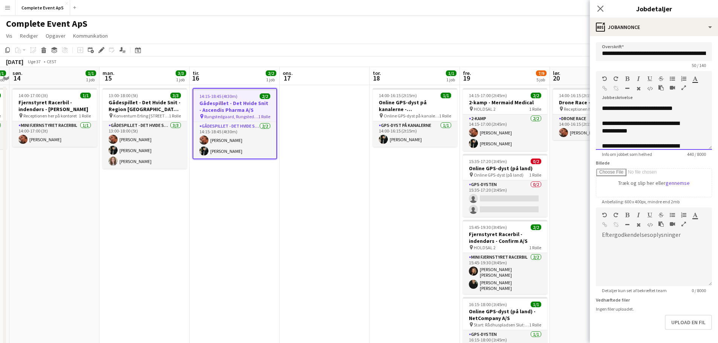
click at [700, 158] on form "**********" at bounding box center [654, 204] width 128 height 324
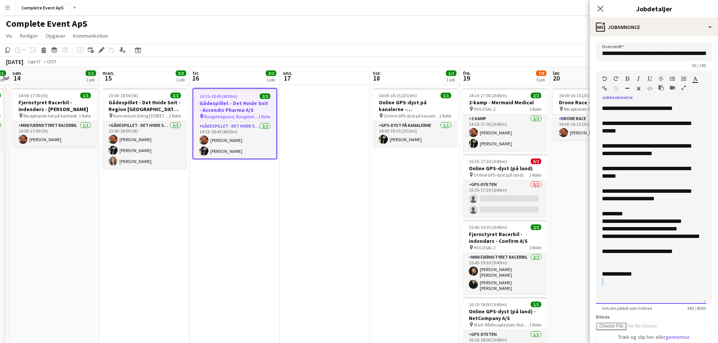
drag, startPoint x: 698, startPoint y: 156, endPoint x: 691, endPoint y: 311, distance: 154.7
click at [691, 311] on app-form-group "**********" at bounding box center [654, 191] width 116 height 240
click at [319, 205] on app-date-cell at bounding box center [325, 270] width 90 height 371
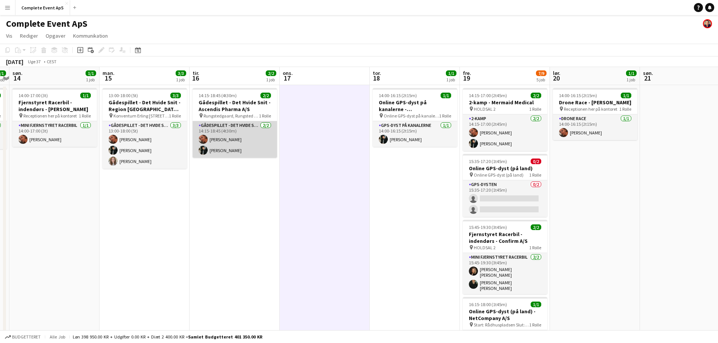
click at [245, 150] on app-card-role "Gådespillet - Det Hvide Snit [DATE] 14:15-18:45 (4t30m) [PERSON_NAME] [PERSON_N…" at bounding box center [235, 139] width 84 height 37
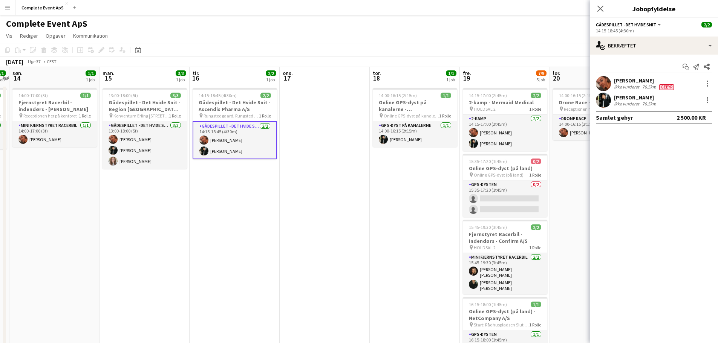
click at [230, 150] on app-card-role "Gådespillet - Det Hvide Snit [DATE] 14:15-18:45 (4t30m) [PERSON_NAME] [PERSON_N…" at bounding box center [235, 140] width 84 height 38
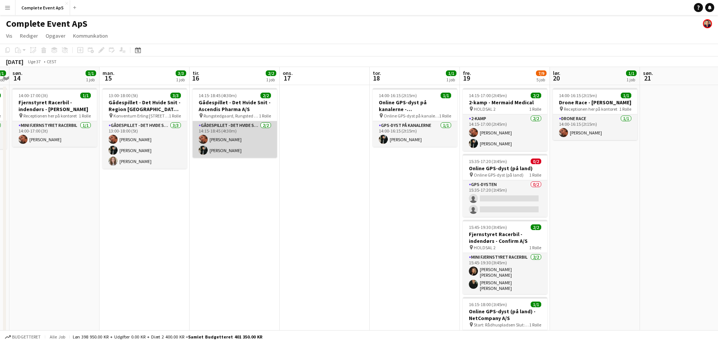
click at [230, 150] on app-card-role "Gådespillet - Det Hvide Snit [DATE] 14:15-18:45 (4t30m) [PERSON_NAME] [PERSON_N…" at bounding box center [235, 139] width 84 height 37
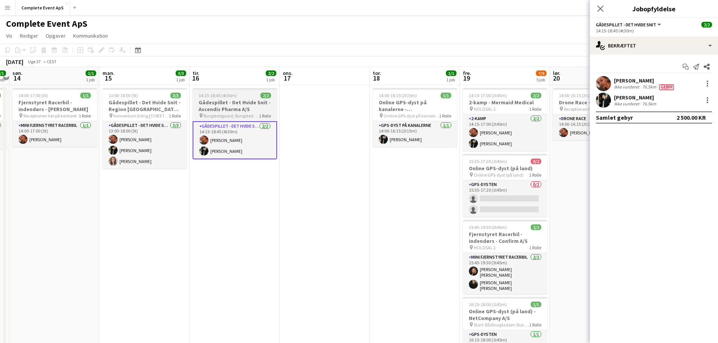
click at [224, 97] on span "14:15-18:45 (4t30m)" at bounding box center [218, 96] width 38 height 6
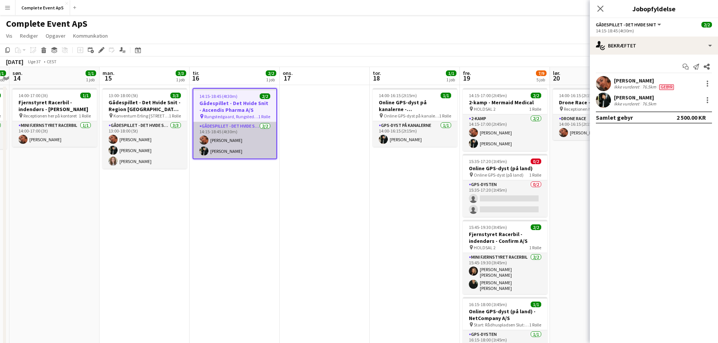
click at [239, 141] on app-card-role "Gådespillet - Det Hvide Snit [DATE] 14:15-18:45 (4t30m) [PERSON_NAME] [PERSON_N…" at bounding box center [234, 140] width 83 height 37
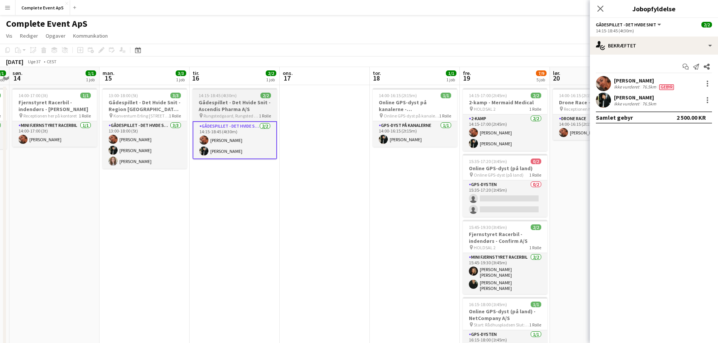
click at [225, 104] on h3 "Gådespillet - Det Hvide Snit - Ascendis Pharma A/S" at bounding box center [235, 106] width 84 height 14
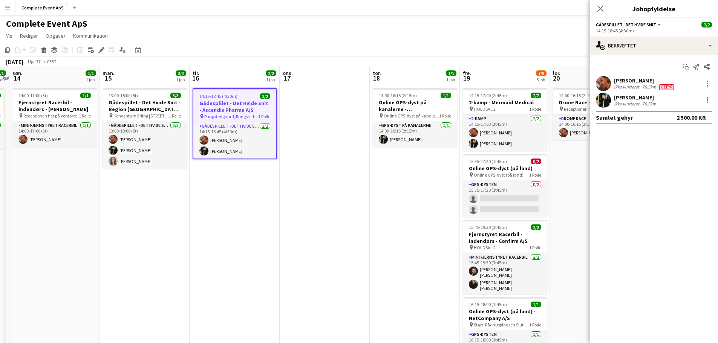
click at [239, 92] on app-job-card "14:15-18:45 (4t30m) 2/2 Gådespillet - Det Hvide Snit - Ascendis Pharma A/S pin …" at bounding box center [235, 123] width 84 height 71
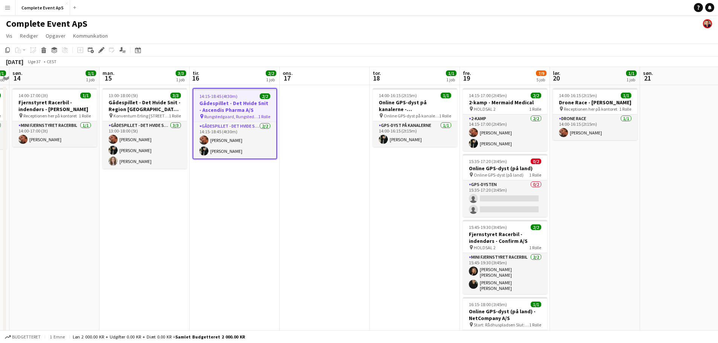
click at [224, 100] on h3 "Gådespillet - Det Hvide Snit - Ascendis Pharma A/S" at bounding box center [234, 107] width 83 height 14
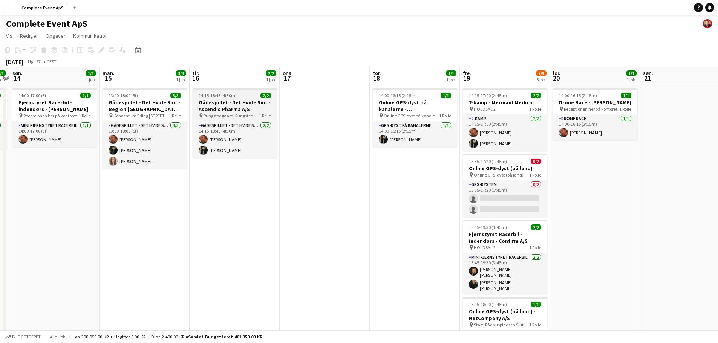
click at [224, 100] on h3 "Gådespillet - Det Hvide Snit - Ascendis Pharma A/S" at bounding box center [235, 106] width 84 height 14
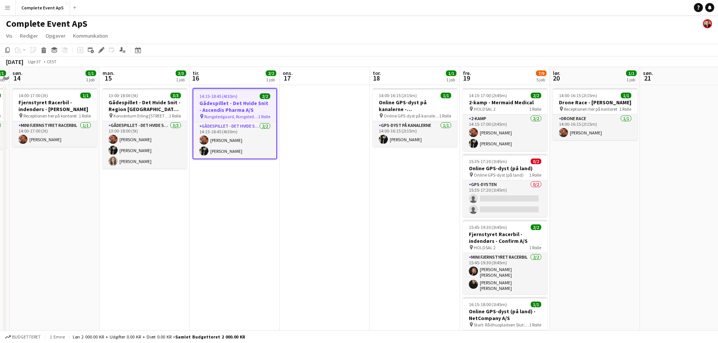
click at [399, 198] on app-date-cell "14:00-16:15 (2t15m) 1/1 Online GPS-dyst på kanalerne - [GEOGRAPHIC_DATA] pin On…" at bounding box center [415, 270] width 90 height 371
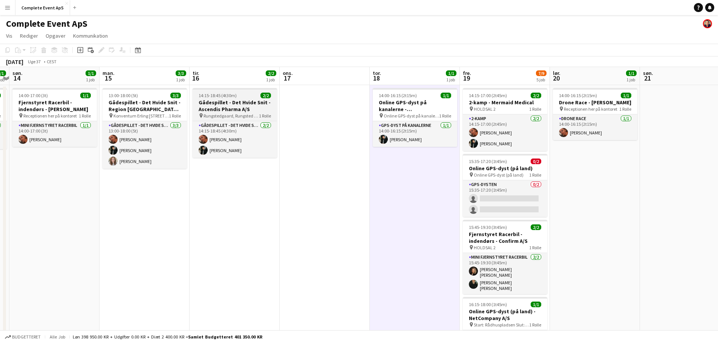
click at [245, 95] on div "14:15-18:45 (4t30m) 2/2" at bounding box center [235, 96] width 84 height 6
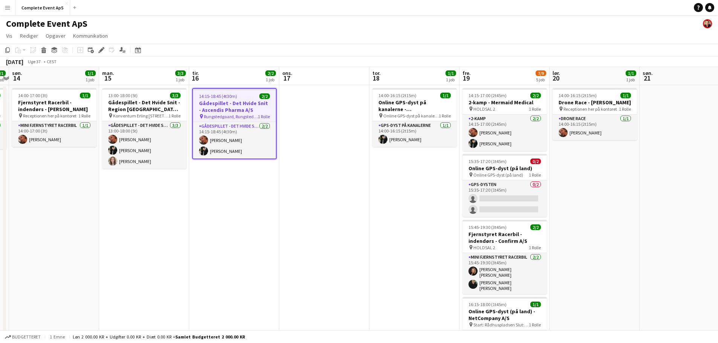
click at [245, 95] on div "14:15-18:45 (4t30m) 2/2" at bounding box center [234, 96] width 83 height 6
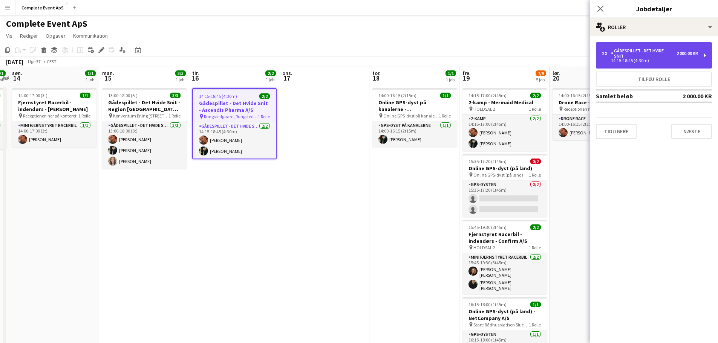
click at [647, 49] on div "Gådespillet - Det Hvide Snit" at bounding box center [644, 53] width 66 height 11
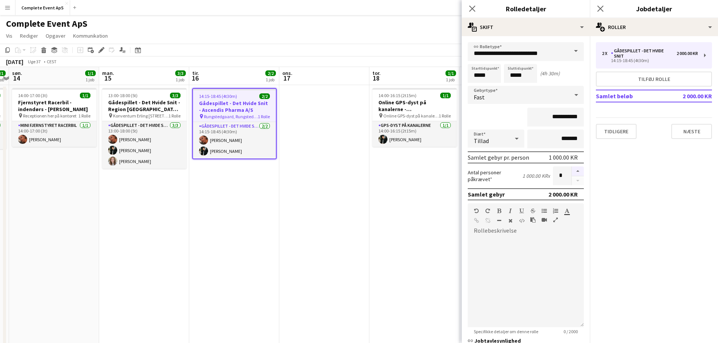
click at [572, 171] on button "button" at bounding box center [578, 172] width 12 height 10
type input "*"
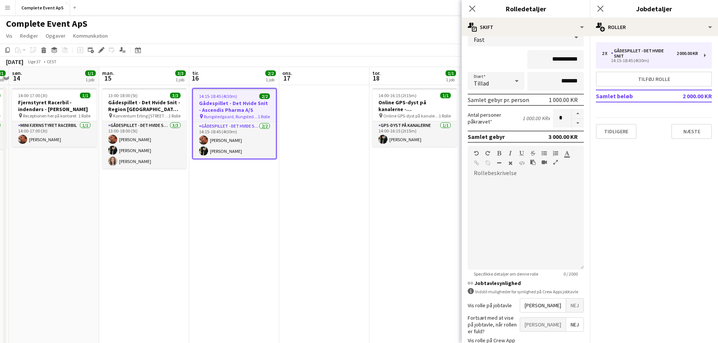
scroll to position [109, 0]
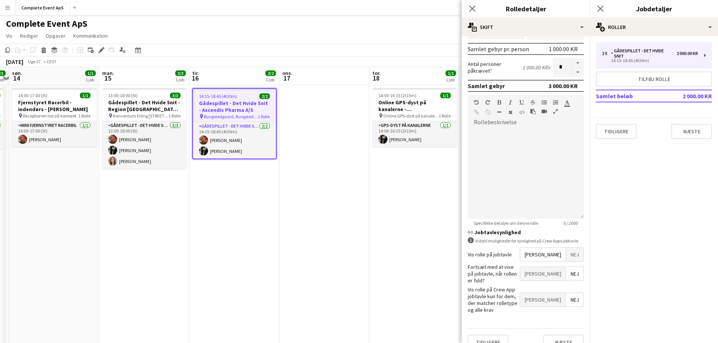
click at [382, 258] on app-date-cell "14:00-16:15 (2t15m) 1/1 Online GPS-dyst på kanalerne - [GEOGRAPHIC_DATA] pin On…" at bounding box center [414, 270] width 90 height 371
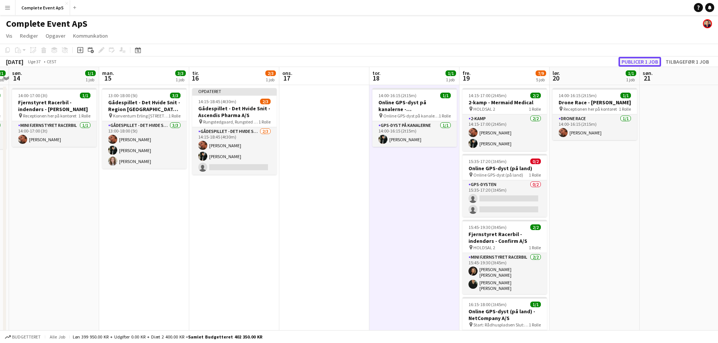
click at [641, 60] on button "Publicer 1 job" at bounding box center [639, 62] width 43 height 10
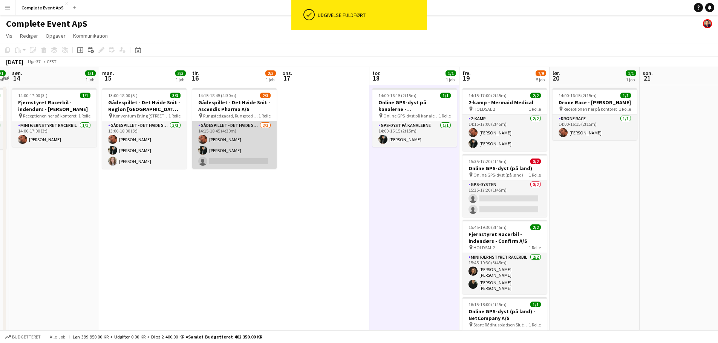
click at [236, 161] on app-card-role "Gådespillet - Det Hvide Snit [DATE] 14:15-18:45 (4t30m) [PERSON_NAME] [PERSON_N…" at bounding box center [234, 144] width 84 height 47
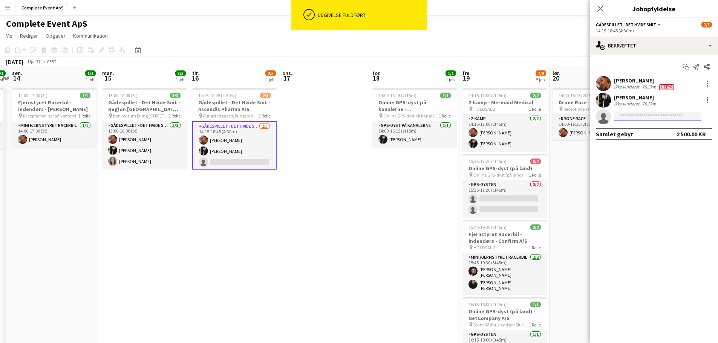
click at [646, 119] on input at bounding box center [657, 116] width 87 height 9
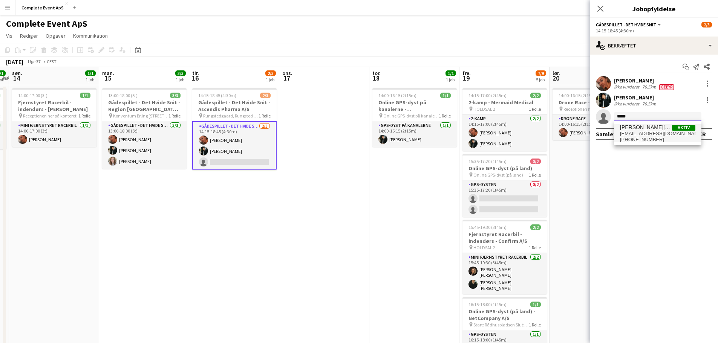
type input "*****"
click at [651, 134] on span "[EMAIL_ADDRESS][DOMAIN_NAME]" at bounding box center [657, 134] width 75 height 6
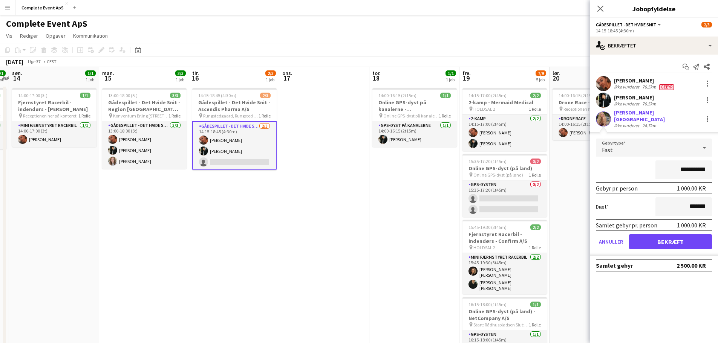
drag, startPoint x: 670, startPoint y: 164, endPoint x: 784, endPoint y: 198, distance: 119.0
click at [717, 198] on html "Menu Boards Boards Boards Alle job Status Arbejdsstyrke Arbejdsstyrke Min arbej…" at bounding box center [359, 234] width 718 height 469
type input "******"
click at [677, 234] on button "Bekræft" at bounding box center [670, 241] width 83 height 15
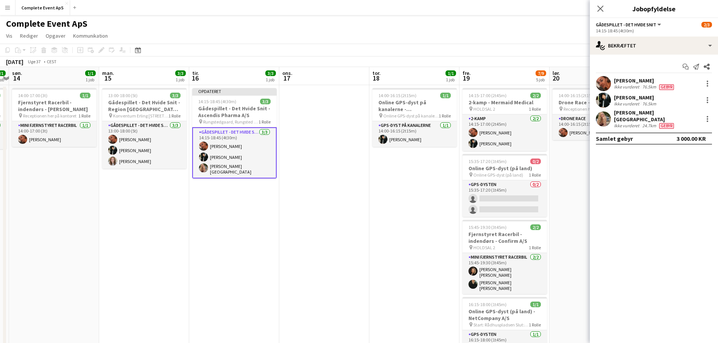
click at [335, 230] on app-date-cell at bounding box center [324, 270] width 90 height 371
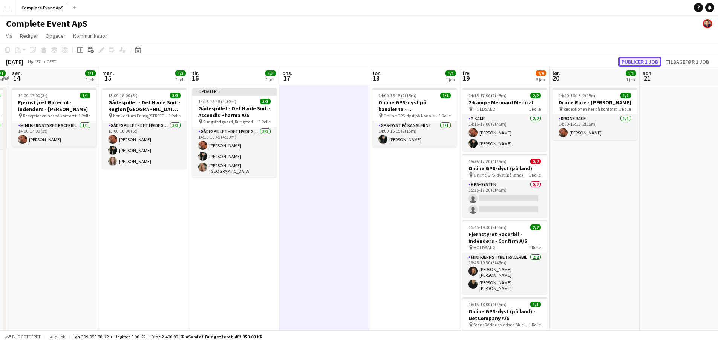
click at [644, 60] on button "Publicer 1 job" at bounding box center [639, 62] width 43 height 10
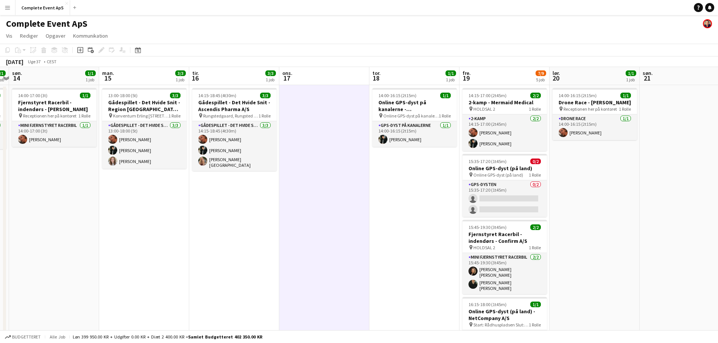
click at [217, 87] on app-date-cell "14:15-18:45 (4t30m) 3/3 Gådespillet - Det Hvide Snit - Ascendis Pharma A/S pin …" at bounding box center [234, 270] width 90 height 371
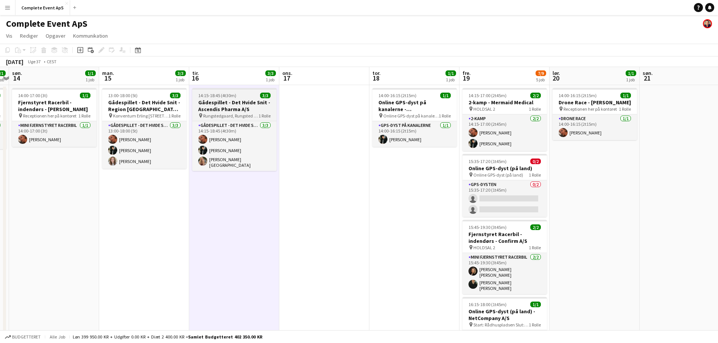
click at [224, 95] on span "14:15-18:45 (4t30m)" at bounding box center [217, 96] width 38 height 6
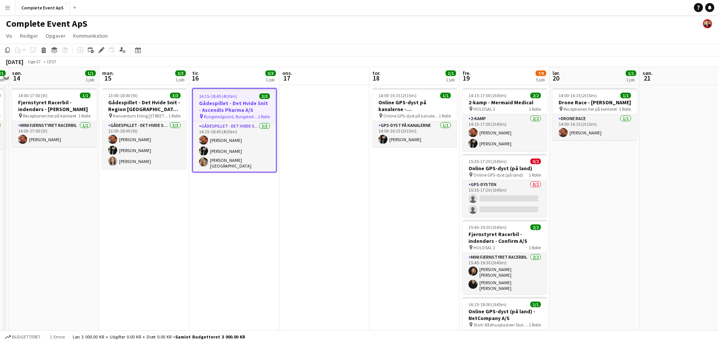
scroll to position [0, 171]
click at [224, 95] on span "14:15-18:45 (4t30m)" at bounding box center [218, 96] width 38 height 6
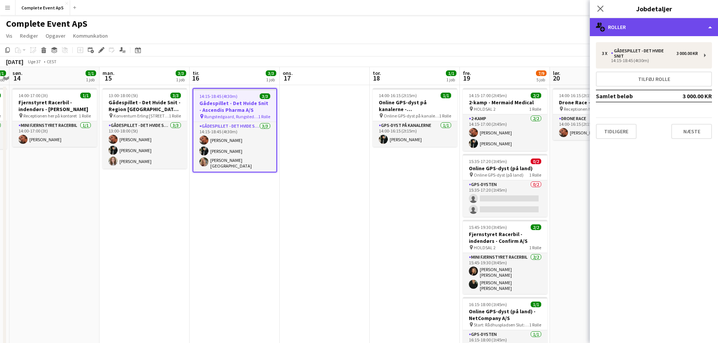
click at [654, 23] on div "multiple-users-add Roller" at bounding box center [654, 27] width 128 height 18
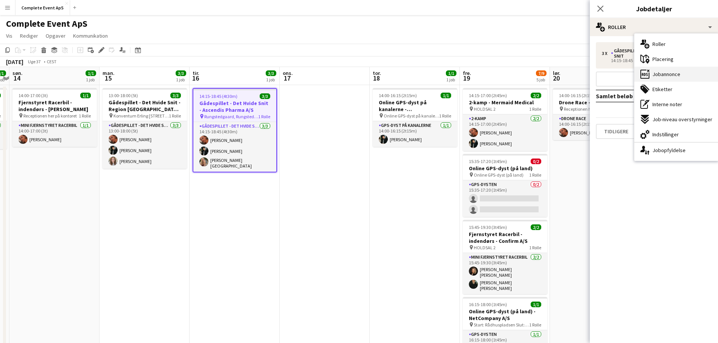
click at [662, 78] on span "Jobannonce" at bounding box center [666, 74] width 28 height 7
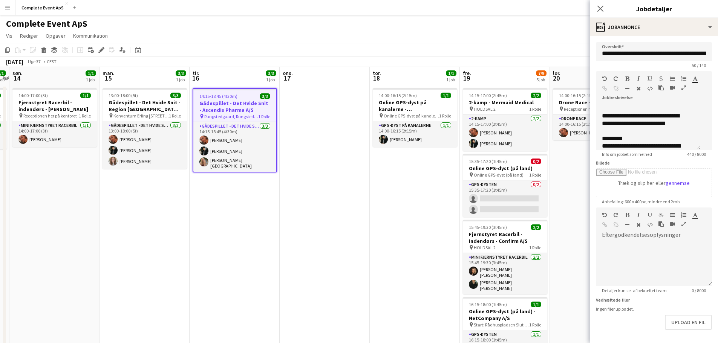
scroll to position [38, 0]
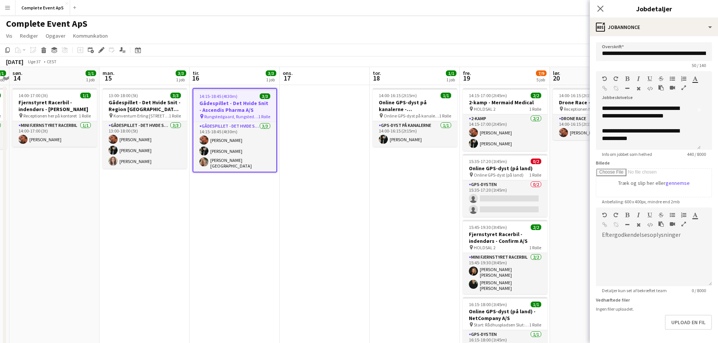
click at [337, 220] on app-date-cell at bounding box center [325, 270] width 90 height 371
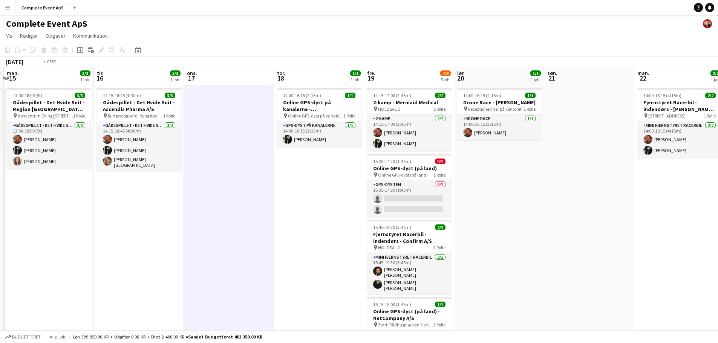
scroll to position [0, 300]
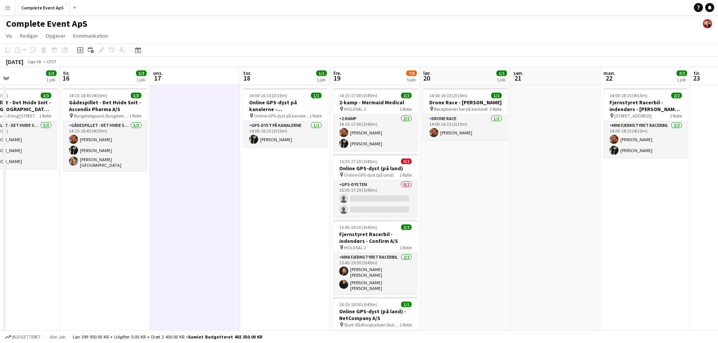
drag, startPoint x: 642, startPoint y: 208, endPoint x: 513, endPoint y: 203, distance: 129.7
click at [513, 203] on app-calendar-viewport "fre. 12 1/2 2 job lør. 13 1/1 1 job søn. 14 1/1 1 job man. 15 3/3 1 job tir. 16…" at bounding box center [359, 261] width 718 height 389
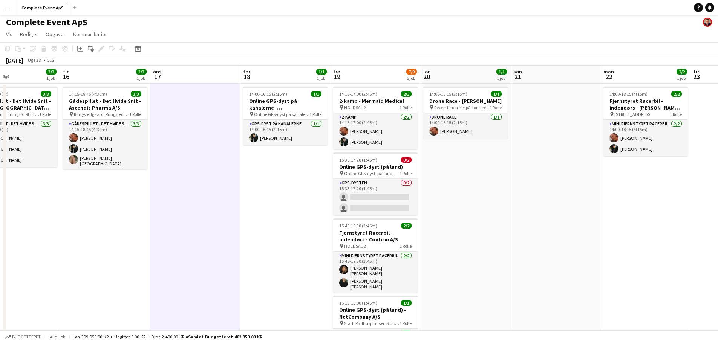
scroll to position [0, 0]
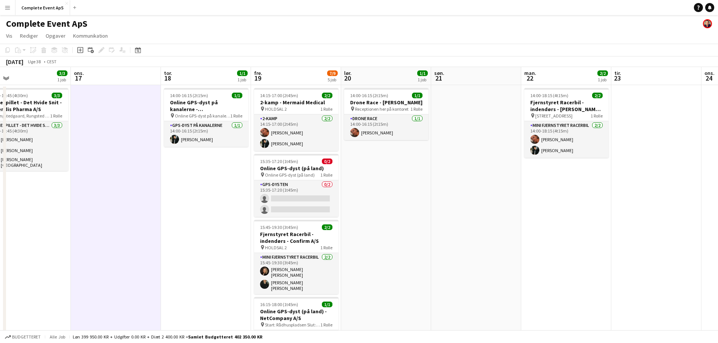
drag, startPoint x: 581, startPoint y: 211, endPoint x: 185, endPoint y: 187, distance: 397.2
click at [185, 187] on app-calendar-viewport "lør. 13 1/1 1 job søn. 14 1/1 1 job man. 15 3/3 1 job tir. 16 3/3 1 job ons. 17…" at bounding box center [359, 261] width 718 height 389
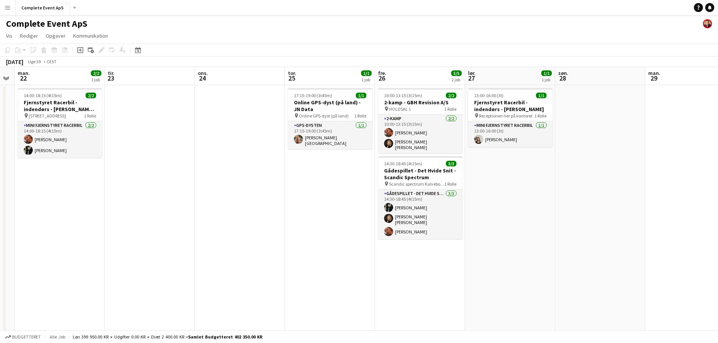
scroll to position [0, 256]
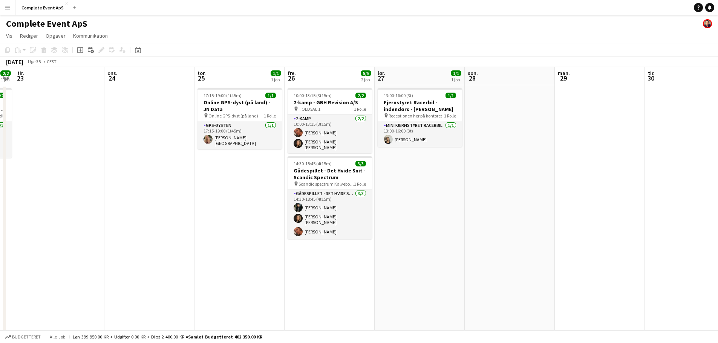
drag, startPoint x: 496, startPoint y: 239, endPoint x: 254, endPoint y: 222, distance: 242.9
click at [254, 222] on app-calendar-viewport "lør. 20 1/1 1 job søn. 21 man. 22 2/2 1 job tir. 23 ons. 24 tor. 25 1/1 1 job f…" at bounding box center [359, 261] width 718 height 389
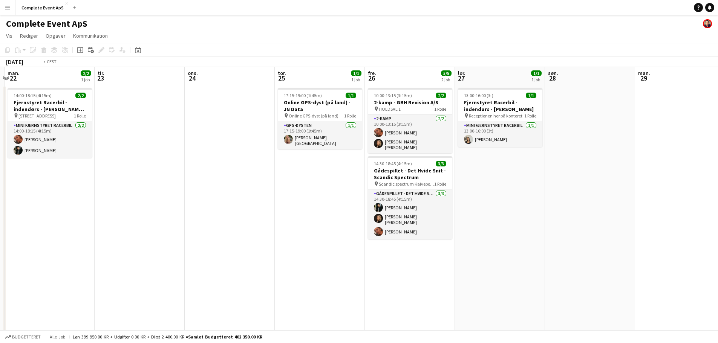
drag, startPoint x: 104, startPoint y: 214, endPoint x: 581, endPoint y: 245, distance: 478.8
click at [551, 245] on app-calendar-viewport "lør. 20 1/1 1 job søn. 21 man. 22 2/2 1 job tir. 23 ons. 24 tor. 25 1/1 1 job f…" at bounding box center [359, 261] width 718 height 389
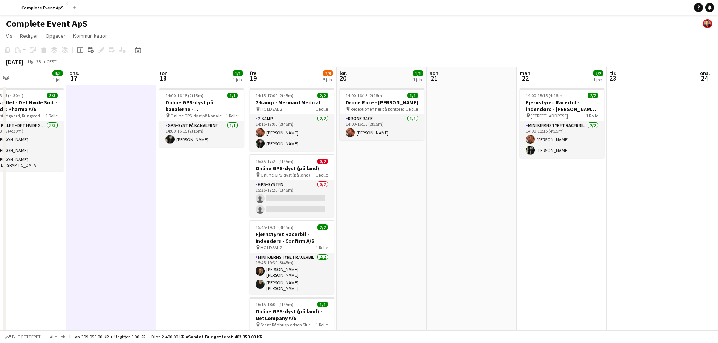
scroll to position [0, 203]
drag, startPoint x: 337, startPoint y: 225, endPoint x: 388, endPoint y: 226, distance: 51.3
click at [388, 226] on app-calendar-viewport "søn. 14 1/1 1 job man. 15 3/3 1 job tir. 16 3/3 1 job ons. 17 tor. 18 1/1 1 job…" at bounding box center [359, 261] width 718 height 389
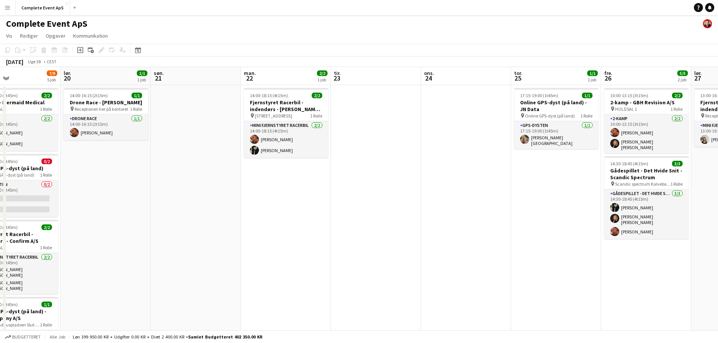
scroll to position [0, 208]
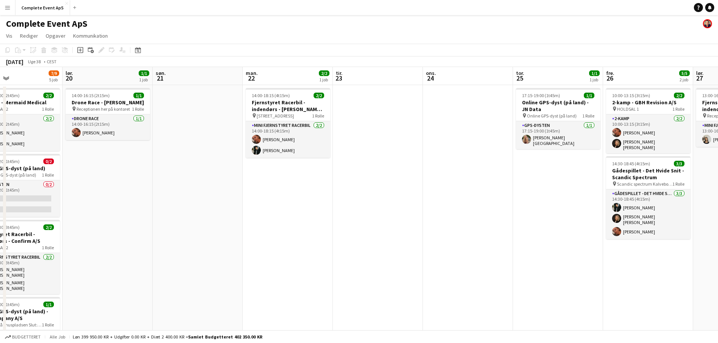
drag, startPoint x: 633, startPoint y: 197, endPoint x: 358, endPoint y: 242, distance: 278.7
click at [358, 242] on app-calendar-viewport "ons. 17 tor. 18 1/1 1 job fre. 19 7/9 5 job lør. 20 1/1 1 job søn. 21 man. 22 2…" at bounding box center [359, 261] width 718 height 389
click at [293, 95] on div "14:00-18:15 (4t15m) 2/2" at bounding box center [288, 96] width 84 height 6
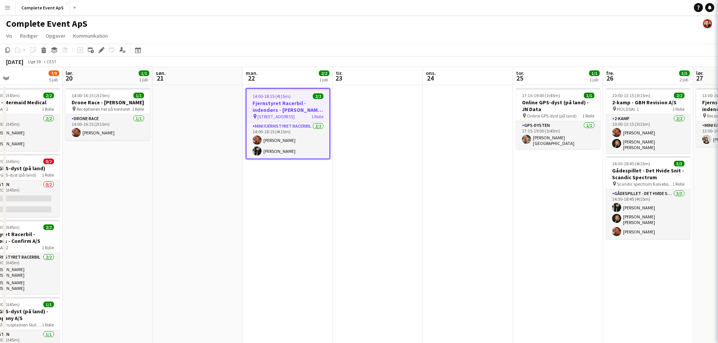
type input "**********"
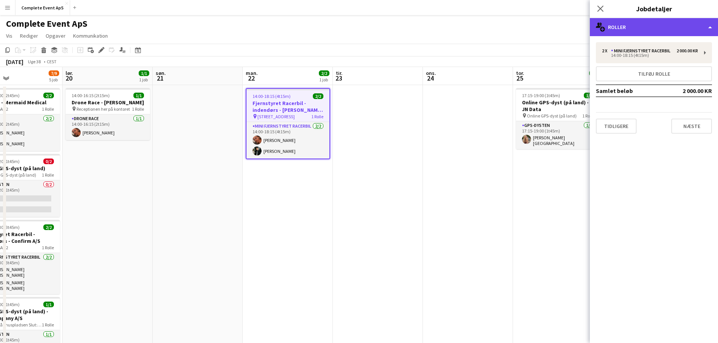
click at [633, 31] on div "multiple-users-add Roller" at bounding box center [654, 27] width 128 height 18
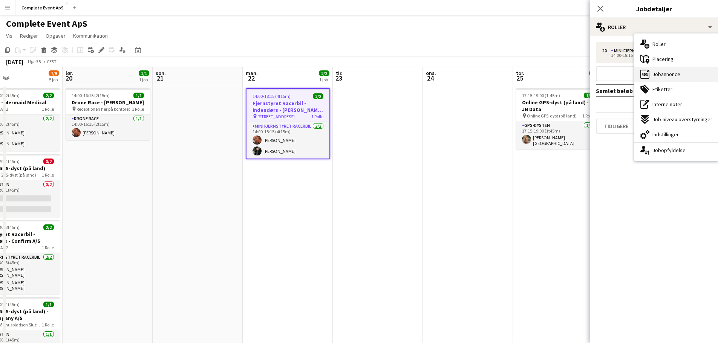
click at [667, 79] on div "ads-window Jobannonce" at bounding box center [676, 74] width 84 height 15
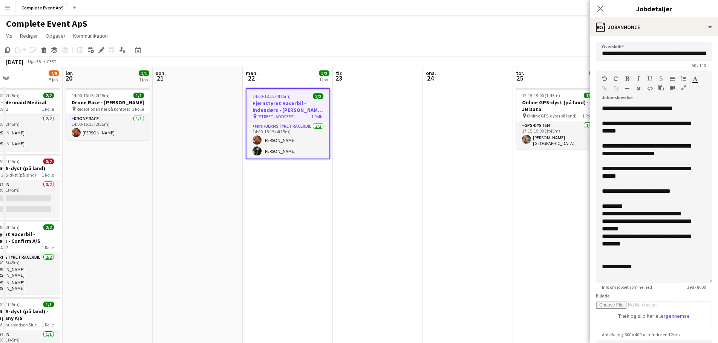
drag, startPoint x: 697, startPoint y: 157, endPoint x: 683, endPoint y: 292, distance: 135.7
click at [683, 290] on app-form-group "**********" at bounding box center [654, 180] width 116 height 219
click at [383, 167] on app-date-cell at bounding box center [378, 270] width 90 height 371
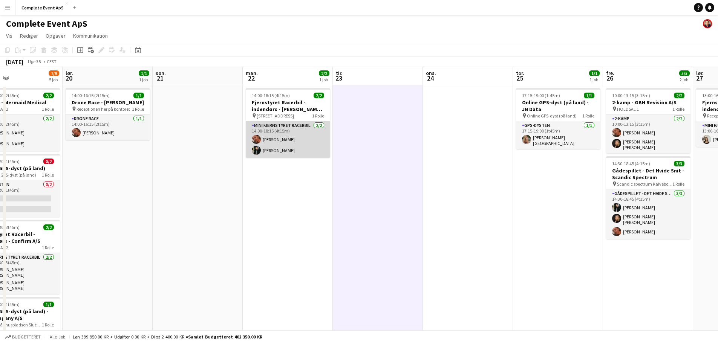
click at [301, 143] on app-card-role "Mini Fjernstyret Racerbil [DATE] 14:00-18:15 (4t15m) [PERSON_NAME] [PERSON_NAME]" at bounding box center [288, 139] width 84 height 37
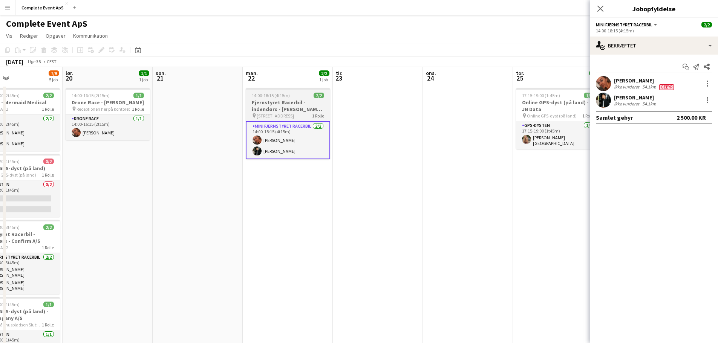
click at [296, 106] on h3 "Fjernstyret Racerbil - indendørs - [PERSON_NAME] A/S" at bounding box center [288, 106] width 84 height 14
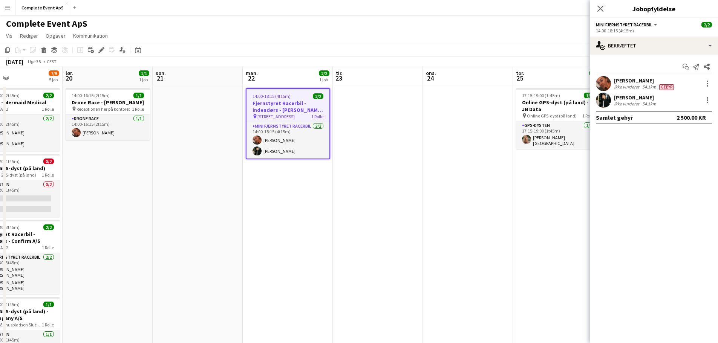
click at [296, 95] on div "14:00-18:15 (4t15m) 2/2" at bounding box center [287, 96] width 83 height 6
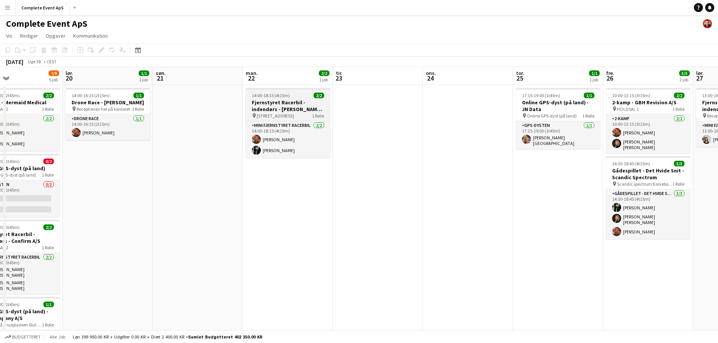
click at [296, 95] on div "14:00-18:15 (4t15m) 2/2" at bounding box center [288, 96] width 84 height 6
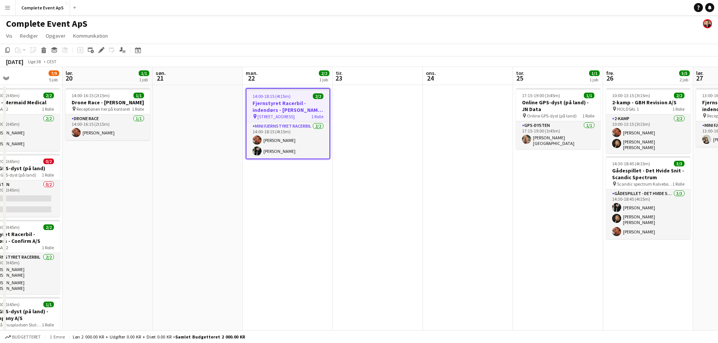
click at [362, 168] on app-date-cell at bounding box center [378, 270] width 90 height 371
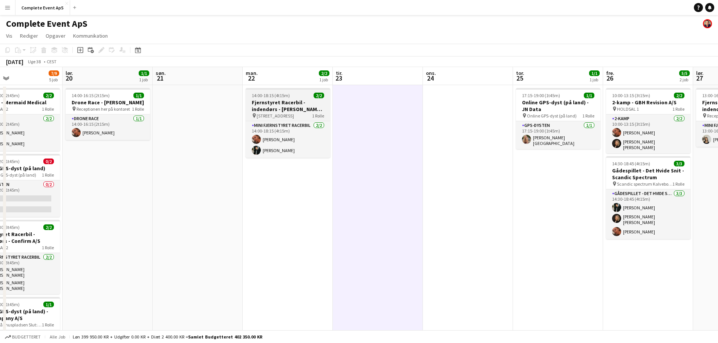
click at [285, 99] on h3 "Fjernstyret Racerbil - indendørs - [PERSON_NAME] A/S" at bounding box center [288, 106] width 84 height 14
click at [285, 99] on app-job-card "14:00-18:15 (4t15m) 2/2 Fjernstyret Racerbil - indendørs - [PERSON_NAME] A/S pi…" at bounding box center [288, 123] width 84 height 70
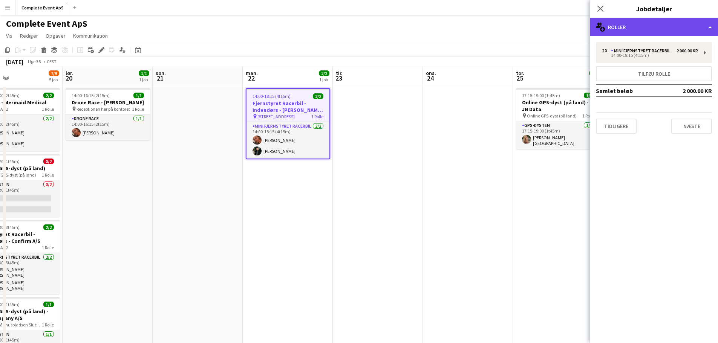
click at [650, 29] on div "multiple-users-add Roller" at bounding box center [654, 27] width 128 height 18
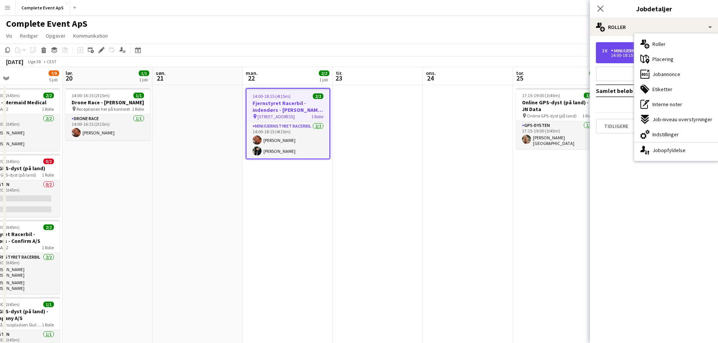
click at [608, 49] on div "2 x" at bounding box center [606, 50] width 9 height 5
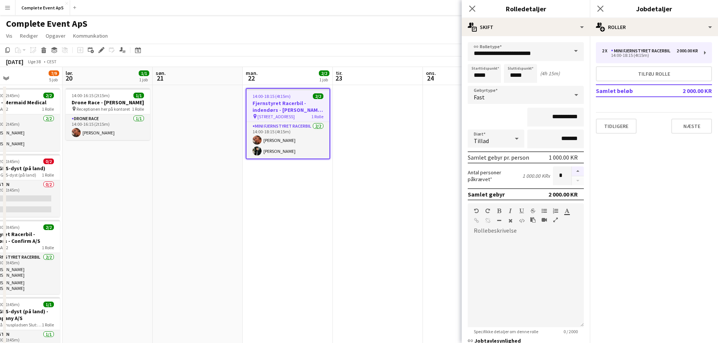
click at [576, 171] on button "button" at bounding box center [578, 172] width 12 height 10
type input "*"
click at [393, 223] on app-date-cell at bounding box center [378, 270] width 90 height 371
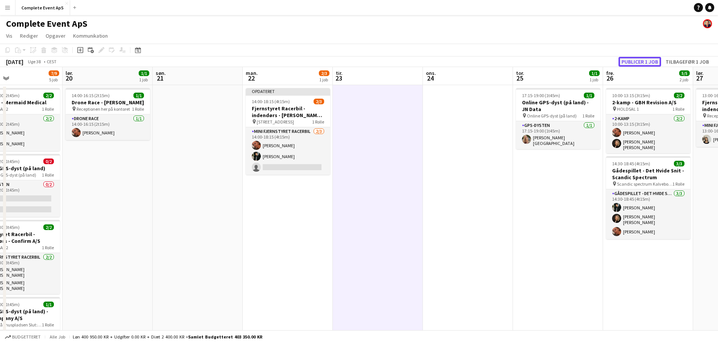
click at [625, 60] on button "Publicer 1 job" at bounding box center [639, 62] width 43 height 10
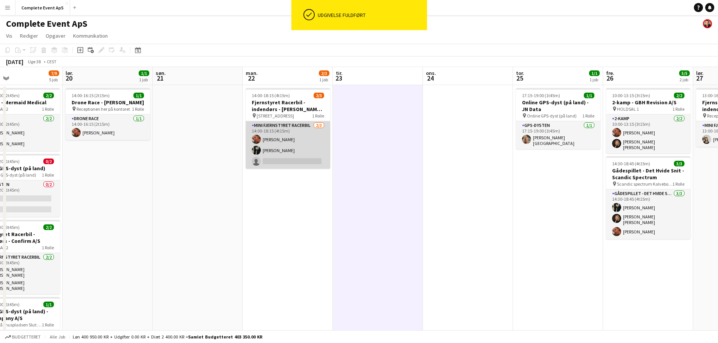
click at [281, 165] on app-card-role "Mini Fjernstyret Racerbil [DATE] 14:00-18:15 (4t15m) [PERSON_NAME] [PERSON_NAME…" at bounding box center [288, 144] width 84 height 47
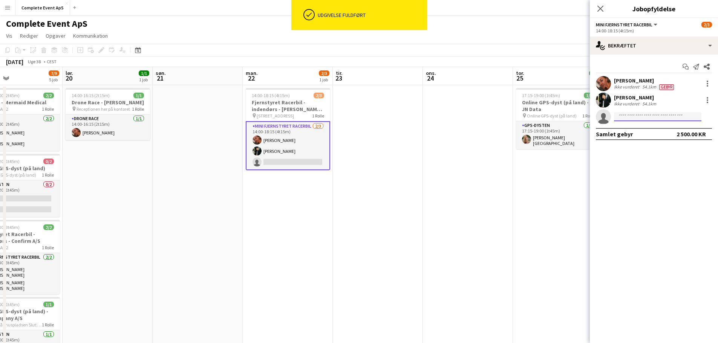
click at [635, 119] on input at bounding box center [657, 116] width 87 height 9
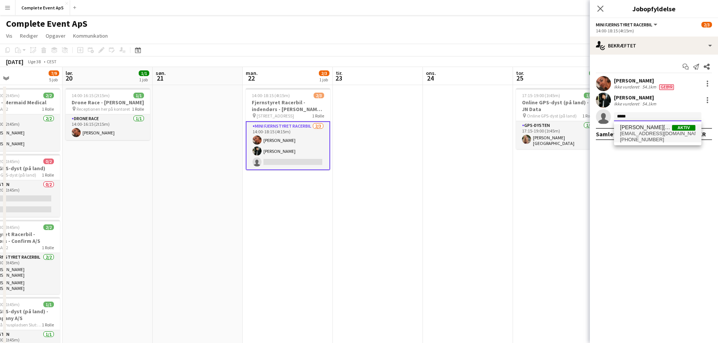
type input "*****"
click at [649, 129] on span "[PERSON_NAME][GEOGRAPHIC_DATA]" at bounding box center [646, 127] width 52 height 6
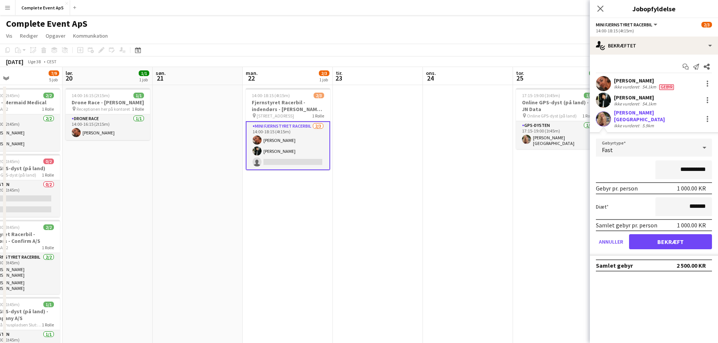
drag, startPoint x: 670, startPoint y: 164, endPoint x: 792, endPoint y: 190, distance: 124.5
click at [717, 190] on html "Menu Boards Boards Boards Alle job Status Arbejdsstyrke Arbejdsstyrke Min arbej…" at bounding box center [359, 234] width 718 height 469
type input "******"
click at [676, 241] on button "Bekræft" at bounding box center [670, 241] width 83 height 15
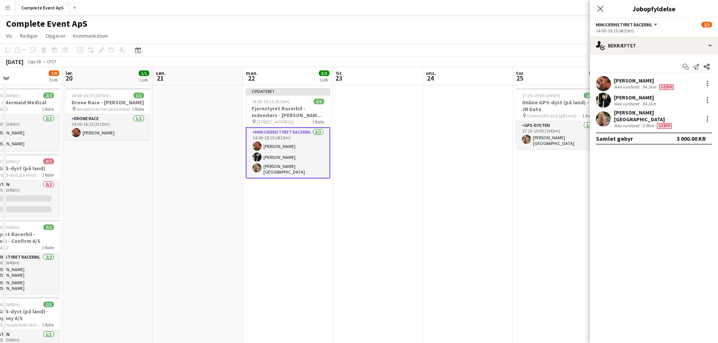
click at [520, 225] on app-date-cell "17:15-19:00 (1t45m) 1/1 Online GPS-dyst (på land) - JN Data pin Online GPS-dyst…" at bounding box center [558, 270] width 90 height 371
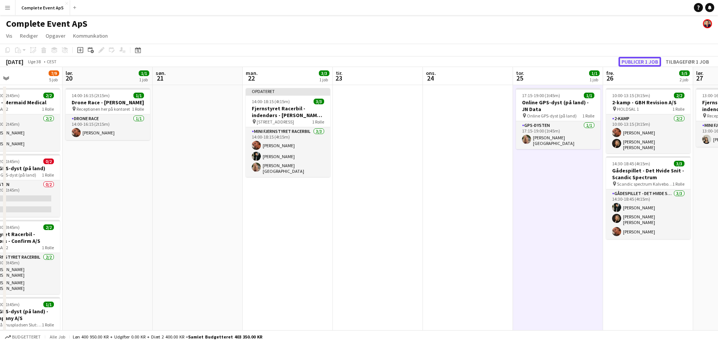
click at [635, 63] on button "Publicer 1 job" at bounding box center [639, 62] width 43 height 10
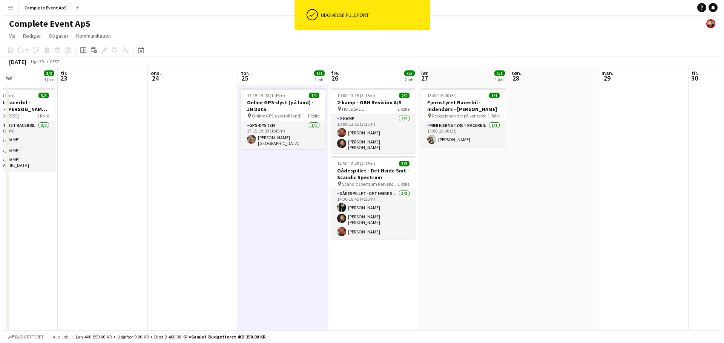
scroll to position [0, 267]
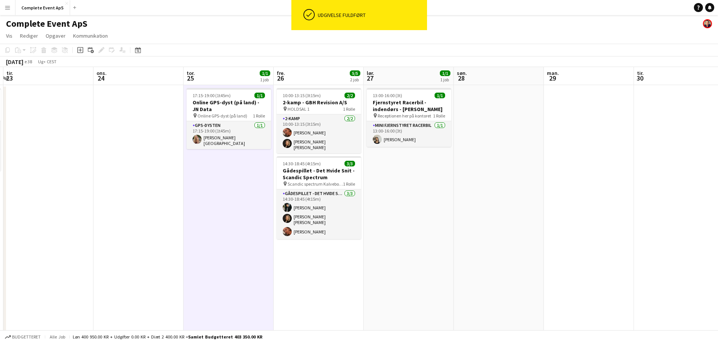
drag, startPoint x: 624, startPoint y: 289, endPoint x: 306, endPoint y: 278, distance: 317.5
click at [306, 278] on app-calendar-viewport "lør. 20 1/1 1 job søn. 21 man. 22 3/3 1 job tir. 23 ons. 24 tor. 25 1/1 1 job f…" at bounding box center [359, 261] width 718 height 389
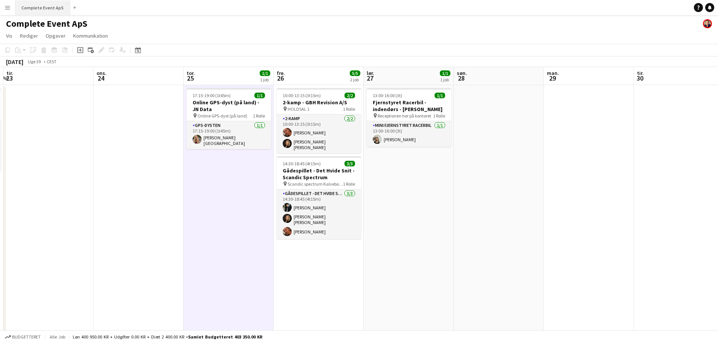
click at [40, 6] on button "Complete Event ApS Luk" at bounding box center [42, 7] width 55 height 15
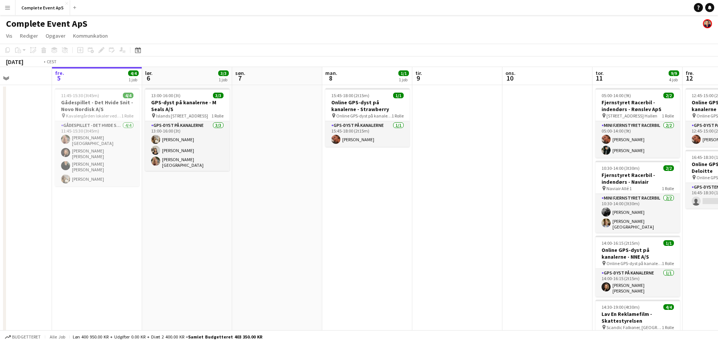
scroll to position [0, 249]
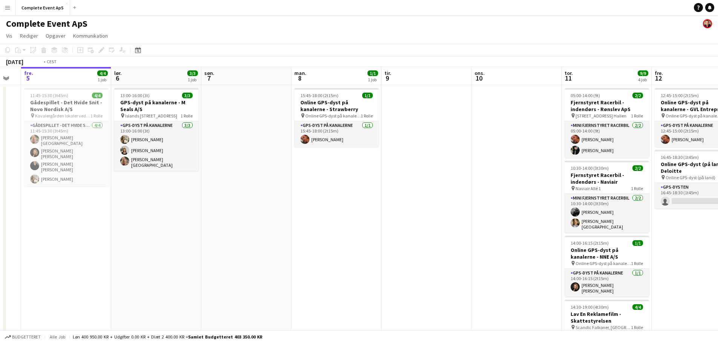
drag, startPoint x: 447, startPoint y: 215, endPoint x: 19, endPoint y: 193, distance: 429.0
click at [18, 194] on app-calendar-viewport "tir. 2 2/2 2 job ons. 3 1/1 1 job tor. 4 fre. 5 4/4 1 job lør. 6 3/3 1 job søn.…" at bounding box center [359, 235] width 718 height 337
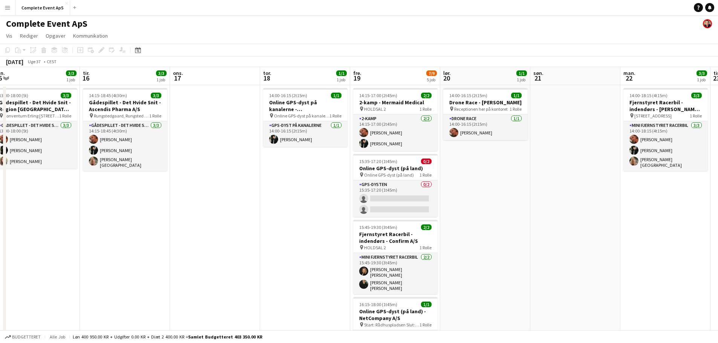
drag, startPoint x: 616, startPoint y: 252, endPoint x: 107, endPoint y: 230, distance: 509.6
click at [107, 231] on app-calendar-viewport "fre. 12 1/2 2 job lør. 13 1/1 1 job søn. 14 1/1 1 job man. 15 3/3 1 job tir. 16…" at bounding box center [359, 261] width 718 height 389
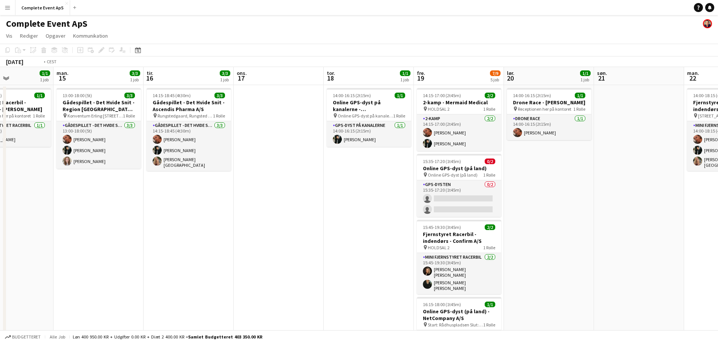
drag, startPoint x: 497, startPoint y: 235, endPoint x: 38, endPoint y: 246, distance: 459.1
click at [40, 246] on app-calendar-viewport "fre. 12 1/2 2 job lør. 13 1/1 1 job søn. 14 1/1 1 job man. 15 3/3 1 job tir. 16…" at bounding box center [359, 261] width 718 height 389
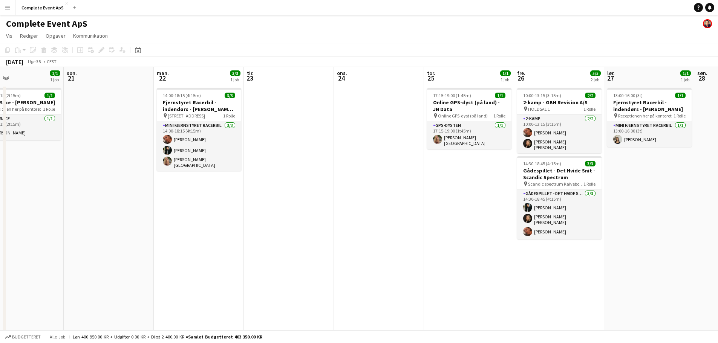
click at [290, 209] on app-calendar-viewport "ons. 17 tor. 18 1/1 1 job fre. 19 7/9 5 job lør. 20 1/1 1 job søn. 21 man. 22 3…" at bounding box center [359, 261] width 718 height 389
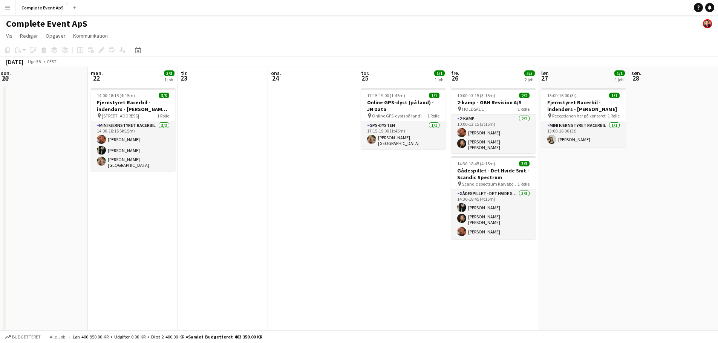
drag, startPoint x: 585, startPoint y: 253, endPoint x: 667, endPoint y: 246, distance: 82.1
click at [654, 248] on app-calendar-viewport "fre. 19 7/9 5 job lør. 20 1/1 1 job søn. 21 man. 22 3/3 1 job tir. 23 ons. 24 t…" at bounding box center [359, 261] width 718 height 389
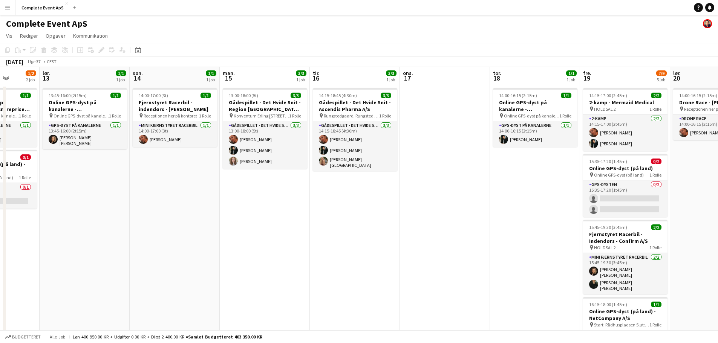
scroll to position [0, 153]
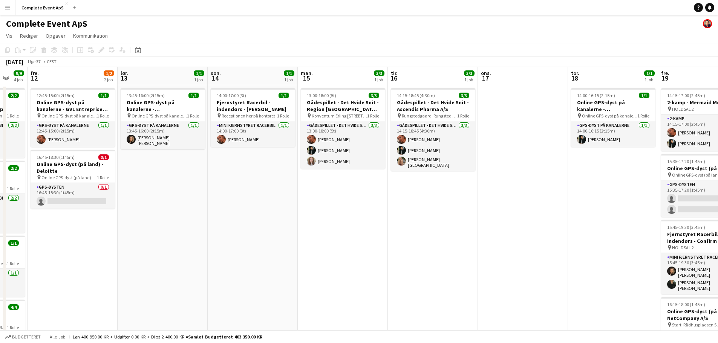
drag, startPoint x: 207, startPoint y: 240, endPoint x: 522, endPoint y: 251, distance: 315.2
click at [522, 251] on app-calendar-viewport "ons. 10 tor. 11 9/9 4 job fre. 12 1/2 2 job lør. 13 1/1 1 job søn. 14 1/1 1 job…" at bounding box center [359, 261] width 718 height 389
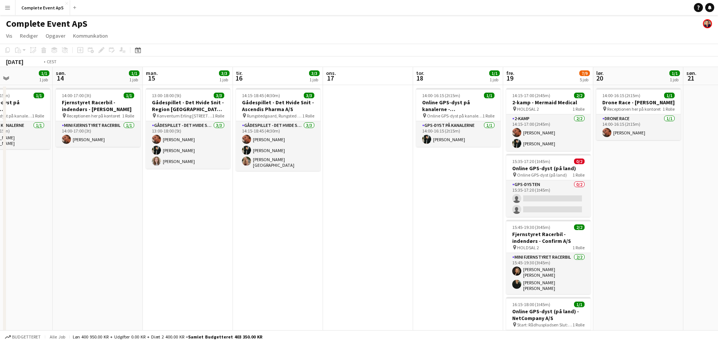
drag, startPoint x: 555, startPoint y: 271, endPoint x: 80, endPoint y: 226, distance: 477.0
click at [104, 228] on app-calendar-viewport "ons. 10 tor. 11 9/9 4 job fre. 12 1/2 2 job lør. 13 1/1 1 job søn. 14 1/1 1 job…" at bounding box center [359, 261] width 718 height 389
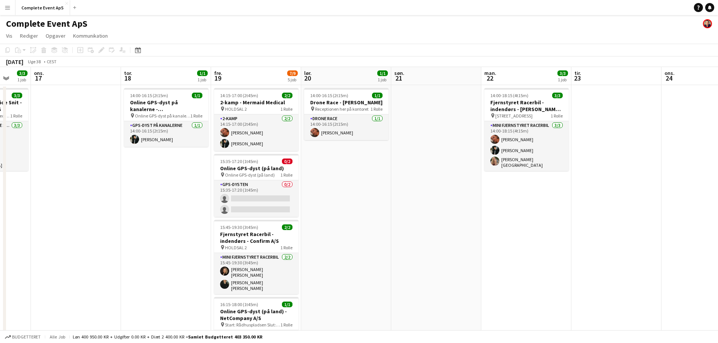
drag, startPoint x: 386, startPoint y: 245, endPoint x: 121, endPoint y: 225, distance: 265.2
click at [109, 227] on app-calendar-viewport "søn. 14 1/1 1 job man. 15 3/3 1 job tir. 16 3/3 1 job ons. 17 tor. 18 1/1 1 job…" at bounding box center [359, 261] width 718 height 389
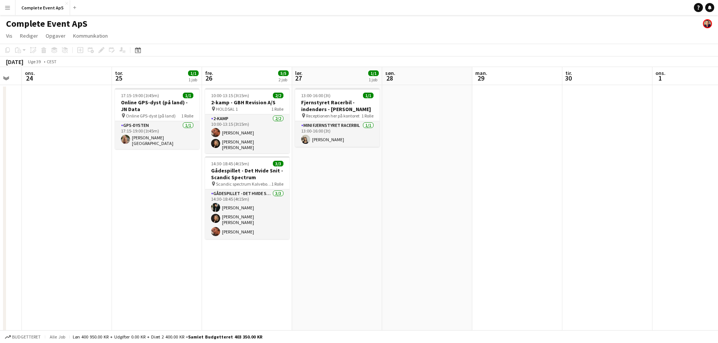
scroll to position [0, 227]
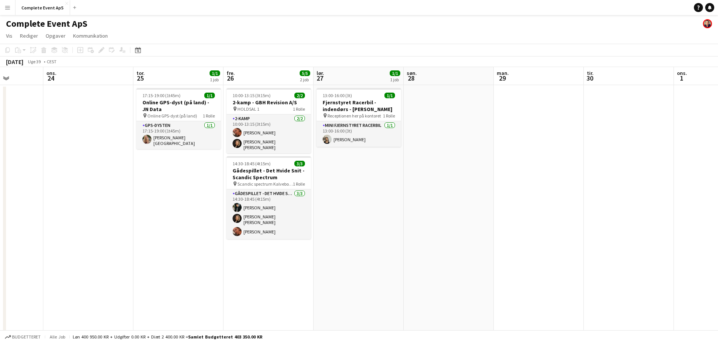
drag, startPoint x: 554, startPoint y: 267, endPoint x: 362, endPoint y: 262, distance: 192.6
click at [362, 262] on app-calendar-viewport "søn. 21 man. 22 3/3 1 job tir. 23 ons. 24 tor. 25 1/1 1 job fre. 26 5/5 2 job l…" at bounding box center [359, 261] width 718 height 389
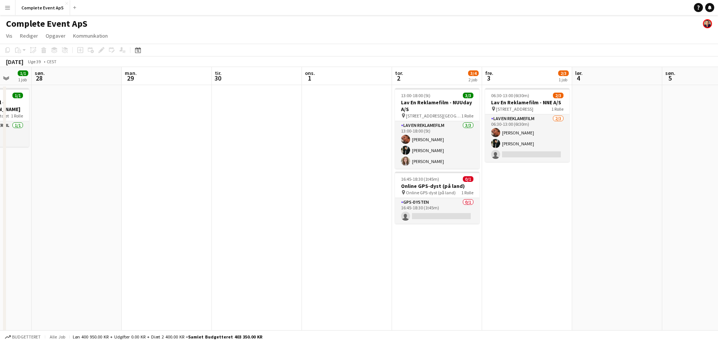
scroll to position [0, 297]
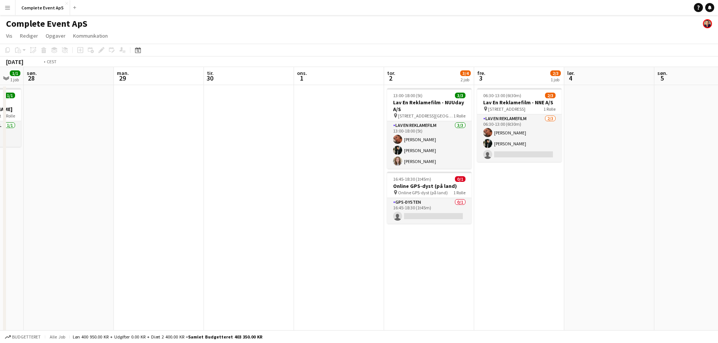
drag, startPoint x: 343, startPoint y: 240, endPoint x: 0, endPoint y: 218, distance: 343.6
click at [0, 219] on app-calendar-viewport "tor. 25 1/1 1 job fre. 26 5/5 2 job lør. 27 1/1 1 job søn. 28 man. 29 tir. 30 o…" at bounding box center [359, 261] width 718 height 389
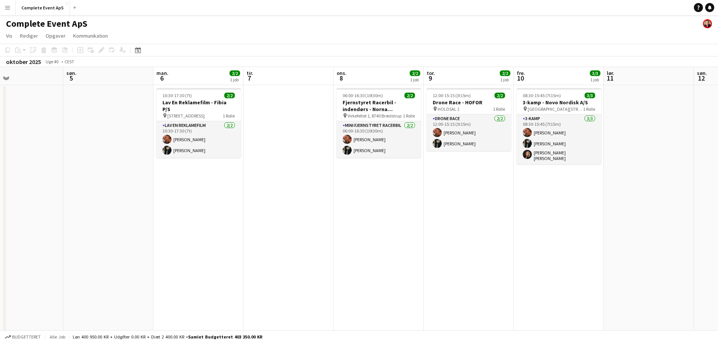
drag, startPoint x: 522, startPoint y: 275, endPoint x: 141, endPoint y: 255, distance: 381.9
click at [141, 255] on app-calendar-viewport "ons. 1 tor. 2 3/4 2 job fre. 3 2/3 1 job lør. 4 søn. 5 man. 6 2/2 1 job tir. 7 …" at bounding box center [359, 261] width 718 height 389
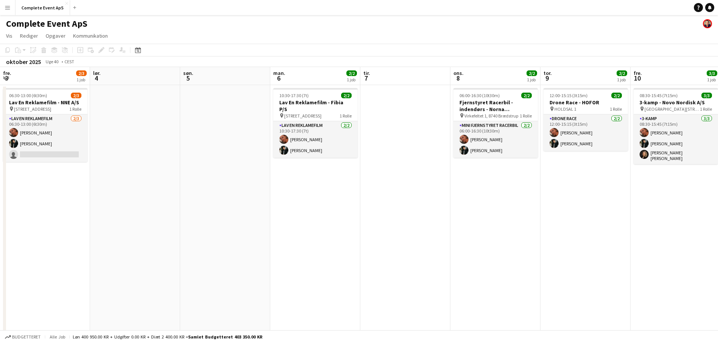
drag, startPoint x: 136, startPoint y: 251, endPoint x: 682, endPoint y: 267, distance: 546.6
click at [621, 271] on app-calendar-viewport "ons. 1 tor. 2 3/4 2 job fre. 3 2/3 1 job lør. 4 søn. 5 man. 6 2/2 1 job tir. 7 …" at bounding box center [359, 261] width 718 height 389
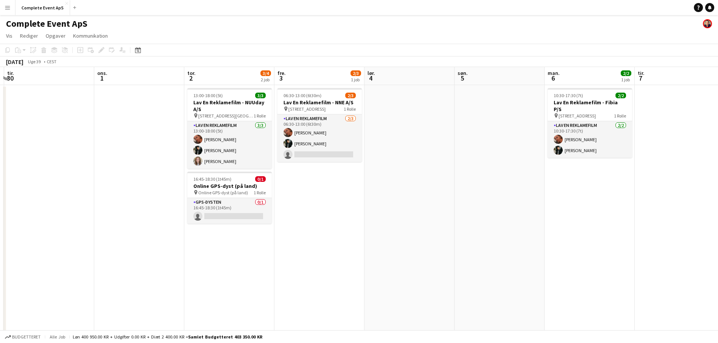
drag, startPoint x: 160, startPoint y: 243, endPoint x: 633, endPoint y: 259, distance: 473.9
click at [579, 259] on app-calendar-viewport "lør. 27 1/1 1 job søn. 28 man. 29 tir. 30 ons. 1 tor. 2 3/4 2 job fre. 3 2/3 1 …" at bounding box center [359, 261] width 718 height 389
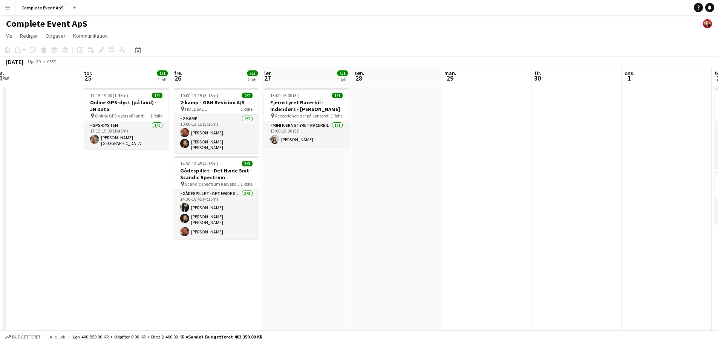
scroll to position [0, 197]
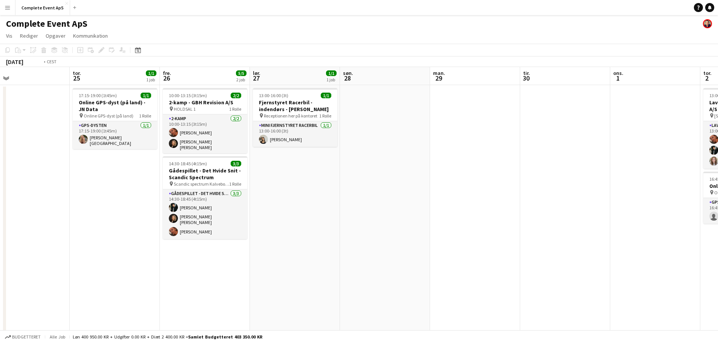
drag, startPoint x: 104, startPoint y: 220, endPoint x: 372, endPoint y: 251, distance: 270.5
click at [366, 252] on app-calendar-viewport "man. 22 3/3 1 job tir. 23 ons. 24 tor. 25 1/1 1 job fre. 26 5/5 2 job lør. 27 1…" at bounding box center [359, 261] width 718 height 389
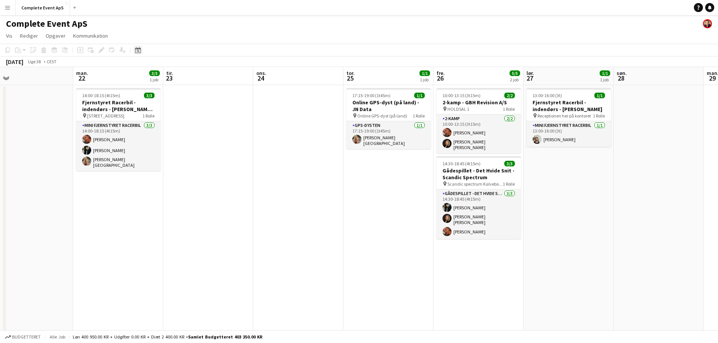
click at [139, 47] on icon at bounding box center [138, 50] width 6 height 6
click at [196, 76] on span "Next month" at bounding box center [198, 76] width 15 height 15
click at [169, 127] on span "9" at bounding box center [169, 124] width 9 height 9
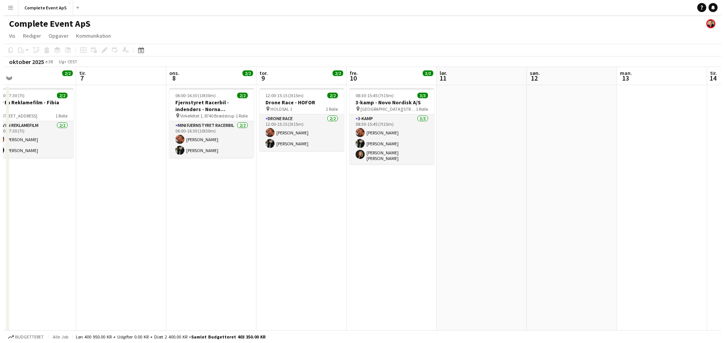
scroll to position [0, 259]
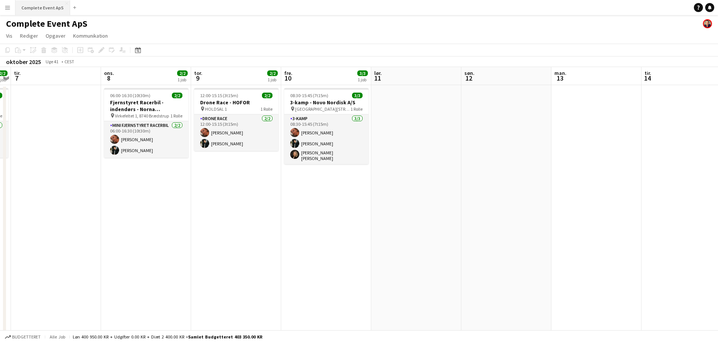
click at [42, 9] on button "Complete Event ApS Luk" at bounding box center [42, 7] width 55 height 15
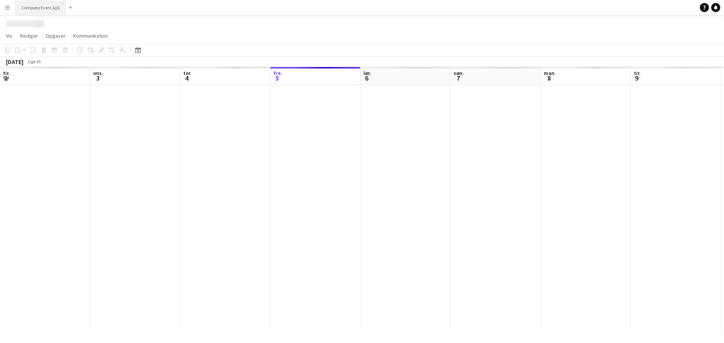
scroll to position [0, 180]
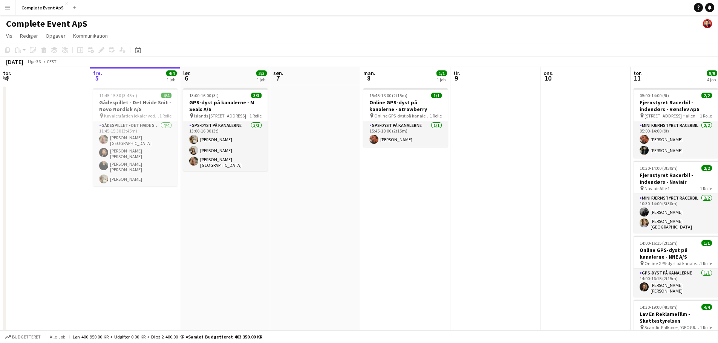
click at [9, 11] on button "Menu" at bounding box center [7, 7] width 15 height 15
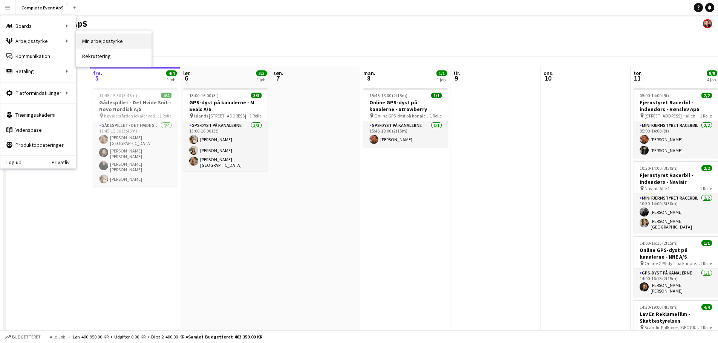
click at [91, 41] on link "Min arbejdsstyrke" at bounding box center [113, 41] width 75 height 15
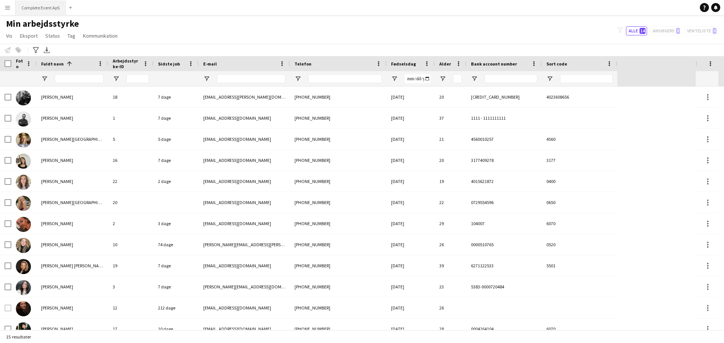
click at [48, 8] on button "Complete Event ApS Luk" at bounding box center [40, 7] width 50 height 15
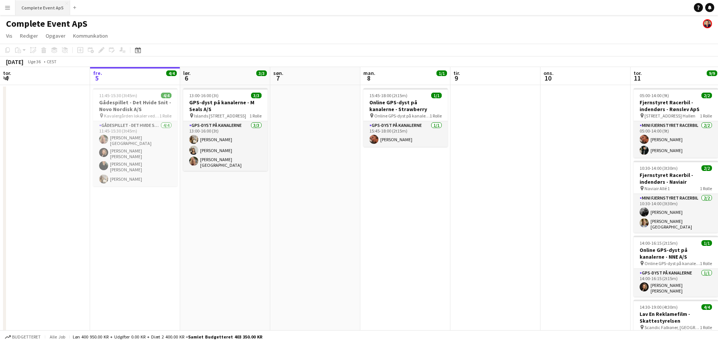
click at [43, 4] on button "Complete Event ApS Luk" at bounding box center [42, 7] width 55 height 15
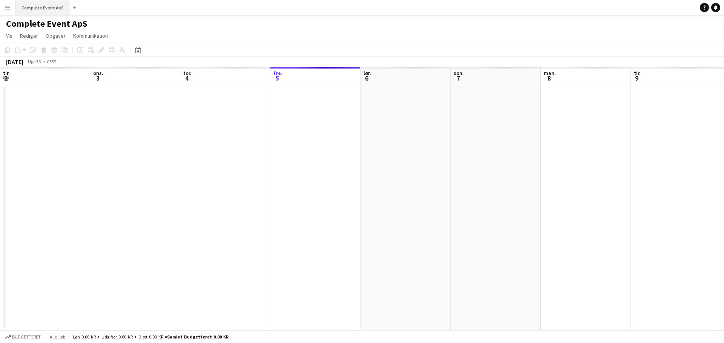
scroll to position [0, 180]
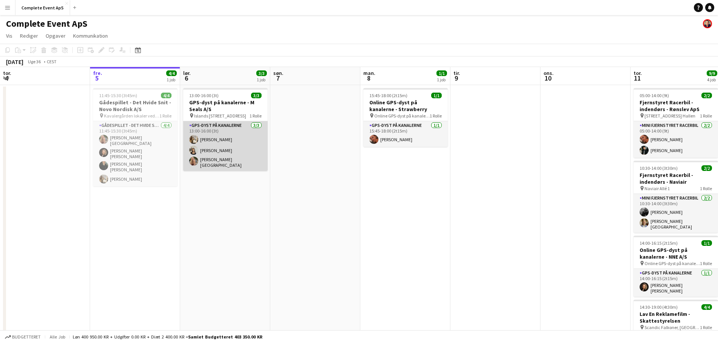
click at [219, 157] on app-card-role "GPS-dyst på kanalerne [DATE] 13:00-16:00 (3t) [PERSON_NAME] [PERSON_NAME] [PERS…" at bounding box center [225, 146] width 84 height 50
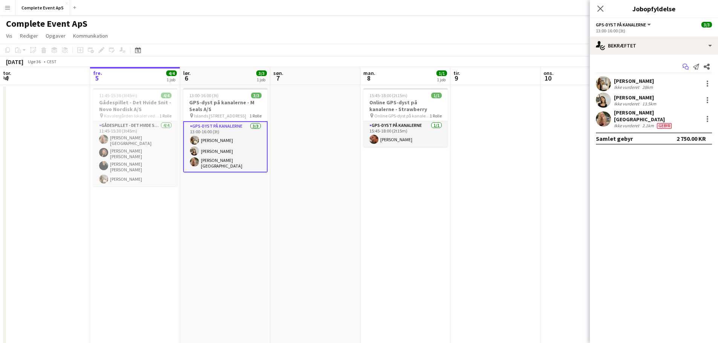
click at [686, 67] on icon "Start chat" at bounding box center [685, 67] width 6 height 6
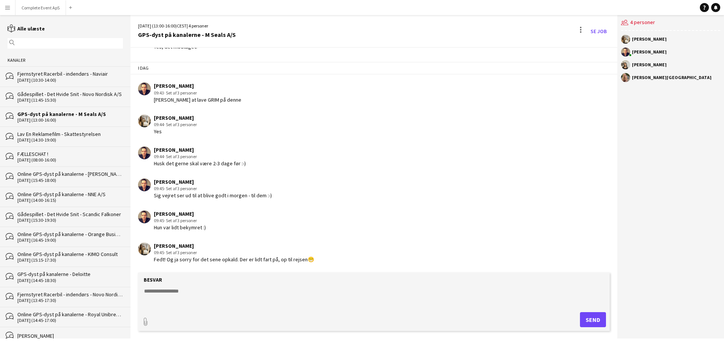
scroll to position [162, 0]
click at [187, 285] on form "Besvar paperclip Send" at bounding box center [373, 302] width 471 height 58
click at [187, 288] on textarea at bounding box center [375, 298] width 464 height 20
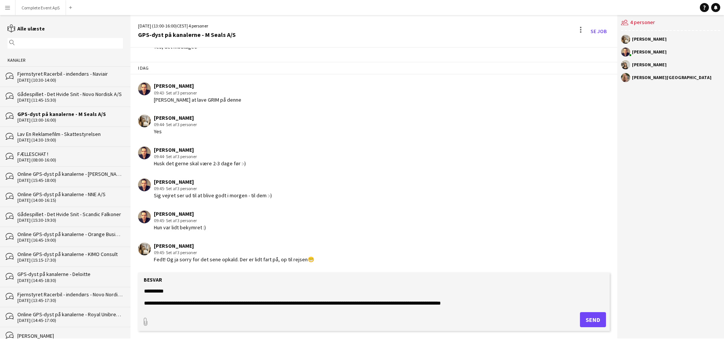
click at [446, 303] on textarea "**********" at bounding box center [375, 298] width 464 height 20
type textarea "**********"
click at [486, 306] on textarea "**********" at bounding box center [375, 298] width 464 height 20
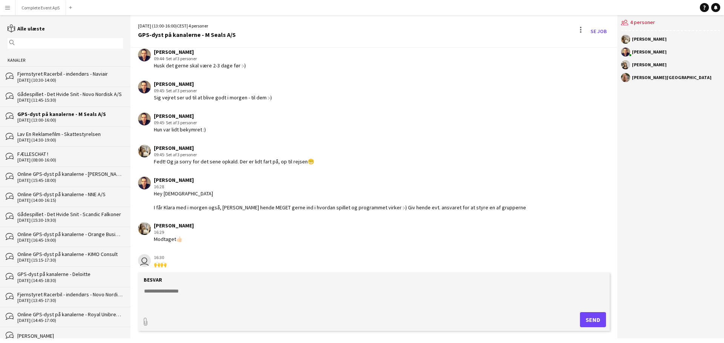
scroll to position [271, 0]
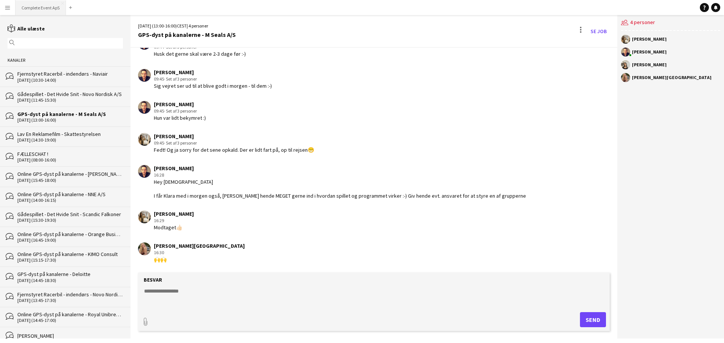
click at [46, 4] on button "Complete Event ApS Luk" at bounding box center [40, 7] width 50 height 15
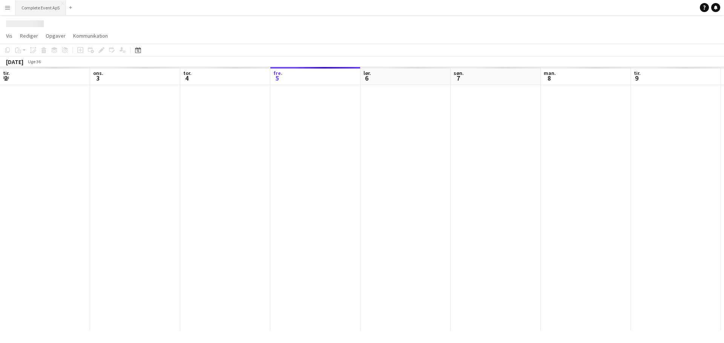
scroll to position [0, 180]
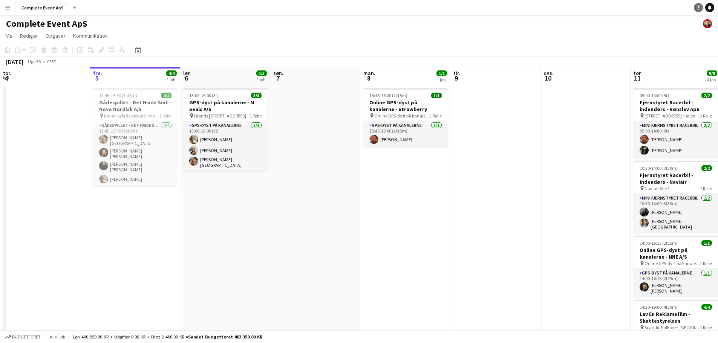
click at [707, 6] on icon "Notifikationer" at bounding box center [709, 7] width 5 height 5
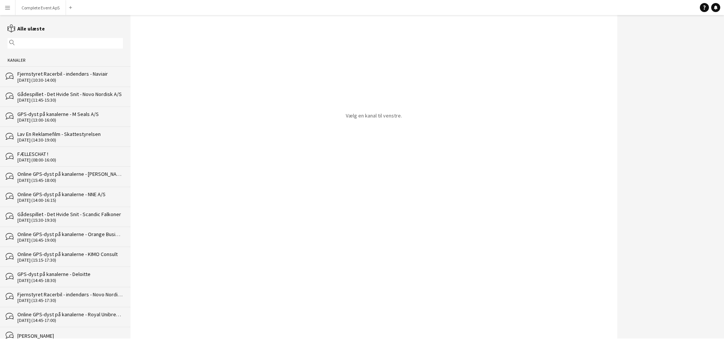
click at [75, 93] on div "Gådespillet - Det Hvide Snit - Novo Nordisk A/S" at bounding box center [70, 94] width 106 height 7
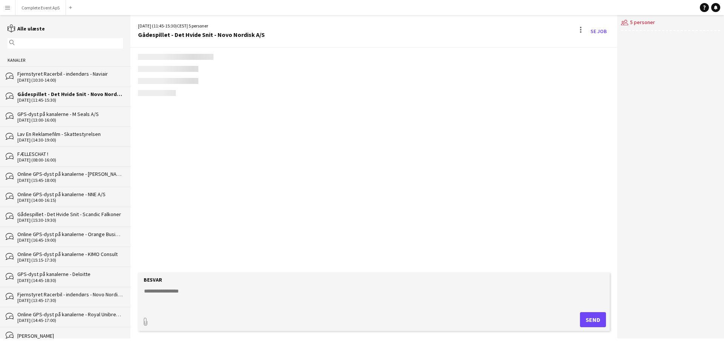
scroll to position [442, 0]
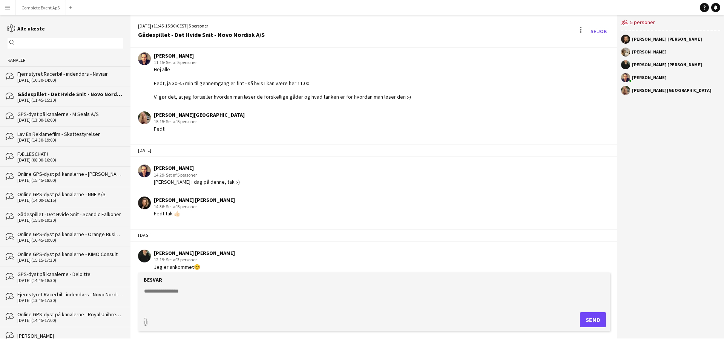
click at [210, 295] on textarea at bounding box center [375, 298] width 464 height 20
type textarea "**********"
